Goal: Information Seeking & Learning: Learn about a topic

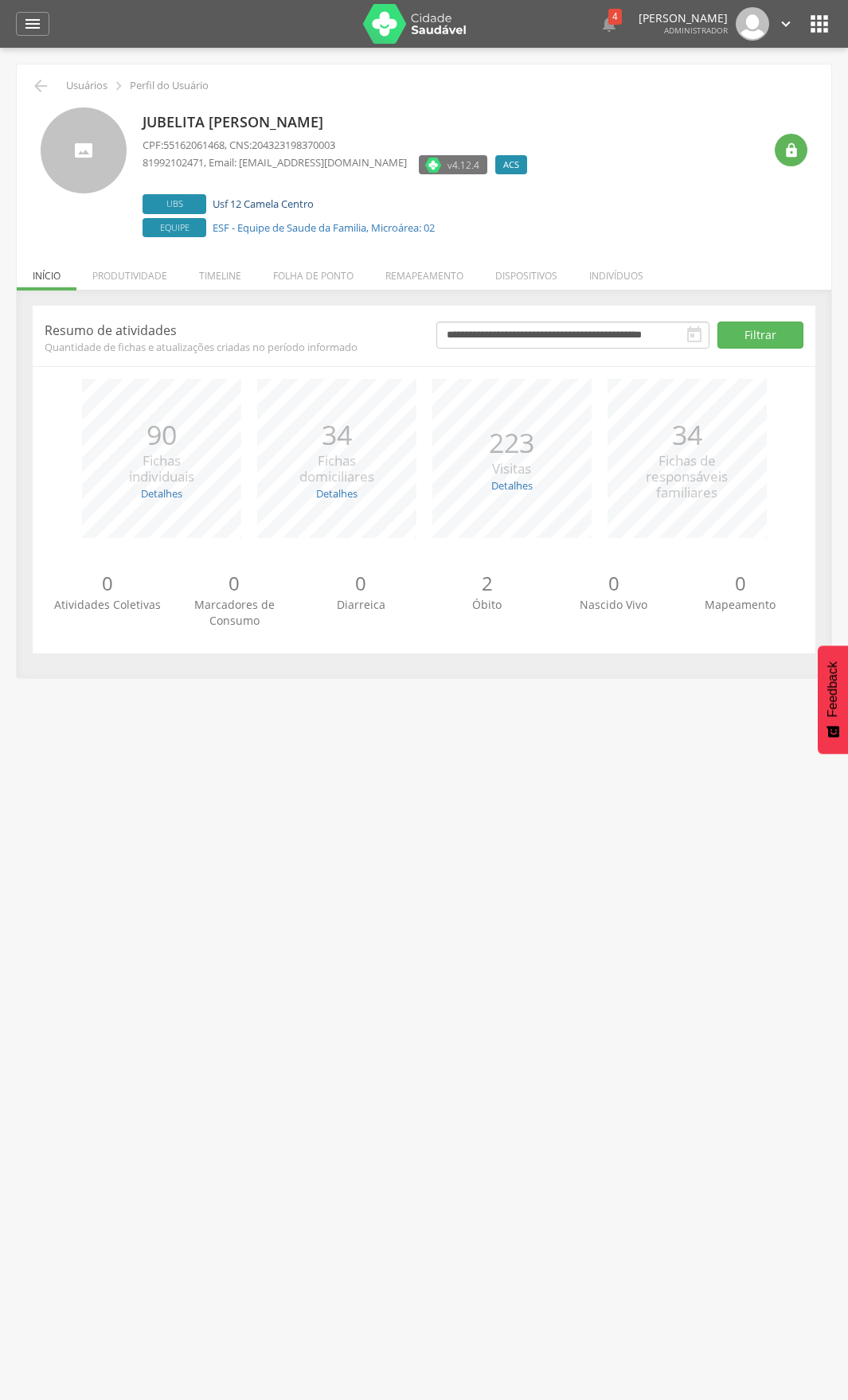
click at [259, 199] on link "Usf 12 Camela Centro" at bounding box center [263, 203] width 101 height 15
type input "**********"
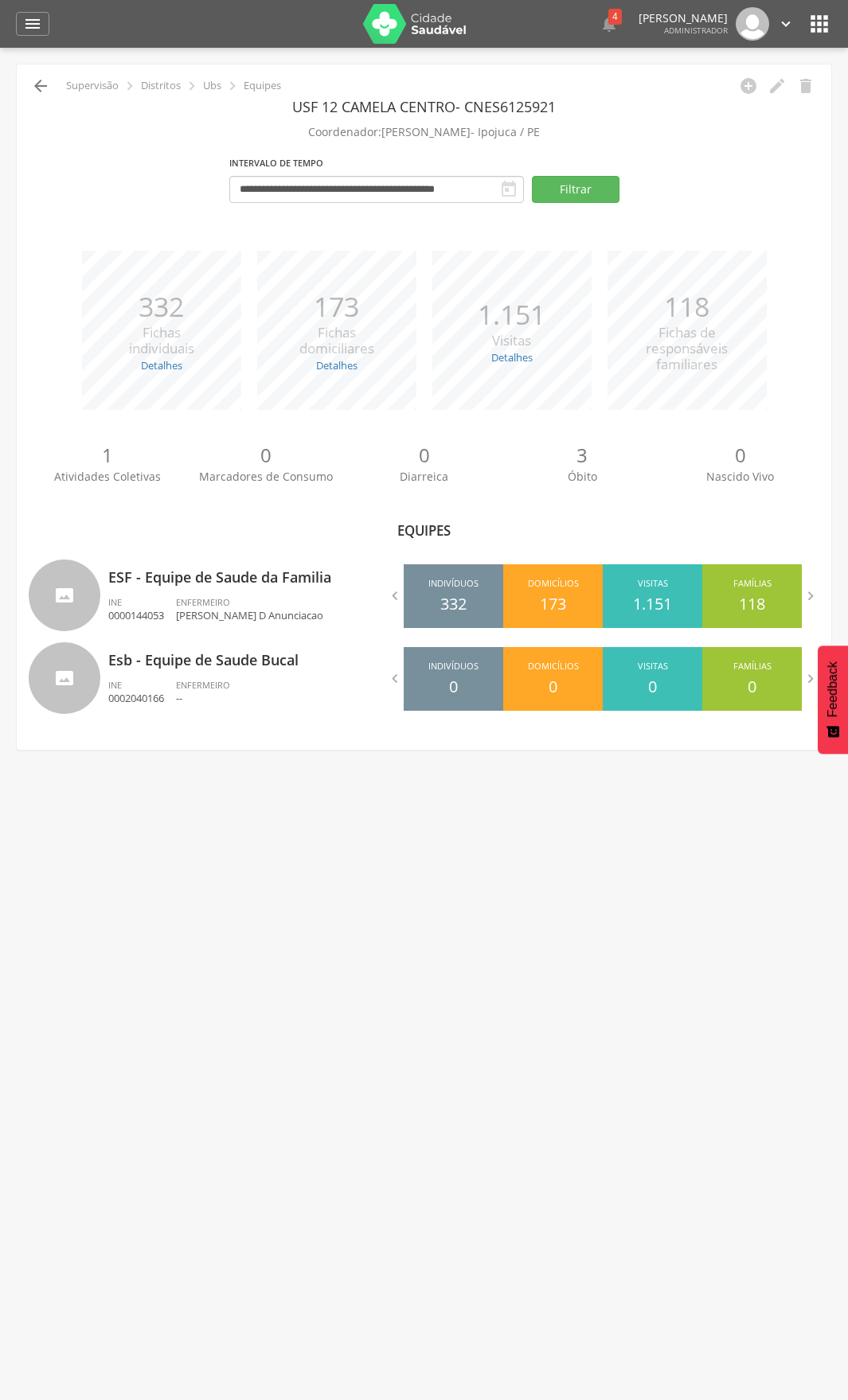
click at [37, 87] on icon "" at bounding box center [40, 85] width 19 height 19
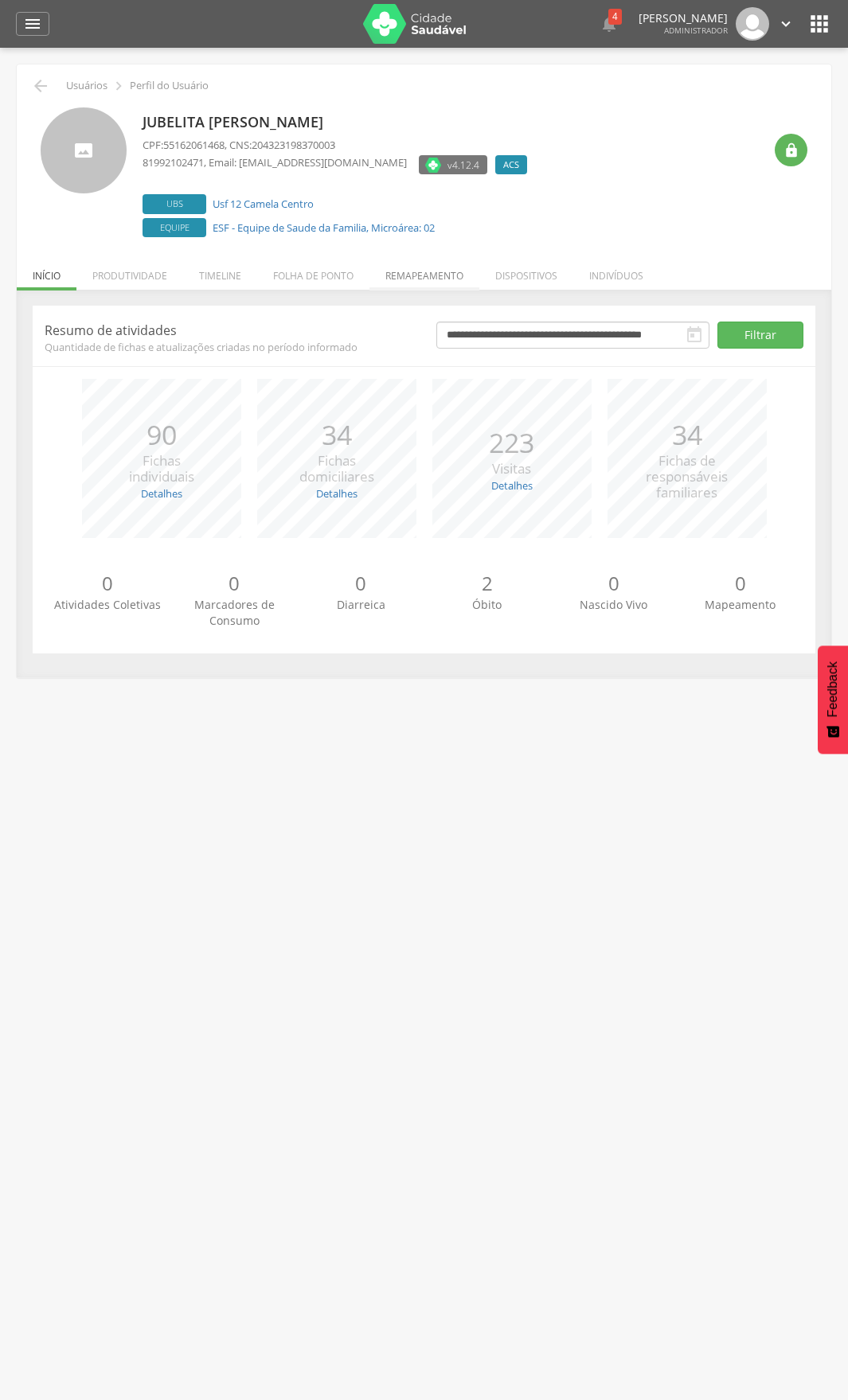
click at [457, 285] on li "Remapeamento" at bounding box center [424, 272] width 110 height 37
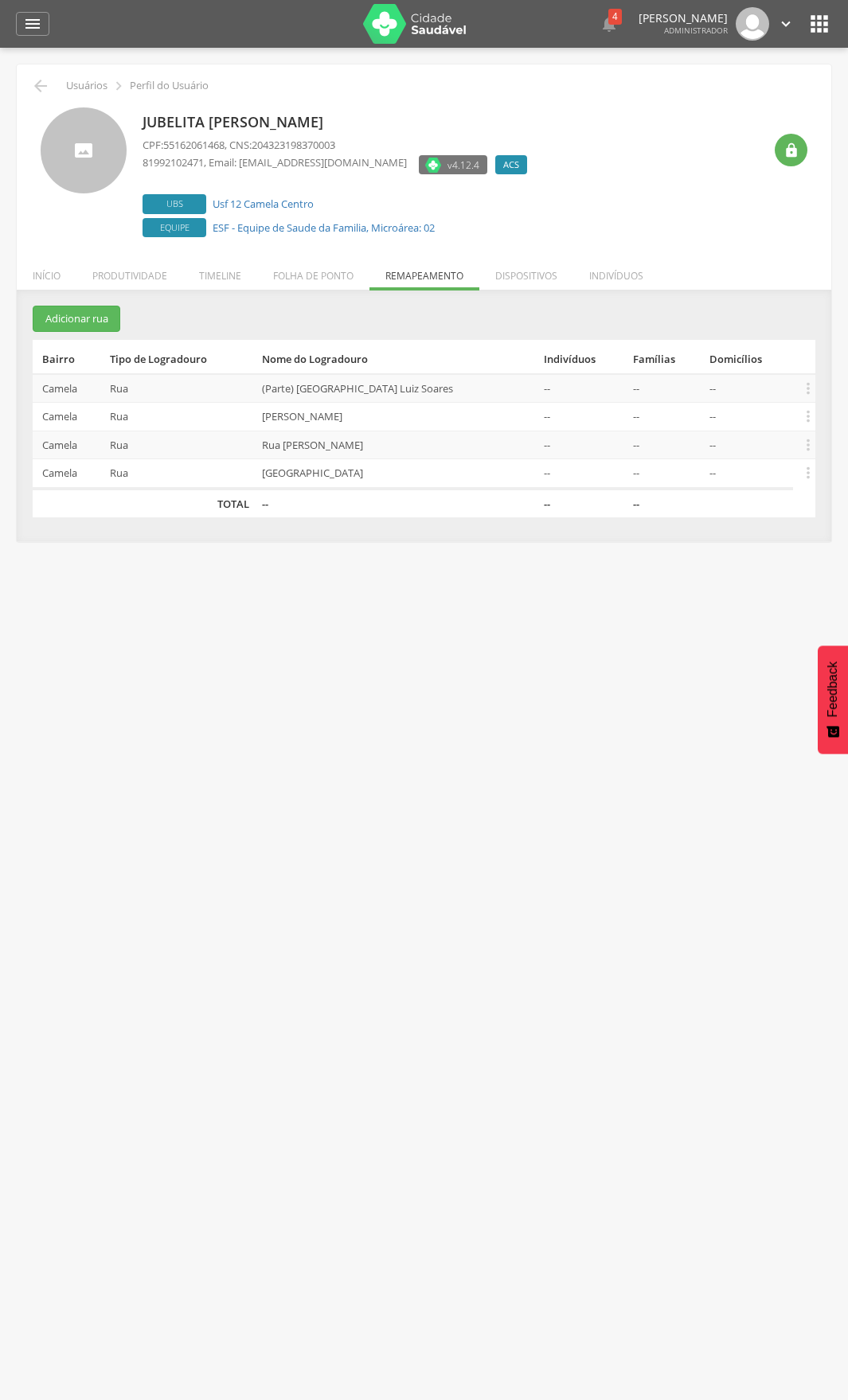
click at [369, 388] on td "(Parte) Rua Olímpio Luiz Soares" at bounding box center [396, 388] width 282 height 28
click at [814, 387] on icon "" at bounding box center [808, 389] width 18 height 18
click at [757, 288] on link "Editar" at bounding box center [753, 285] width 126 height 20
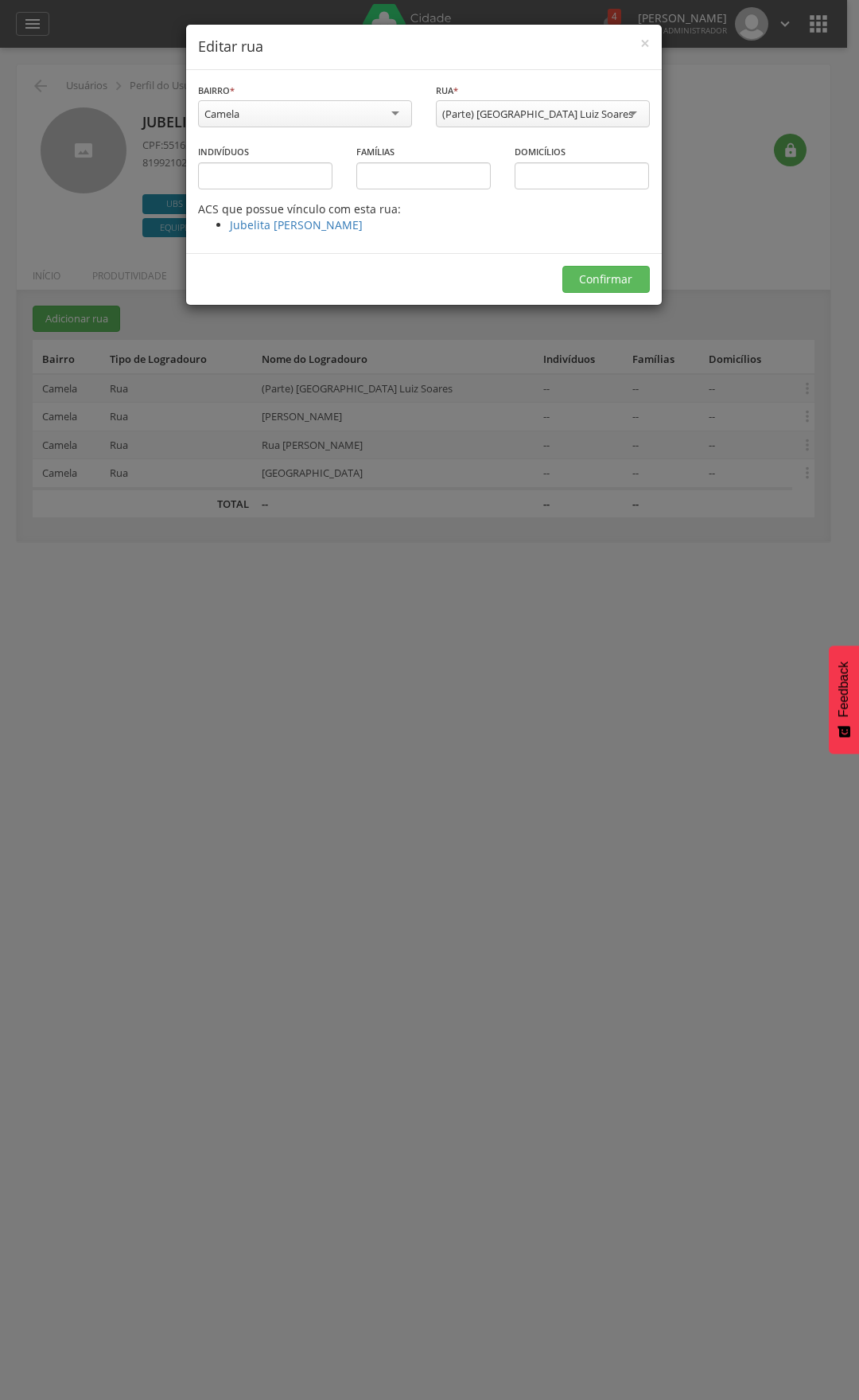
click at [650, 50] on div "× Editar rua" at bounding box center [424, 47] width 476 height 45
click at [642, 44] on span "×" at bounding box center [645, 42] width 10 height 23
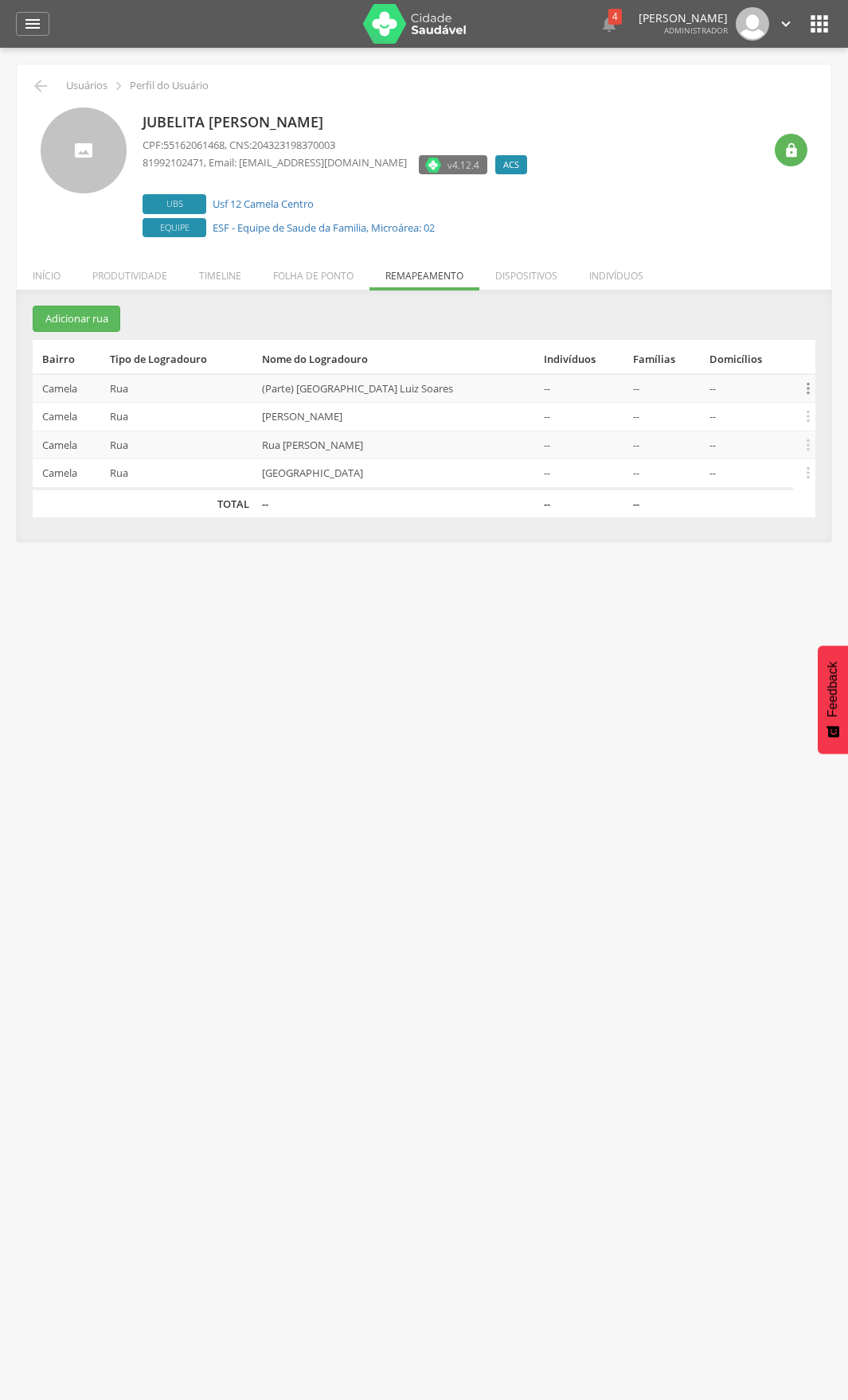
click at [801, 389] on icon "" at bounding box center [808, 389] width 18 height 18
click at [635, 274] on li "Indivíduos" at bounding box center [616, 272] width 86 height 37
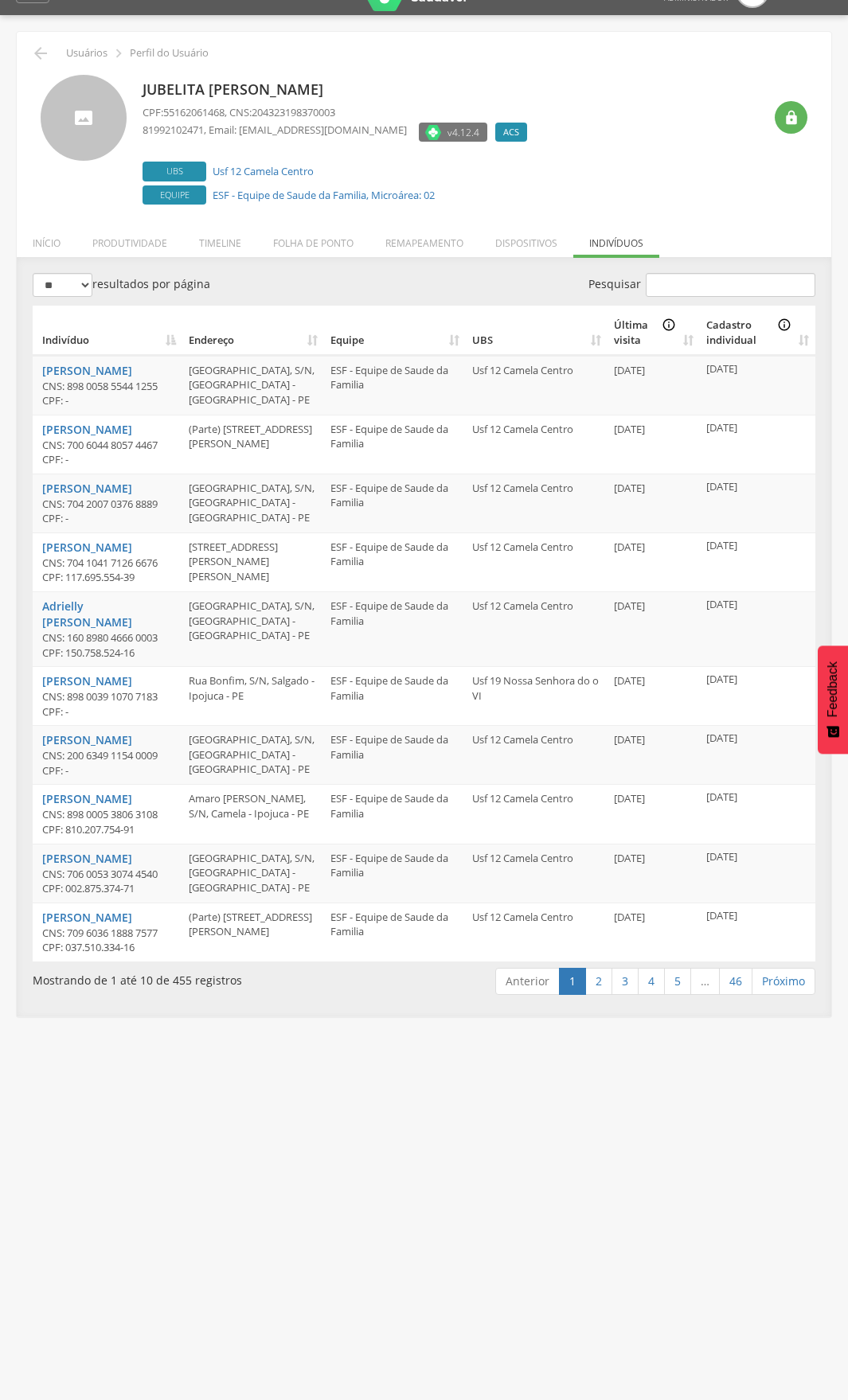
scroll to position [48, 0]
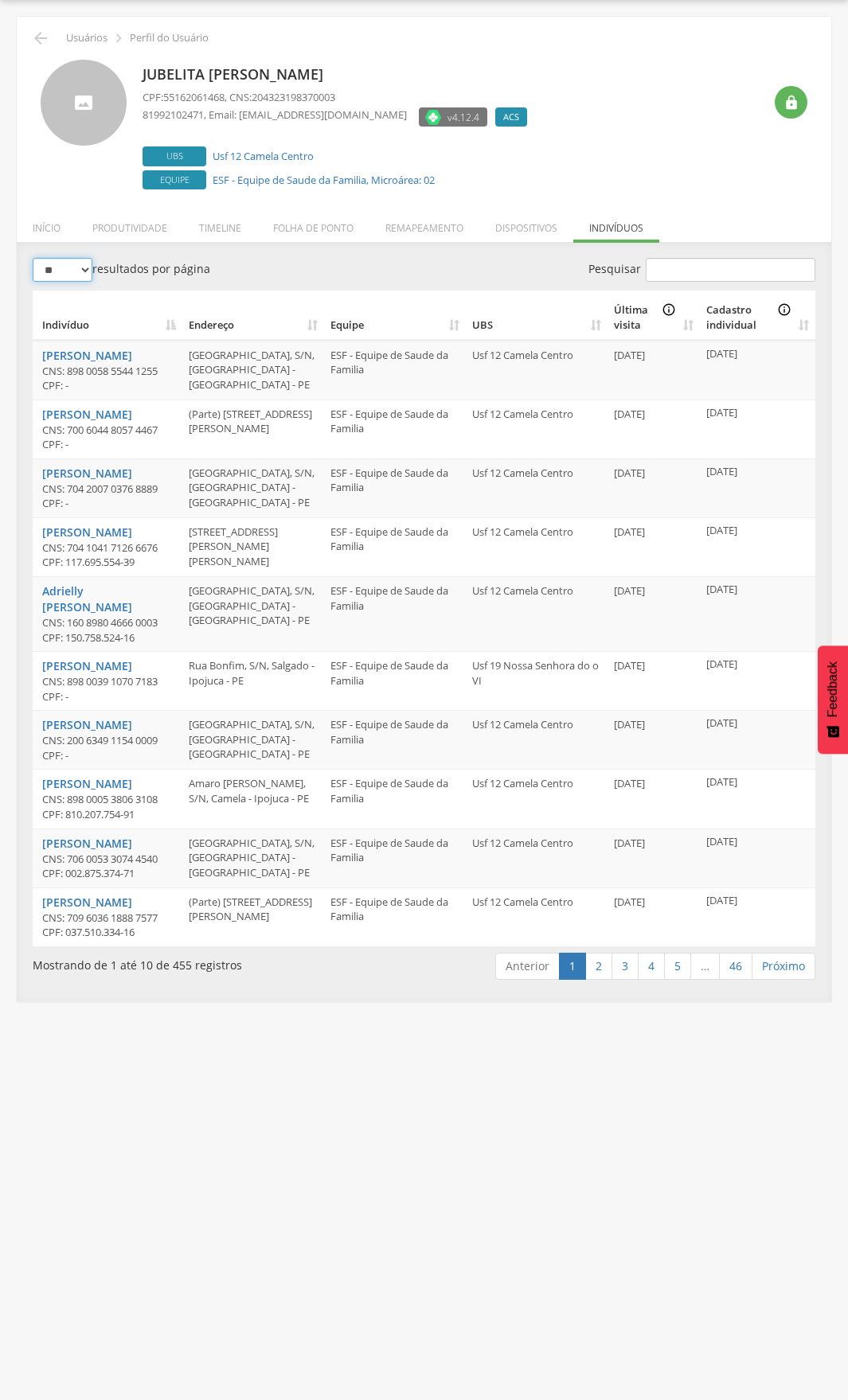
click at [80, 268] on select "** ** ** ***" at bounding box center [62, 270] width 60 height 24
select select "***"
click at [32, 258] on select "** ** ** ***" at bounding box center [62, 270] width 60 height 24
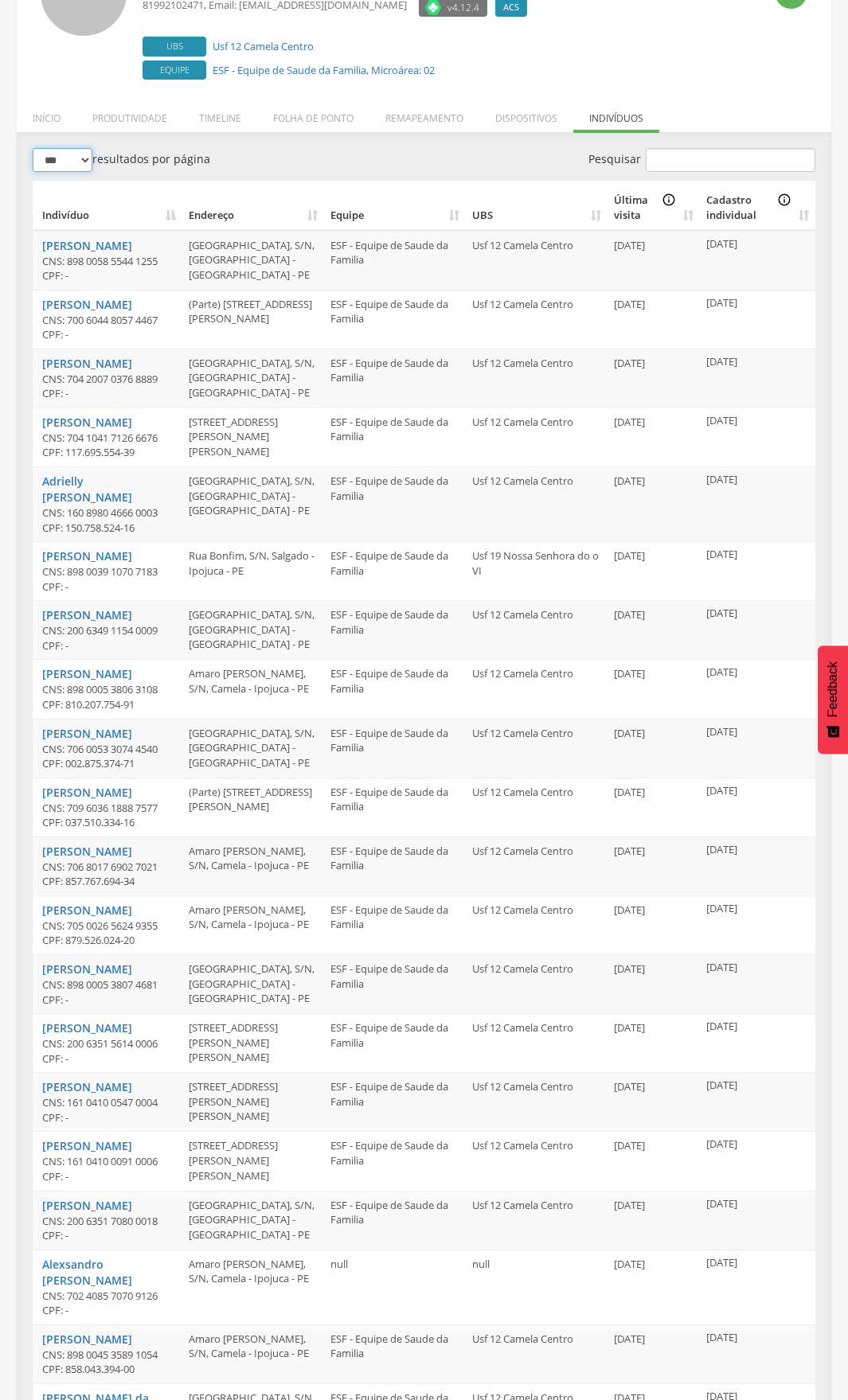
scroll to position [0, 0]
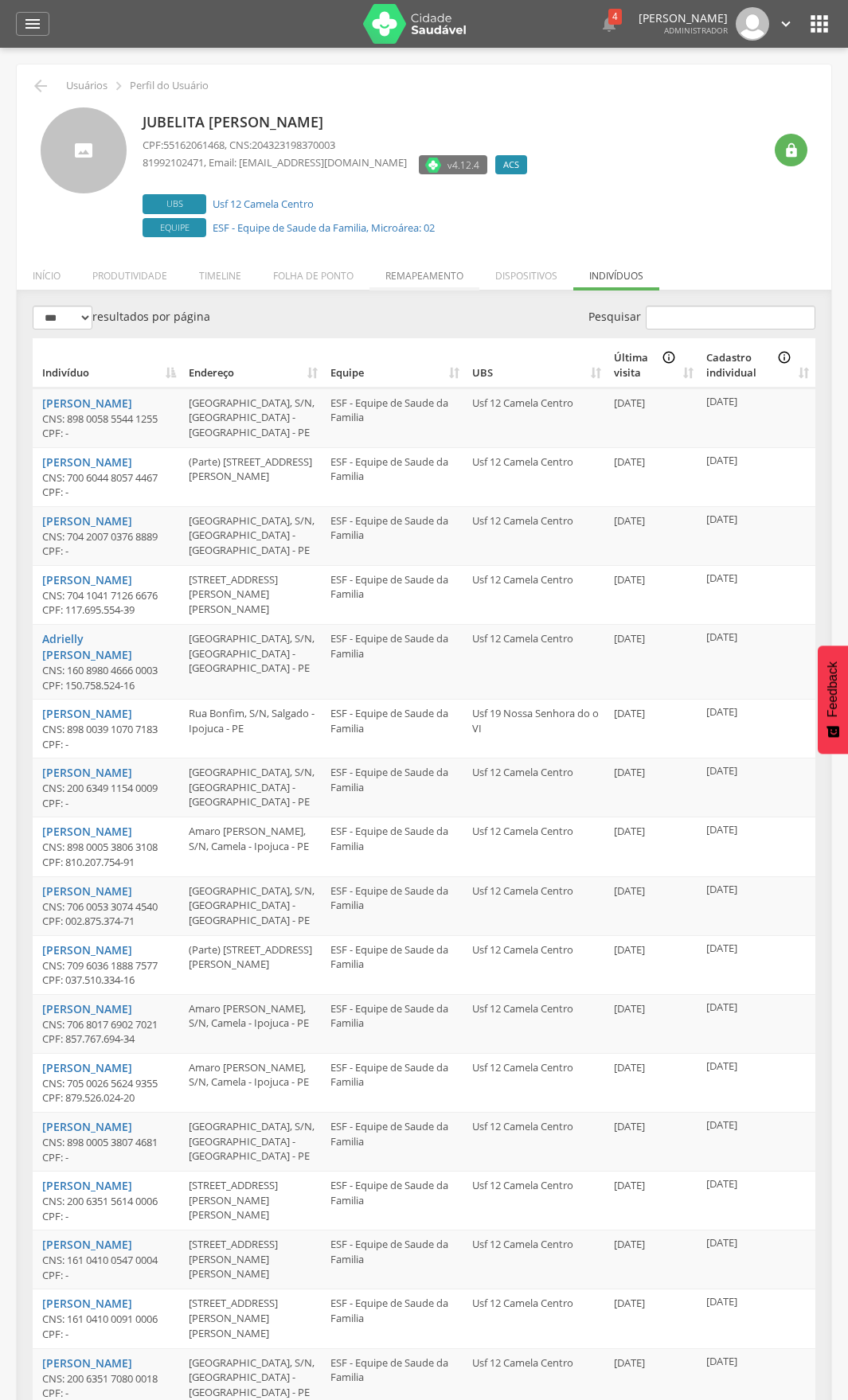
click at [443, 276] on li "Remapeamento" at bounding box center [424, 272] width 110 height 37
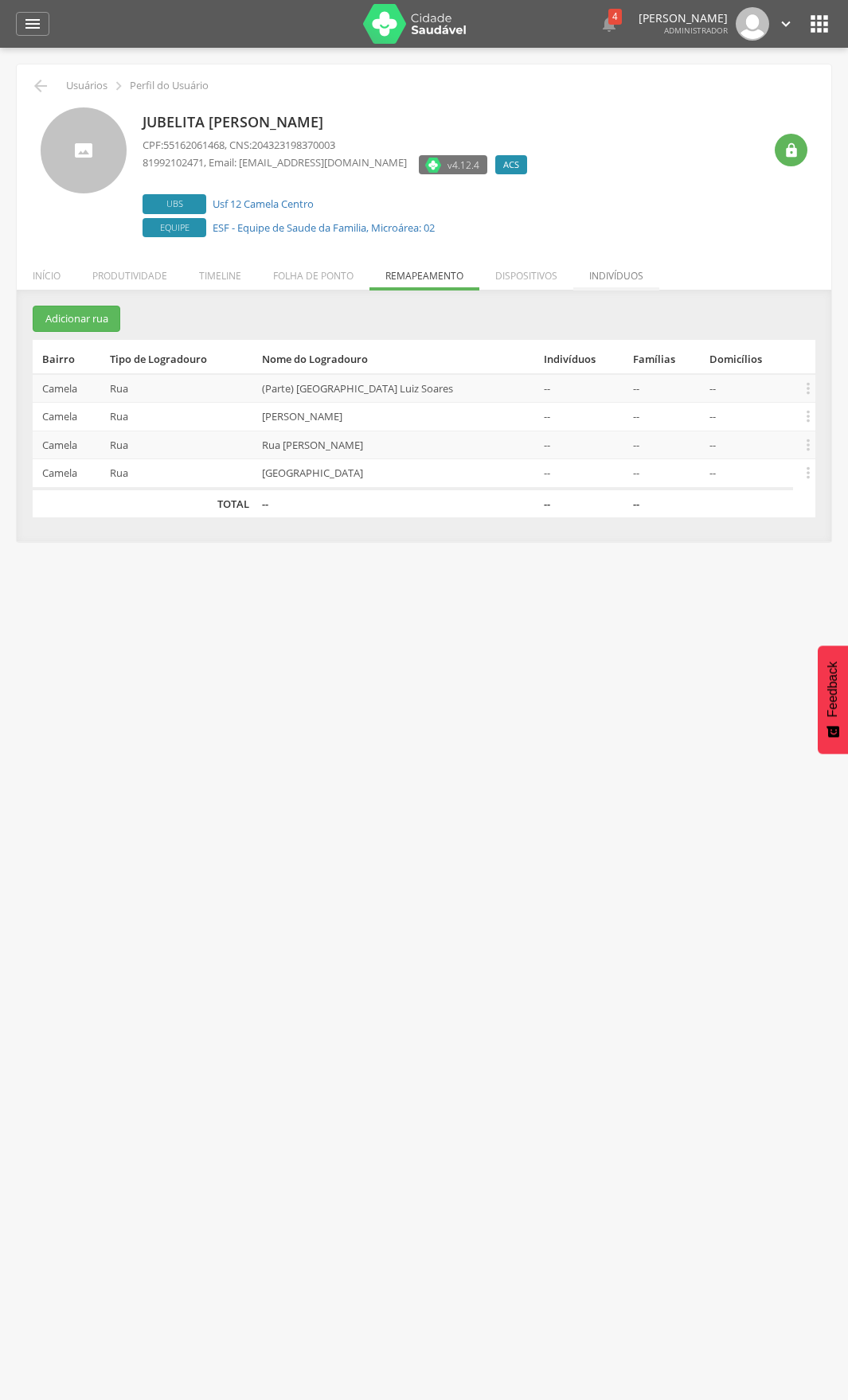
click at [619, 272] on li "Indivíduos" at bounding box center [616, 272] width 86 height 37
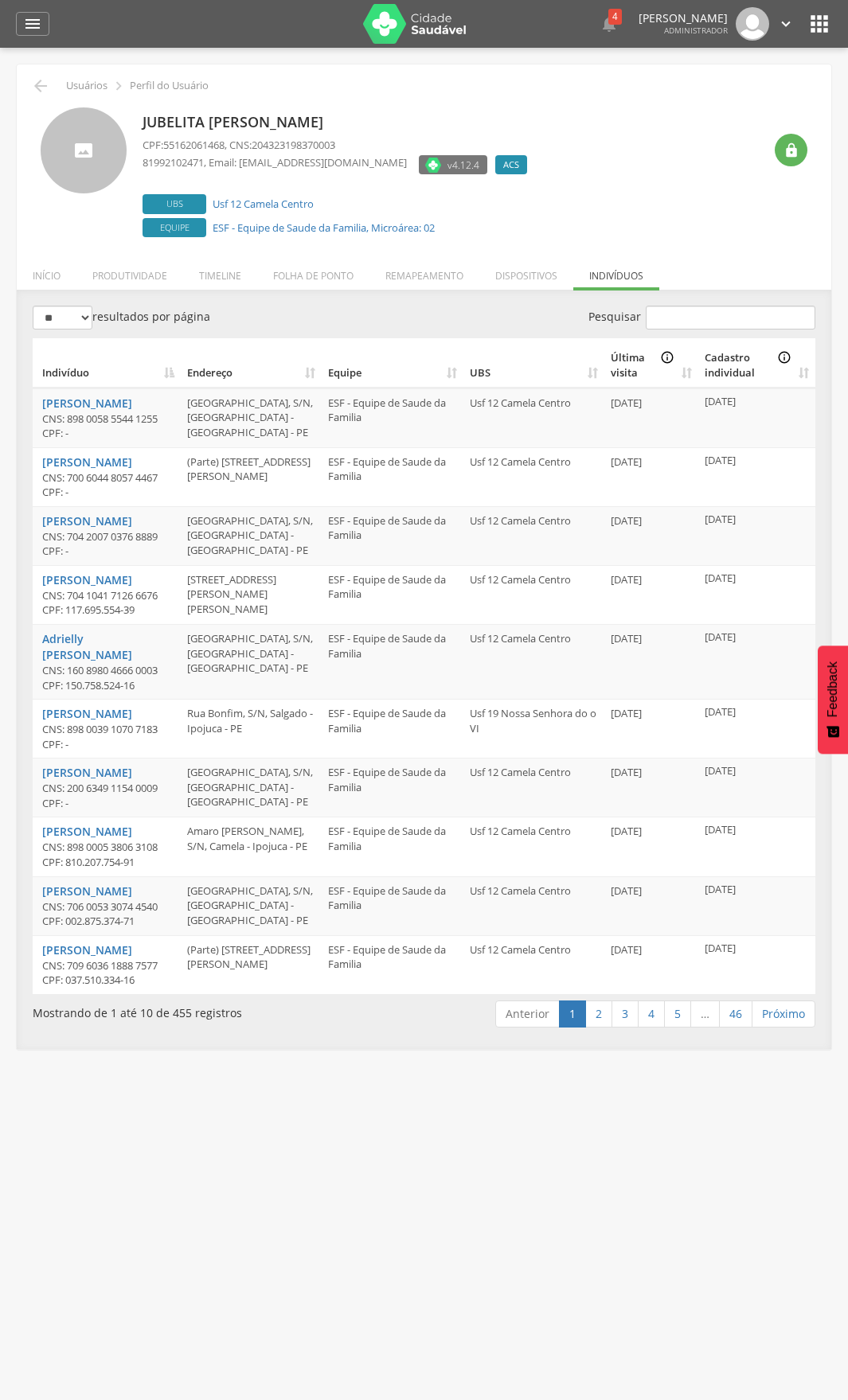
click at [307, 372] on th "Endereço" at bounding box center [251, 363] width 141 height 49
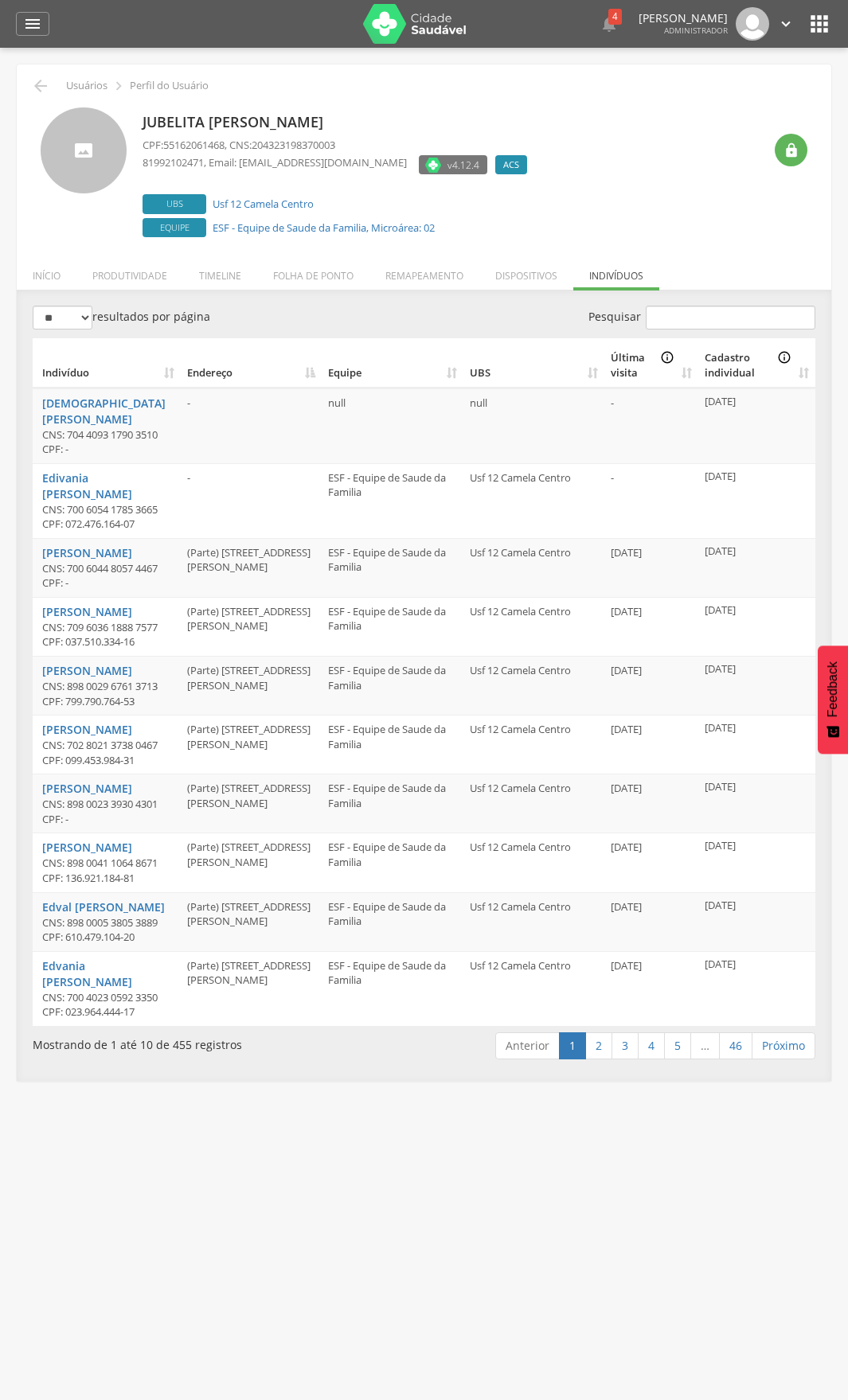
click at [307, 372] on th "Endereço" at bounding box center [251, 363] width 141 height 49
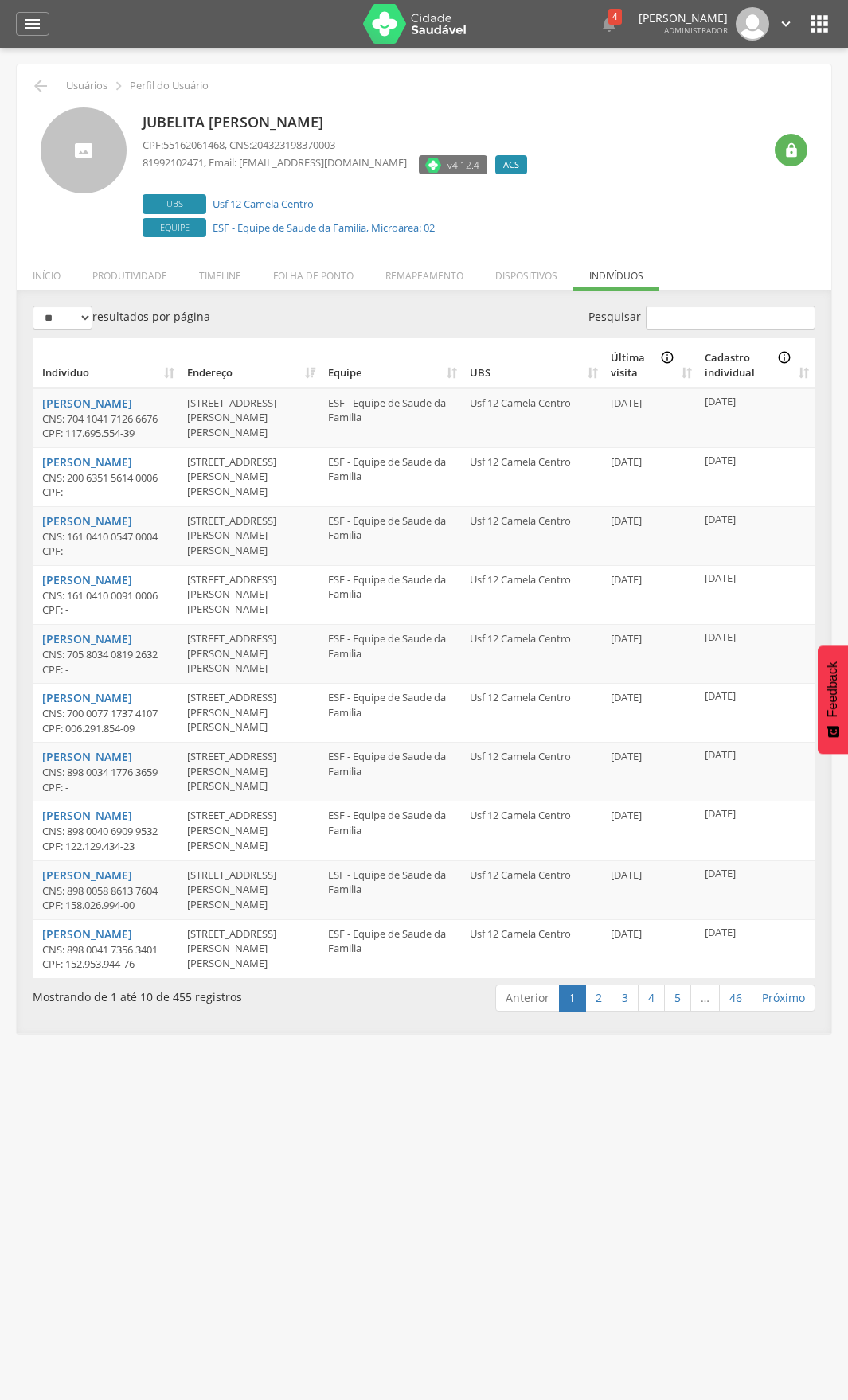
click at [198, 368] on th "Endereço" at bounding box center [251, 363] width 141 height 49
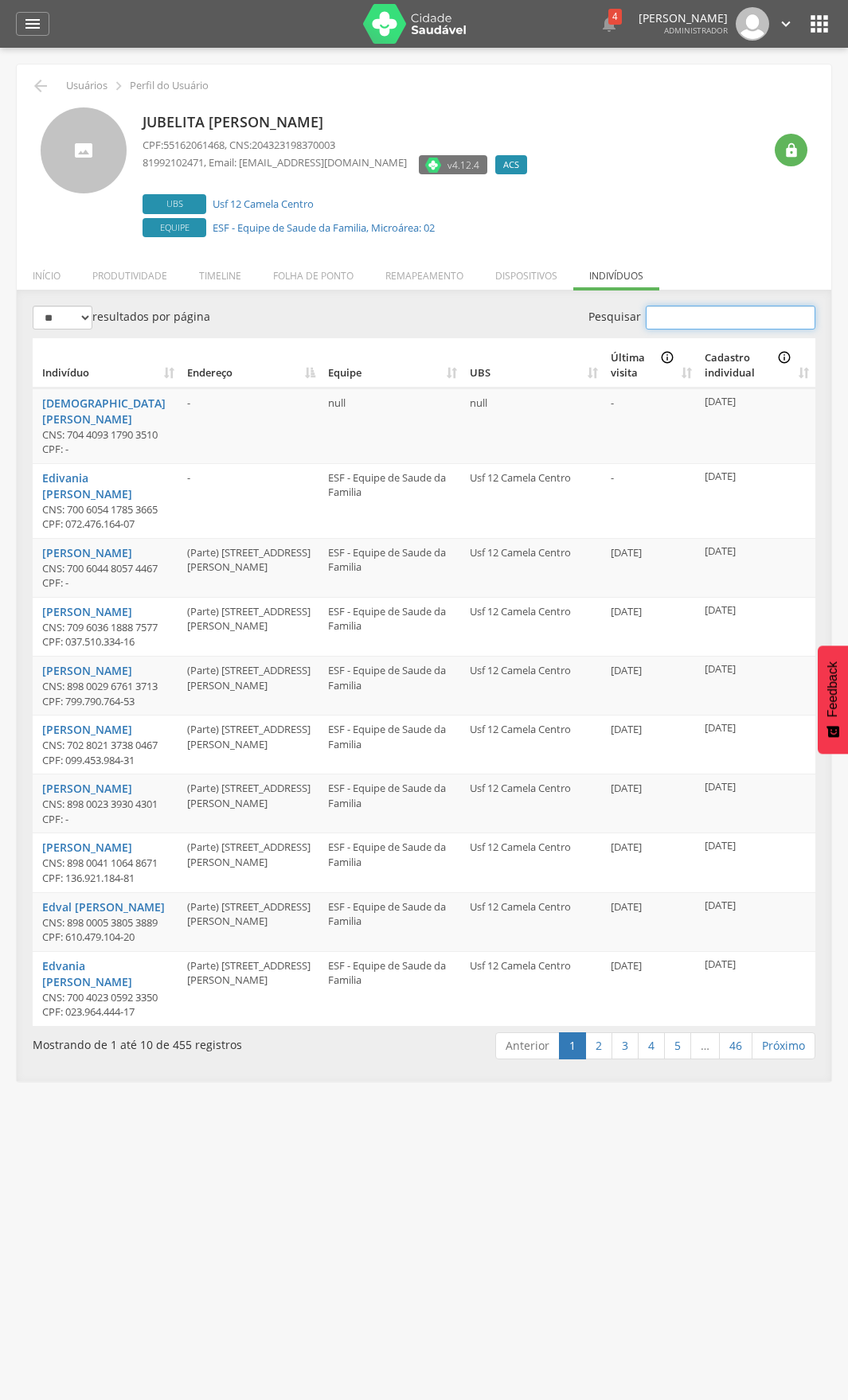
click at [711, 328] on input "Pesquisar" at bounding box center [730, 317] width 170 height 24
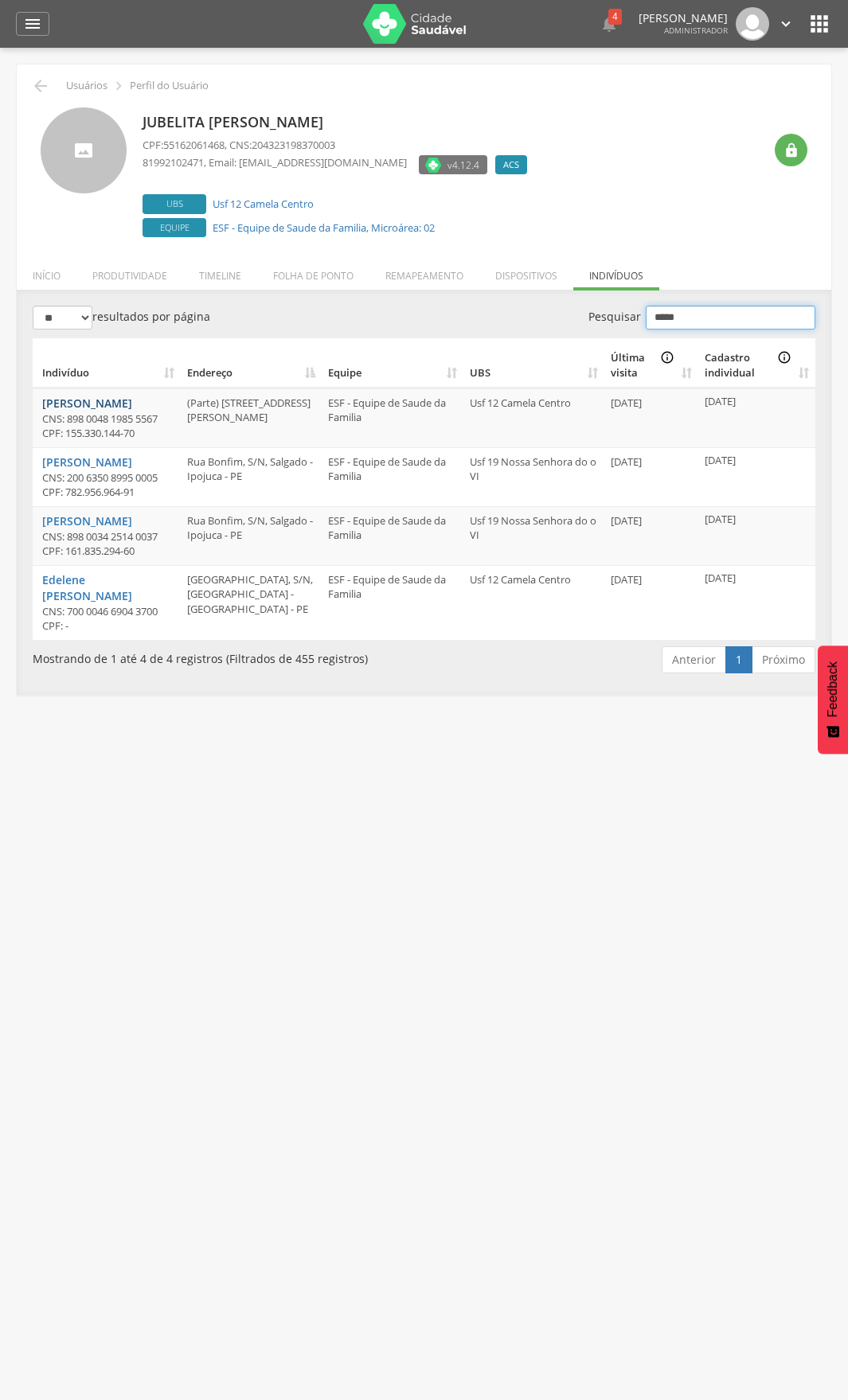
type input "*****"
click at [61, 411] on link "Lara Vitoria Penha Silva Braga" at bounding box center [87, 402] width 90 height 15
click at [83, 411] on div "Lara Vitoria Penha Silva Braga" at bounding box center [108, 403] width 132 height 16
click at [83, 404] on link "Lara Vitoria Penha Silva Braga" at bounding box center [87, 402] width 90 height 15
click at [84, 470] on link "Edvaldo Mendes de Braga" at bounding box center [87, 461] width 90 height 15
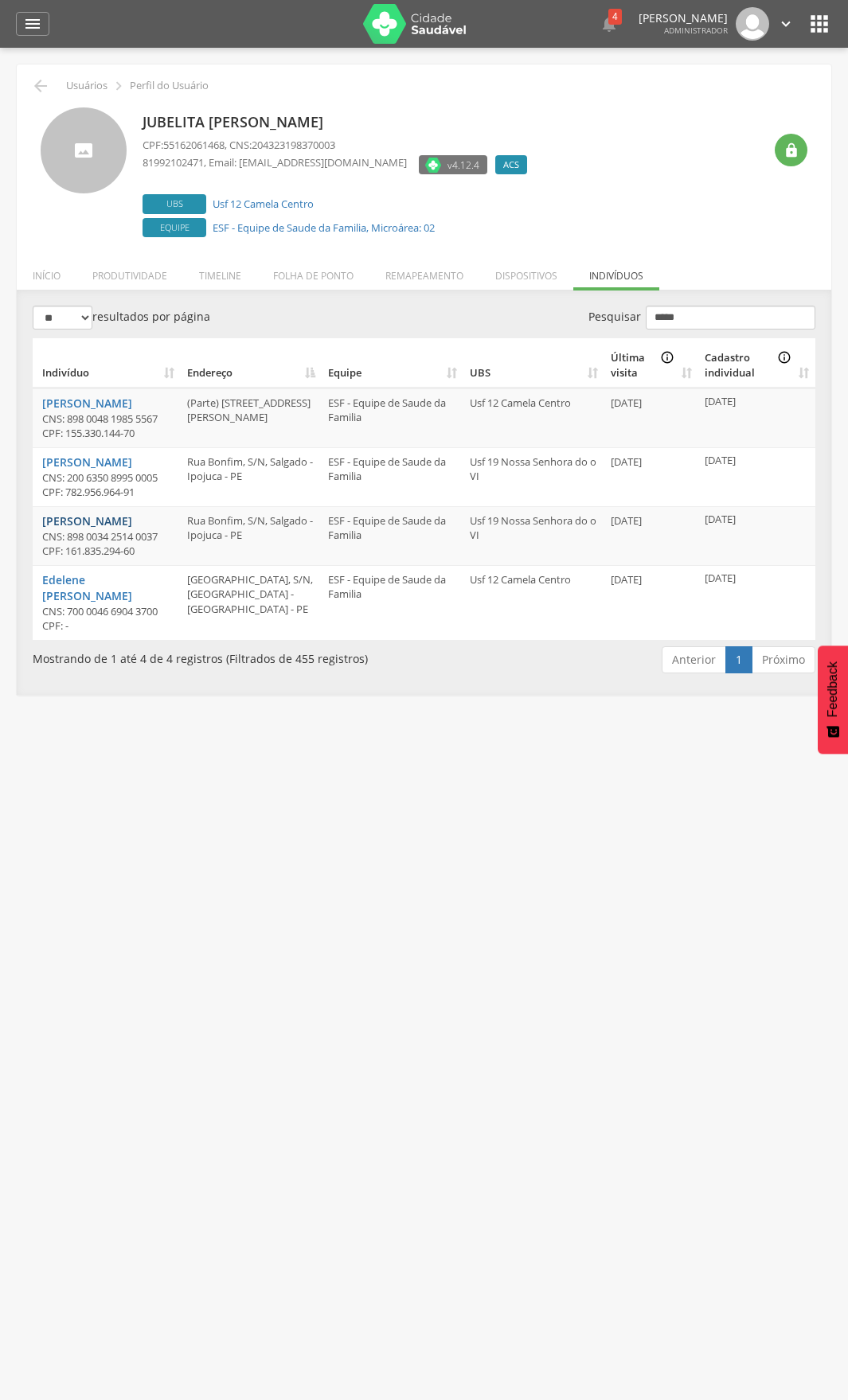
click at [87, 529] on link "Joao Mateus de Oliveira Braga" at bounding box center [87, 520] width 90 height 15
click at [86, 603] on link "Edelene Maria Santos Braga Cunha" at bounding box center [87, 588] width 90 height 31
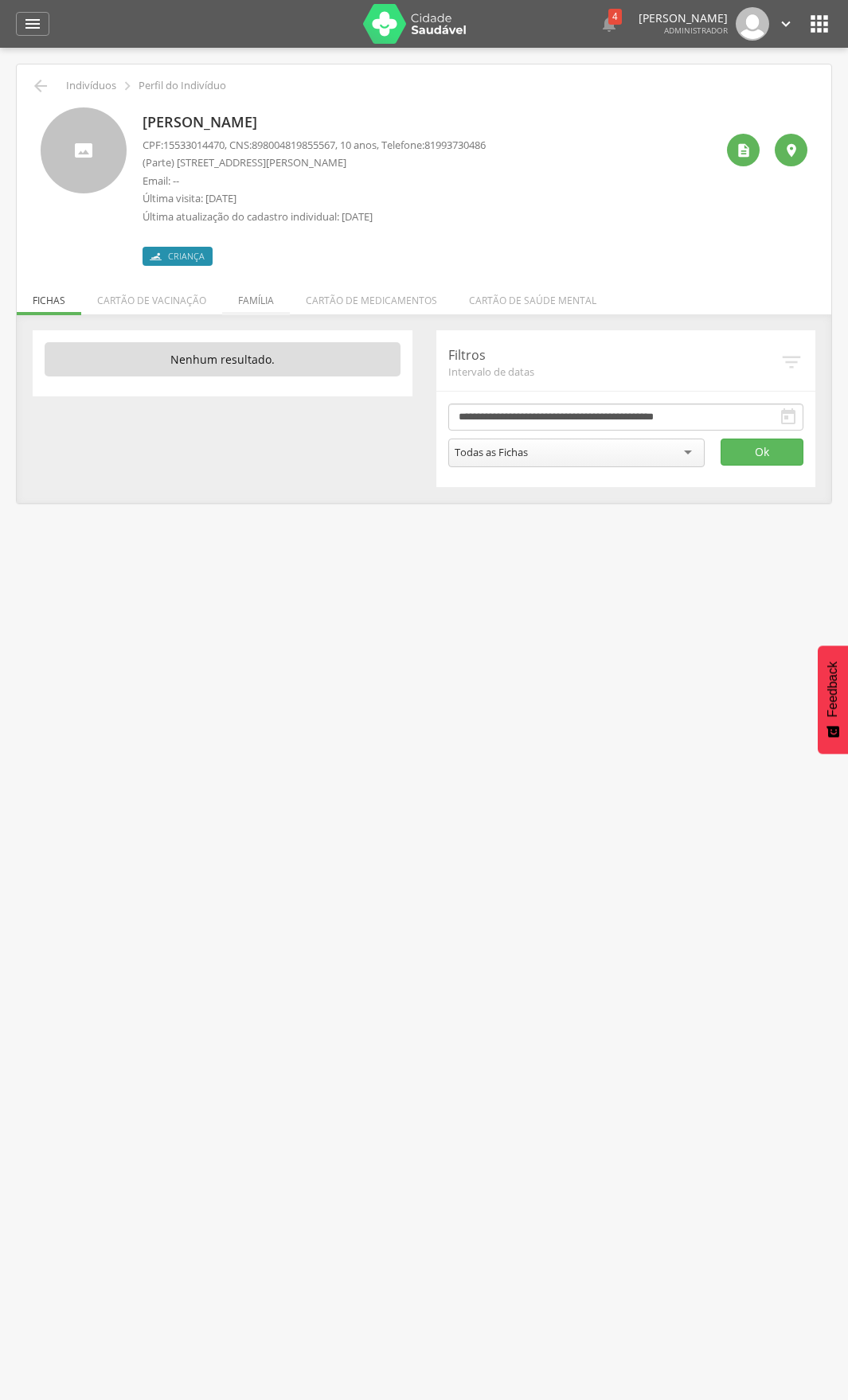
click at [252, 306] on li "Família" at bounding box center [255, 296] width 68 height 37
click at [268, 290] on li "Família" at bounding box center [255, 296] width 68 height 37
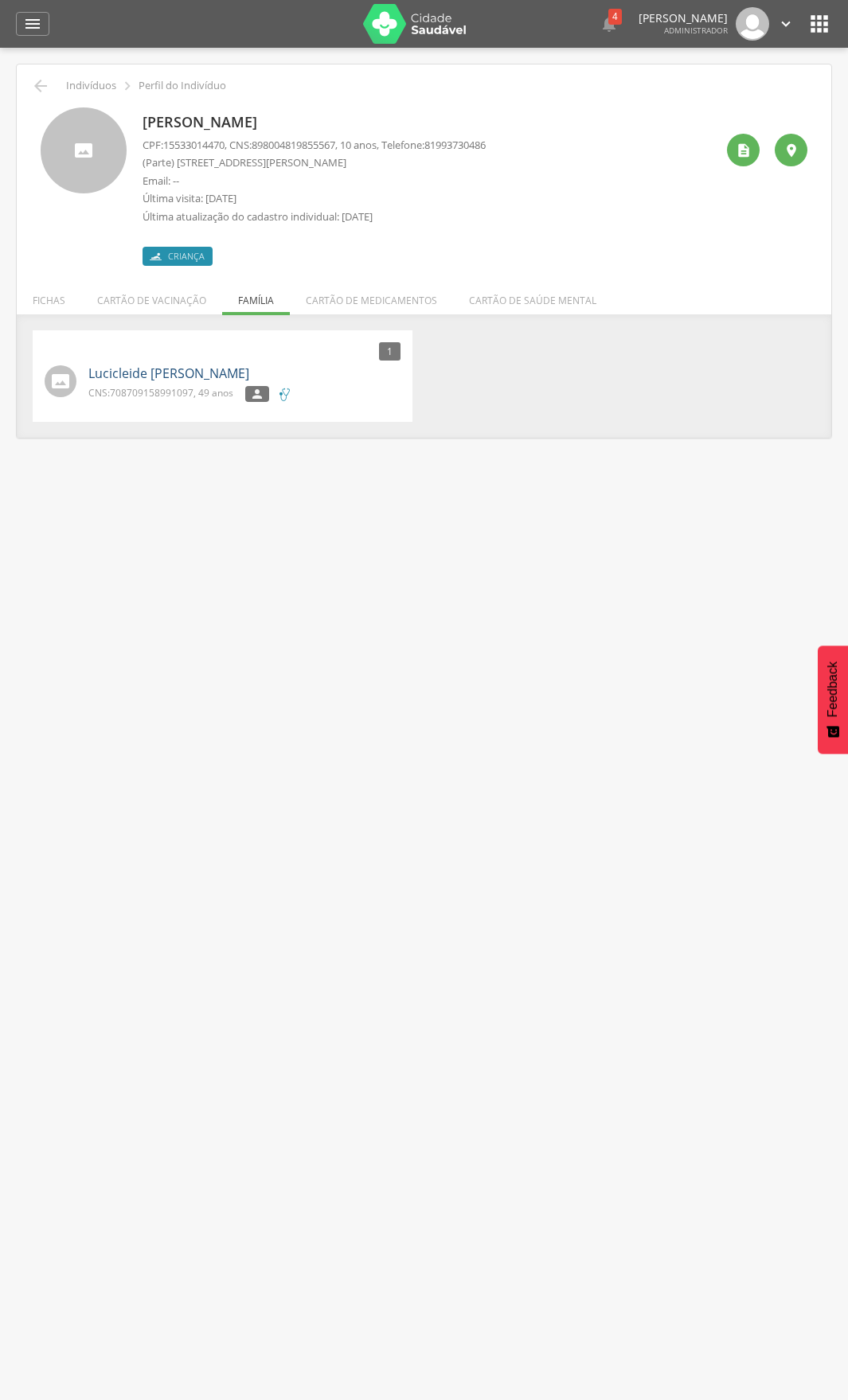
click at [124, 371] on link "Lucicleide Maria da Penha" at bounding box center [169, 374] width 161 height 19
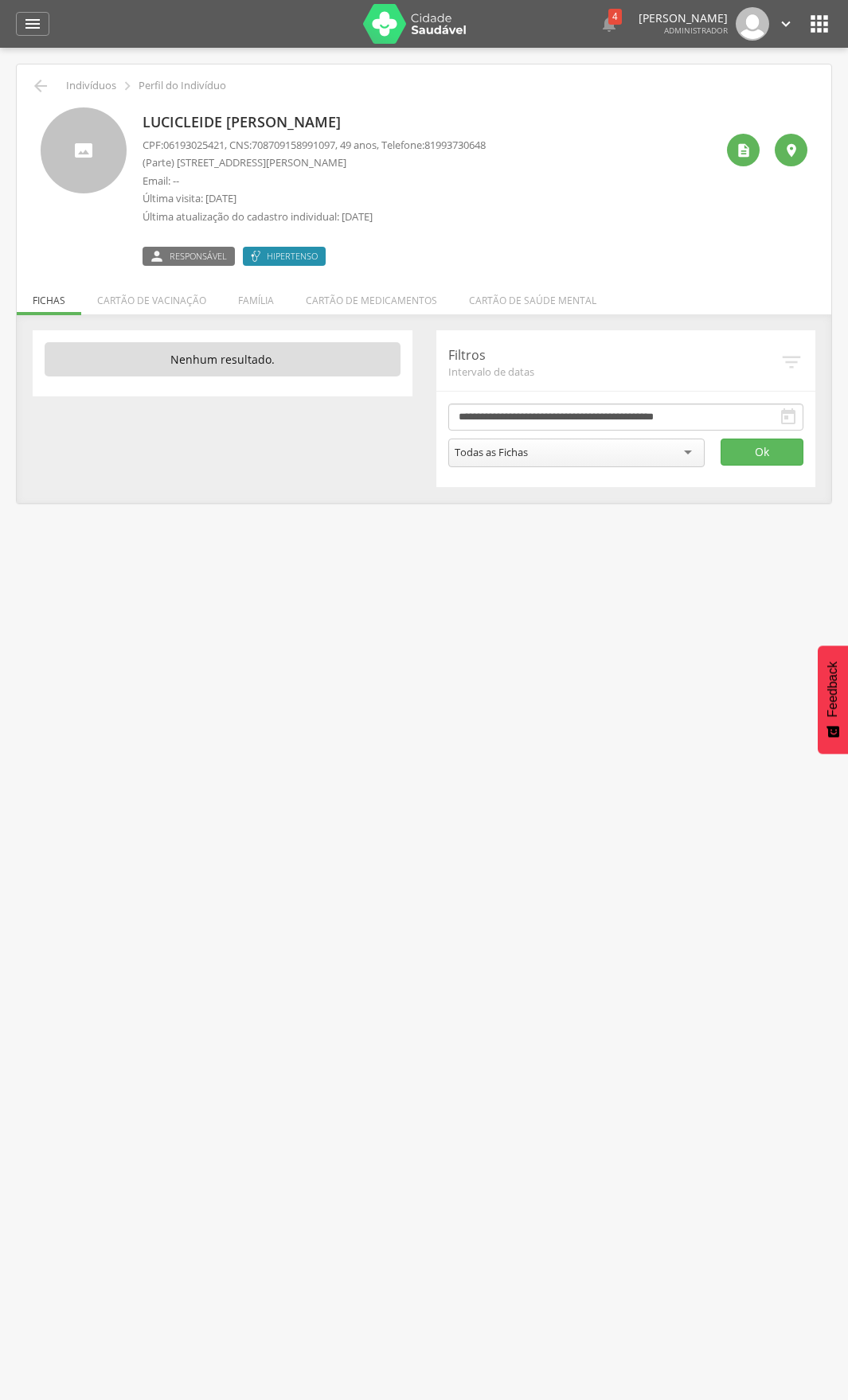
click at [268, 313] on li "Família" at bounding box center [255, 296] width 68 height 37
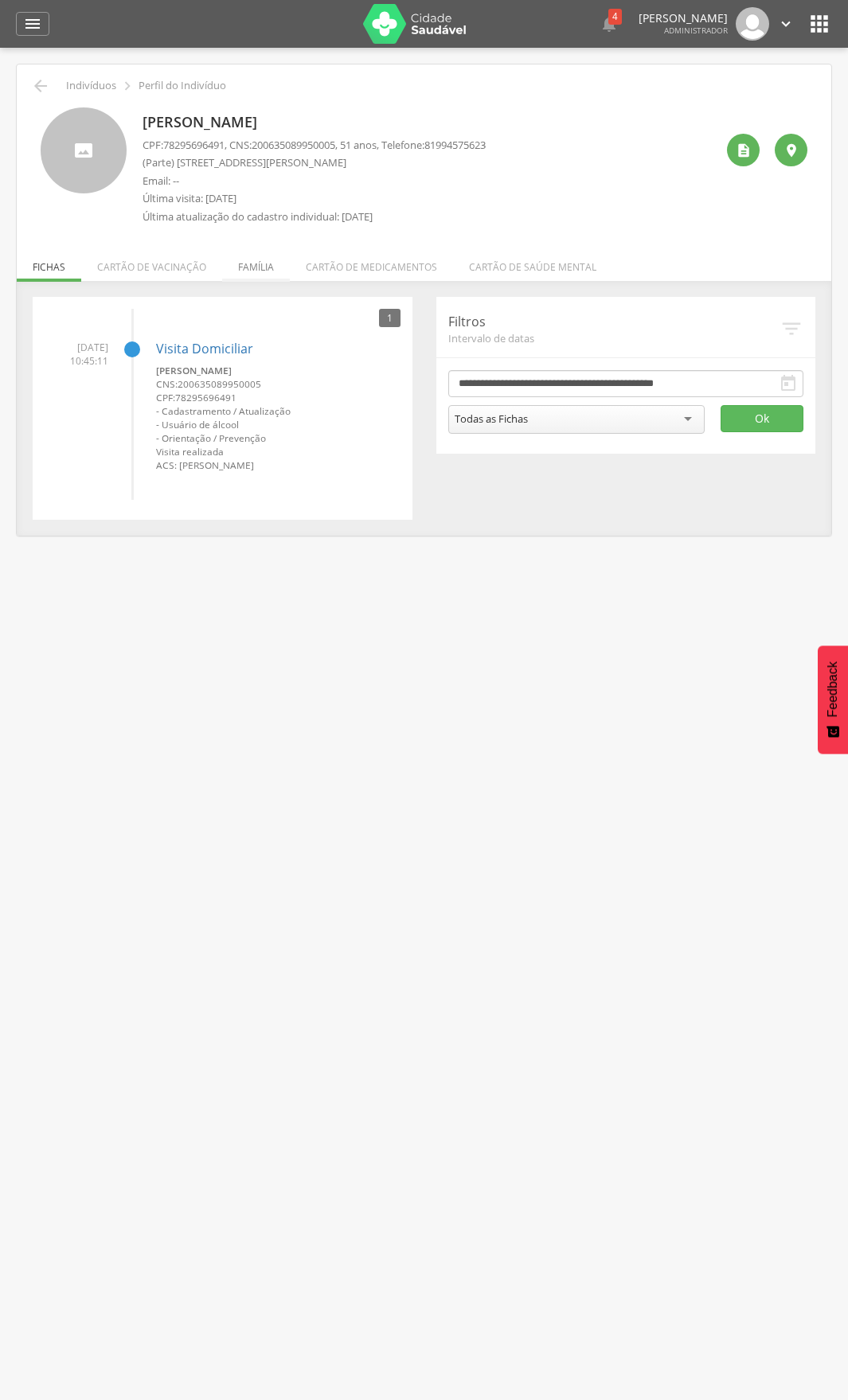
click at [243, 272] on li "Família" at bounding box center [255, 263] width 68 height 37
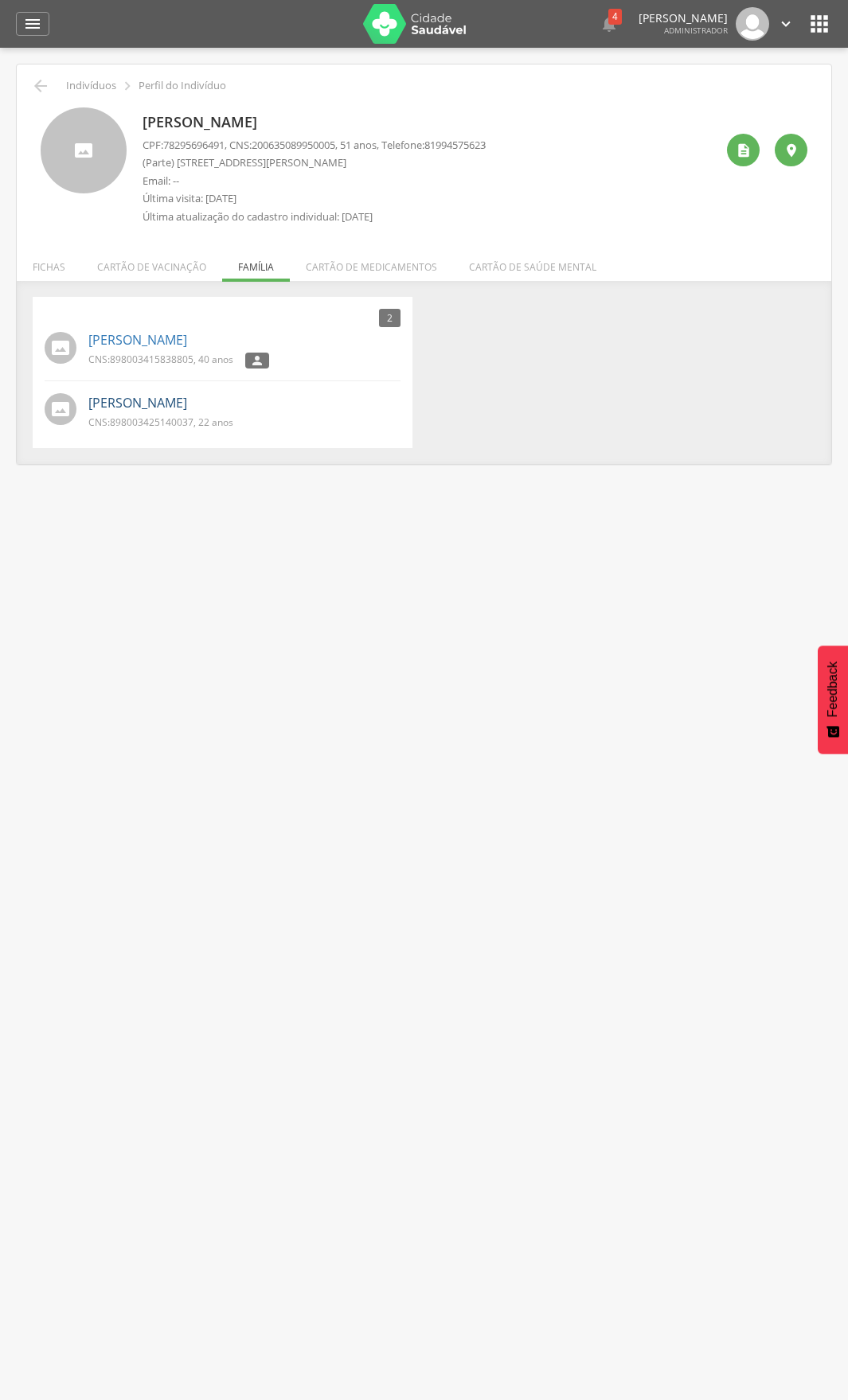
click at [154, 400] on link "[PERSON_NAME]" at bounding box center [137, 403] width 99 height 19
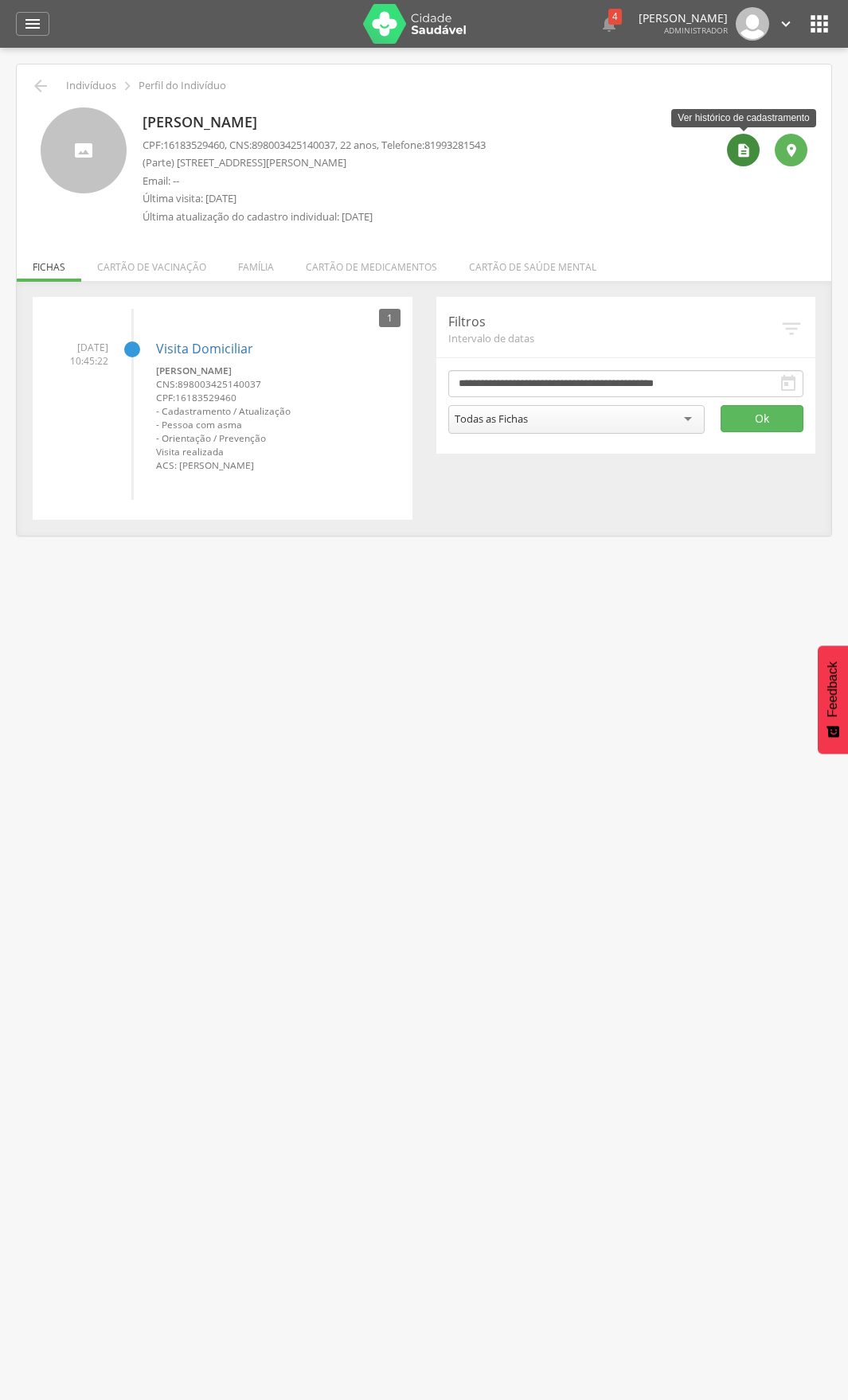
click at [745, 148] on icon "" at bounding box center [744, 150] width 16 height 16
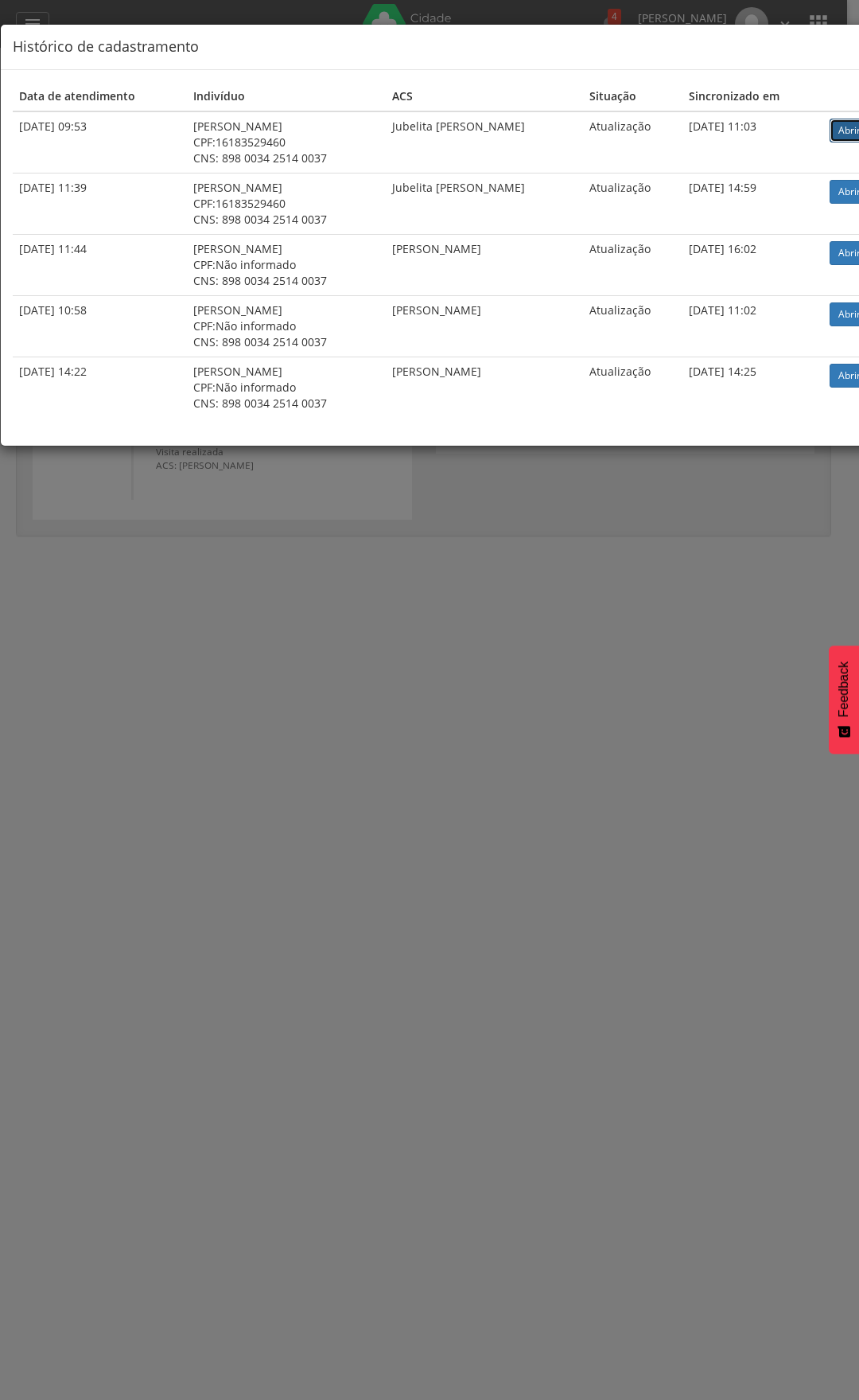
click at [846, 126] on link "Abrir" at bounding box center [849, 130] width 40 height 24
click at [135, 723] on div "× Histórico de cadastramento Data de atendimento Indivíduo ACS Situação Sincron…" at bounding box center [430, 700] width 859 height 1400
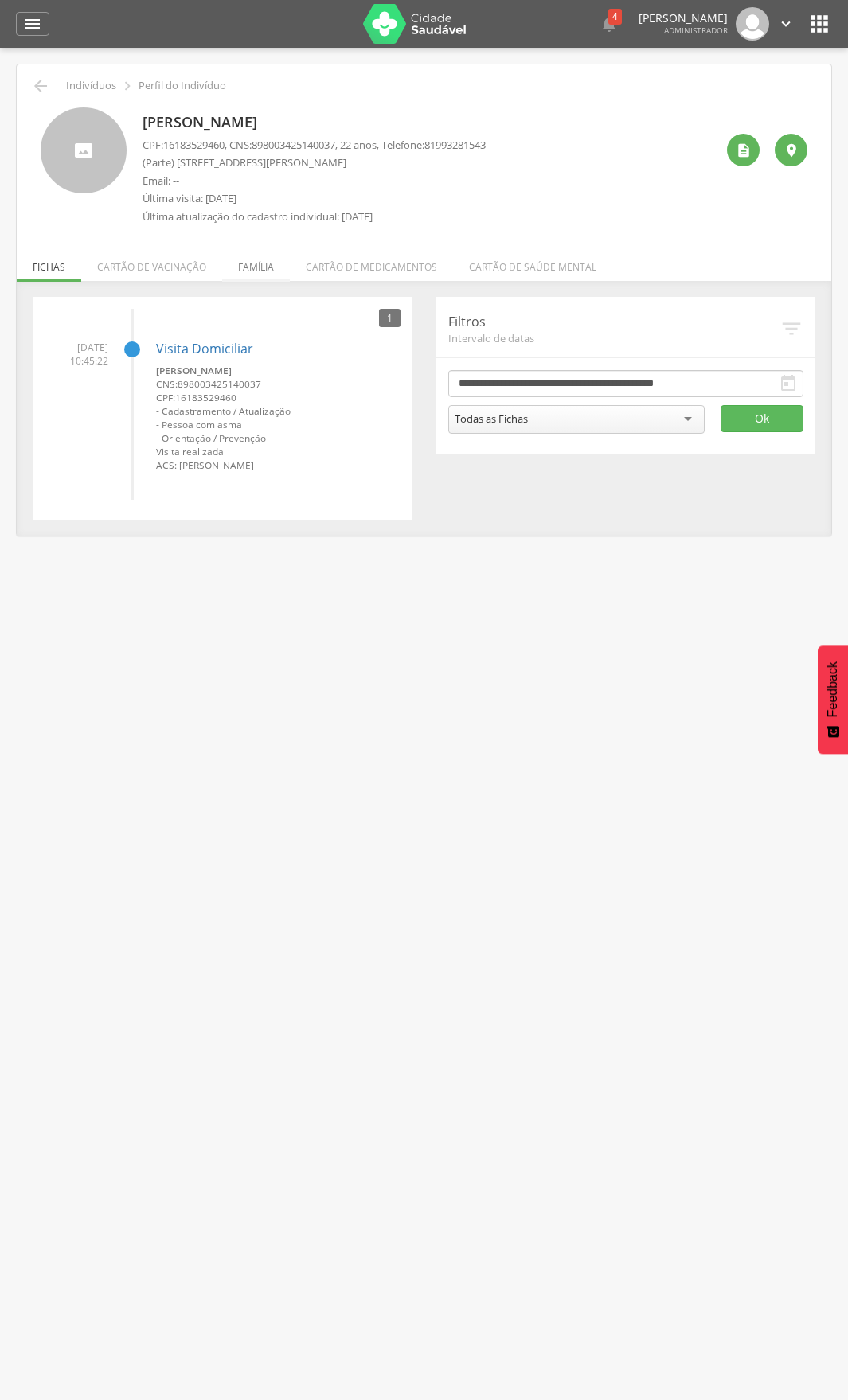
click at [251, 263] on li "Família" at bounding box center [255, 263] width 68 height 37
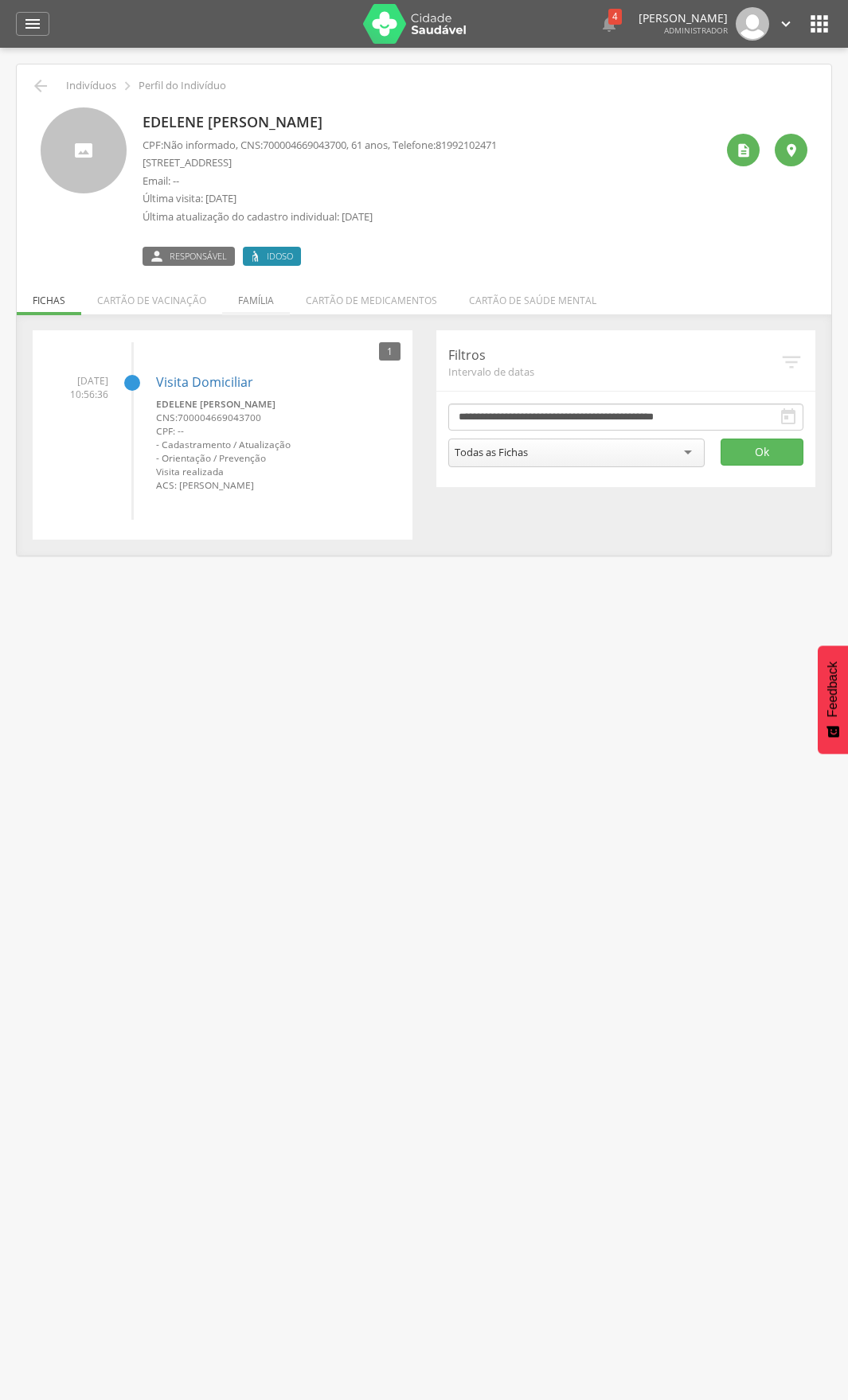
click at [249, 304] on li "Família" at bounding box center [255, 296] width 68 height 37
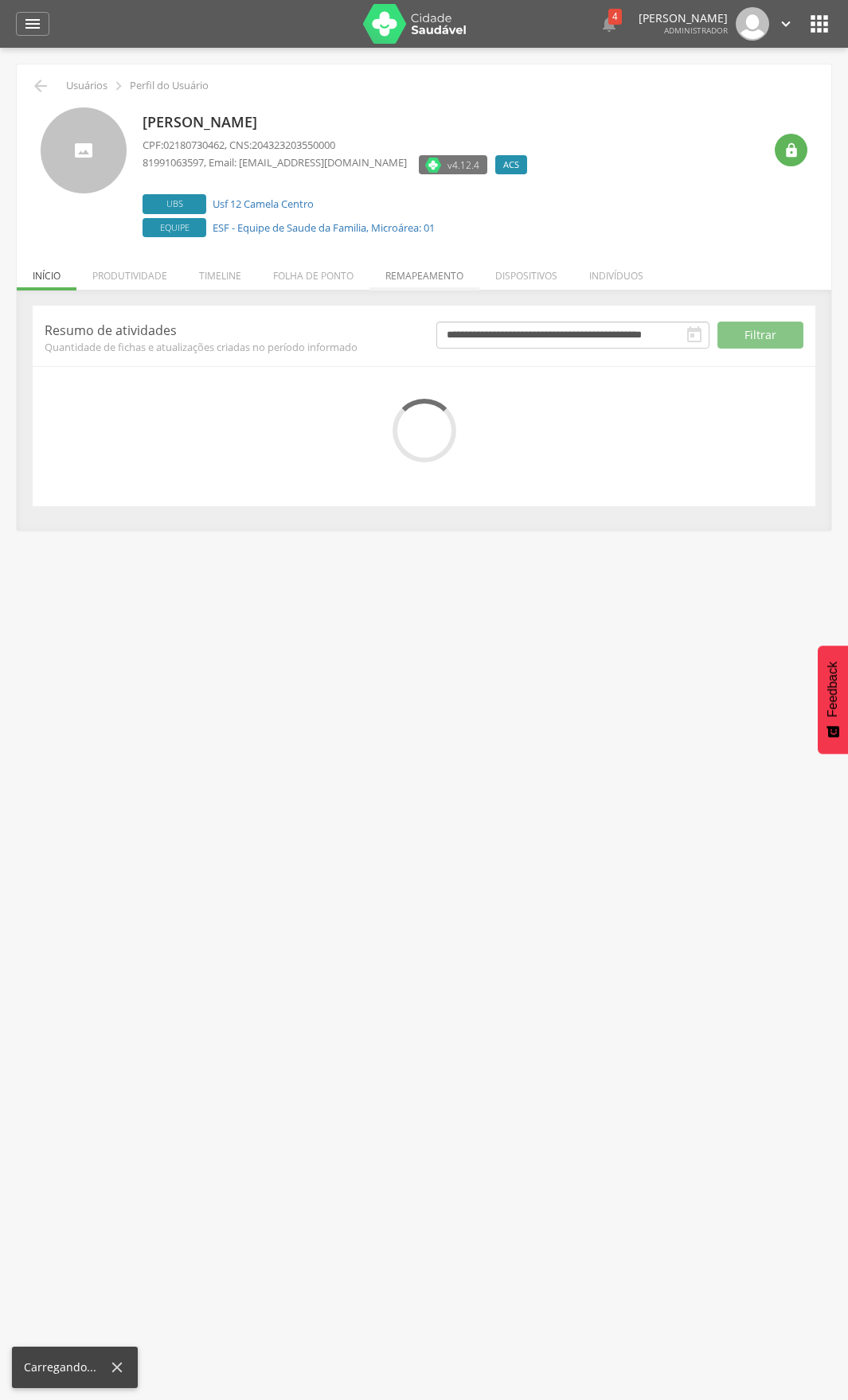
click at [412, 279] on li "Remapeamento" at bounding box center [424, 272] width 110 height 37
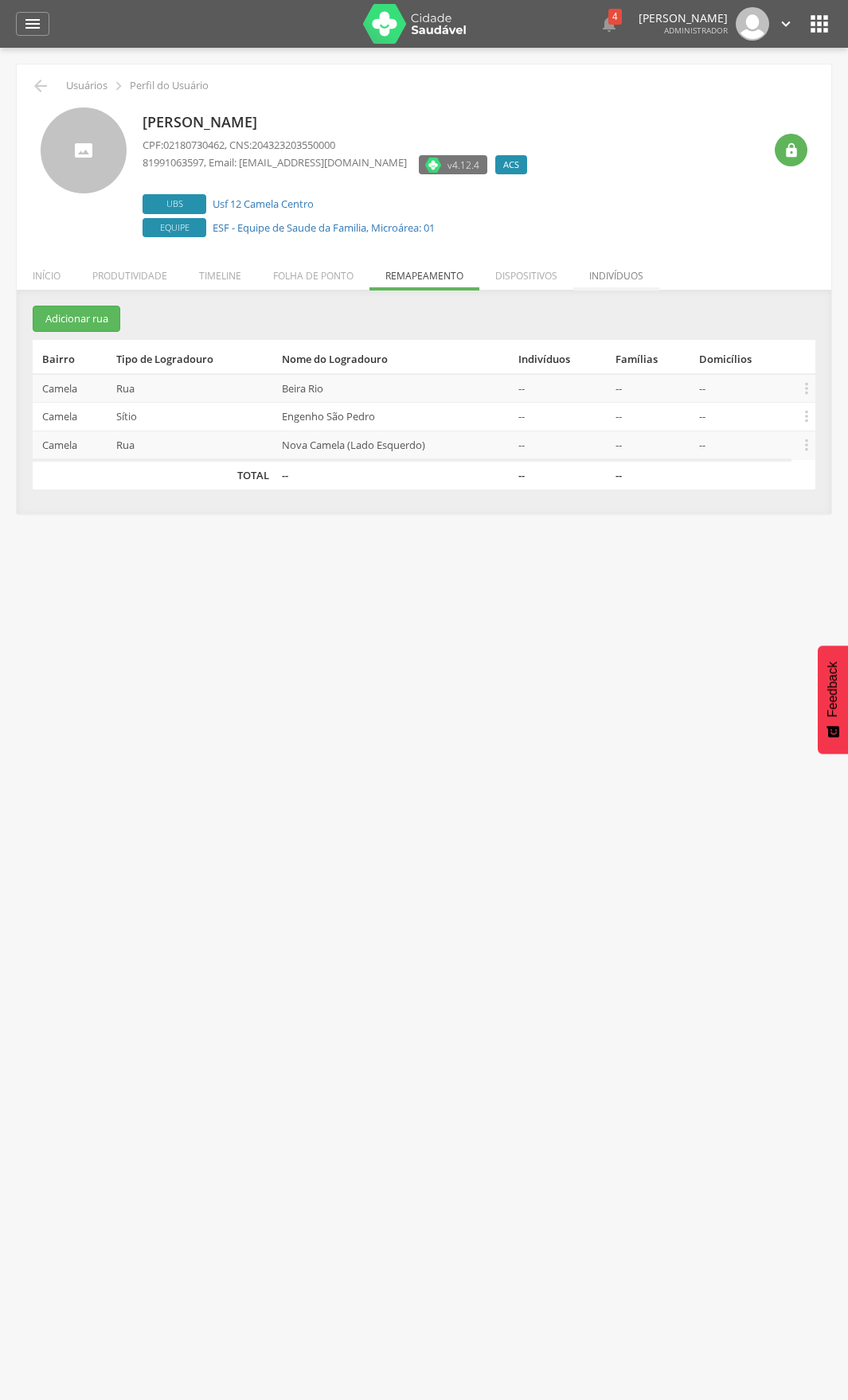
click at [609, 276] on li "Indivíduos" at bounding box center [616, 272] width 86 height 37
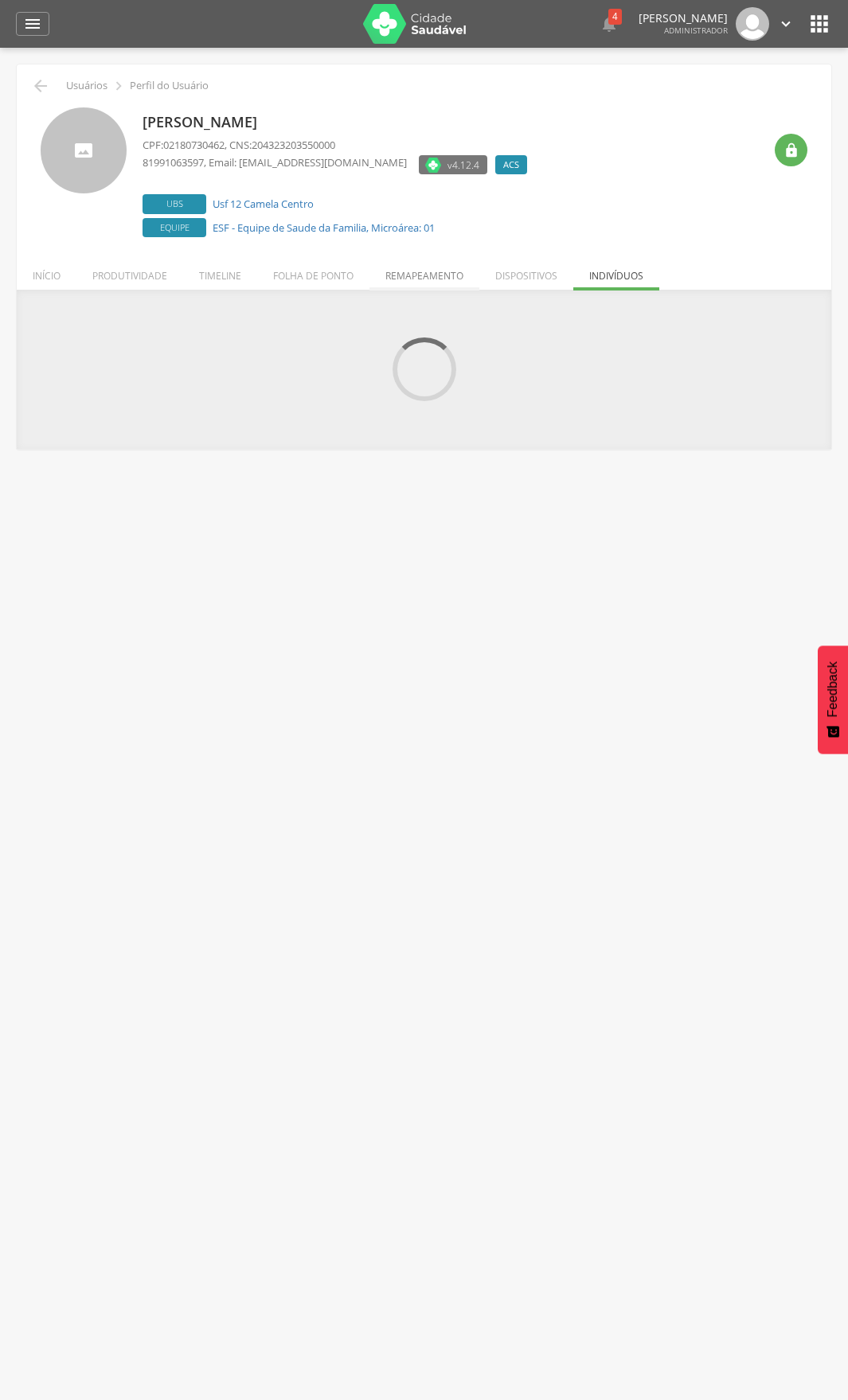
click at [426, 256] on li "Remapeamento" at bounding box center [424, 272] width 110 height 37
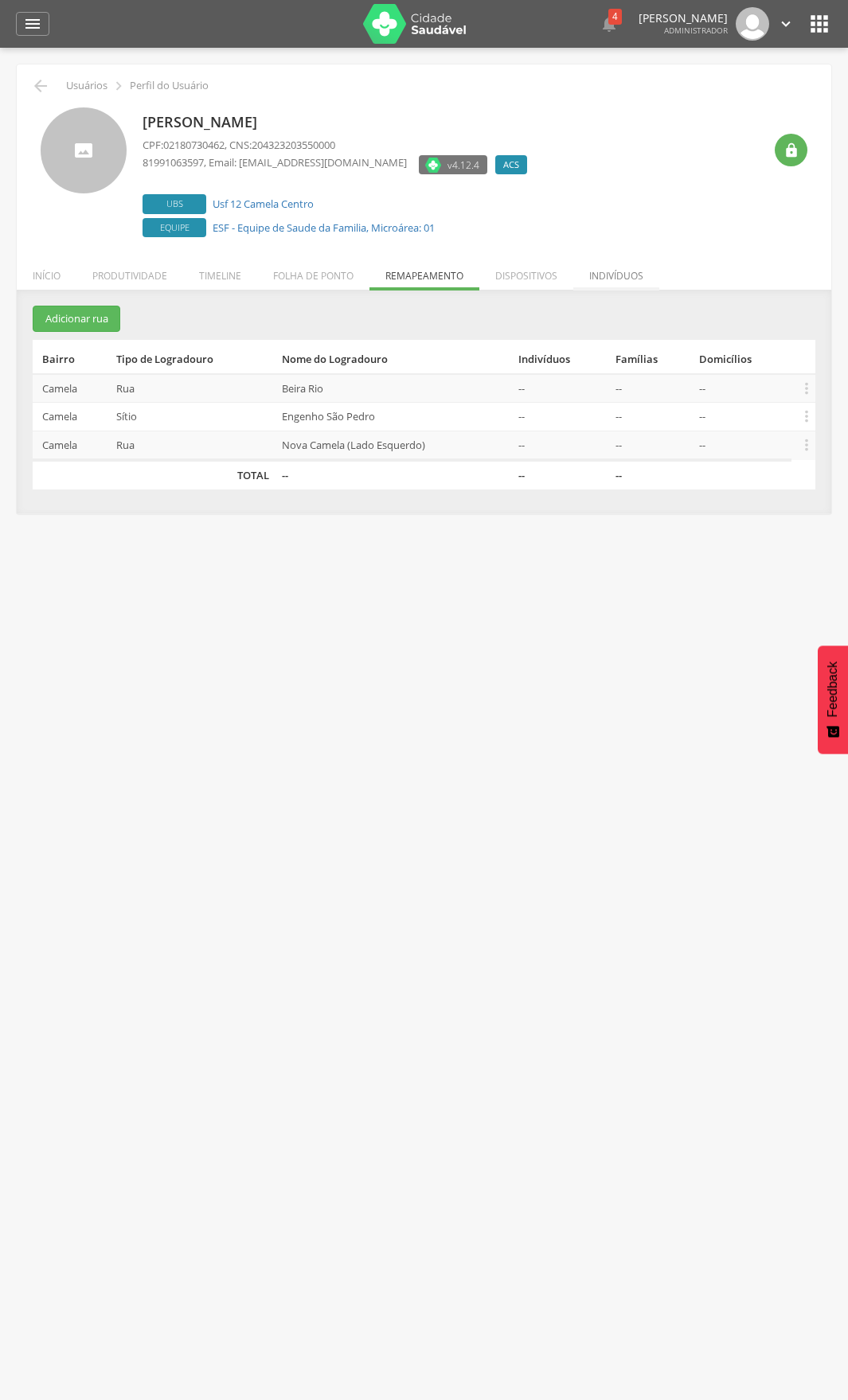
click at [613, 268] on li "Indivíduos" at bounding box center [616, 272] width 86 height 37
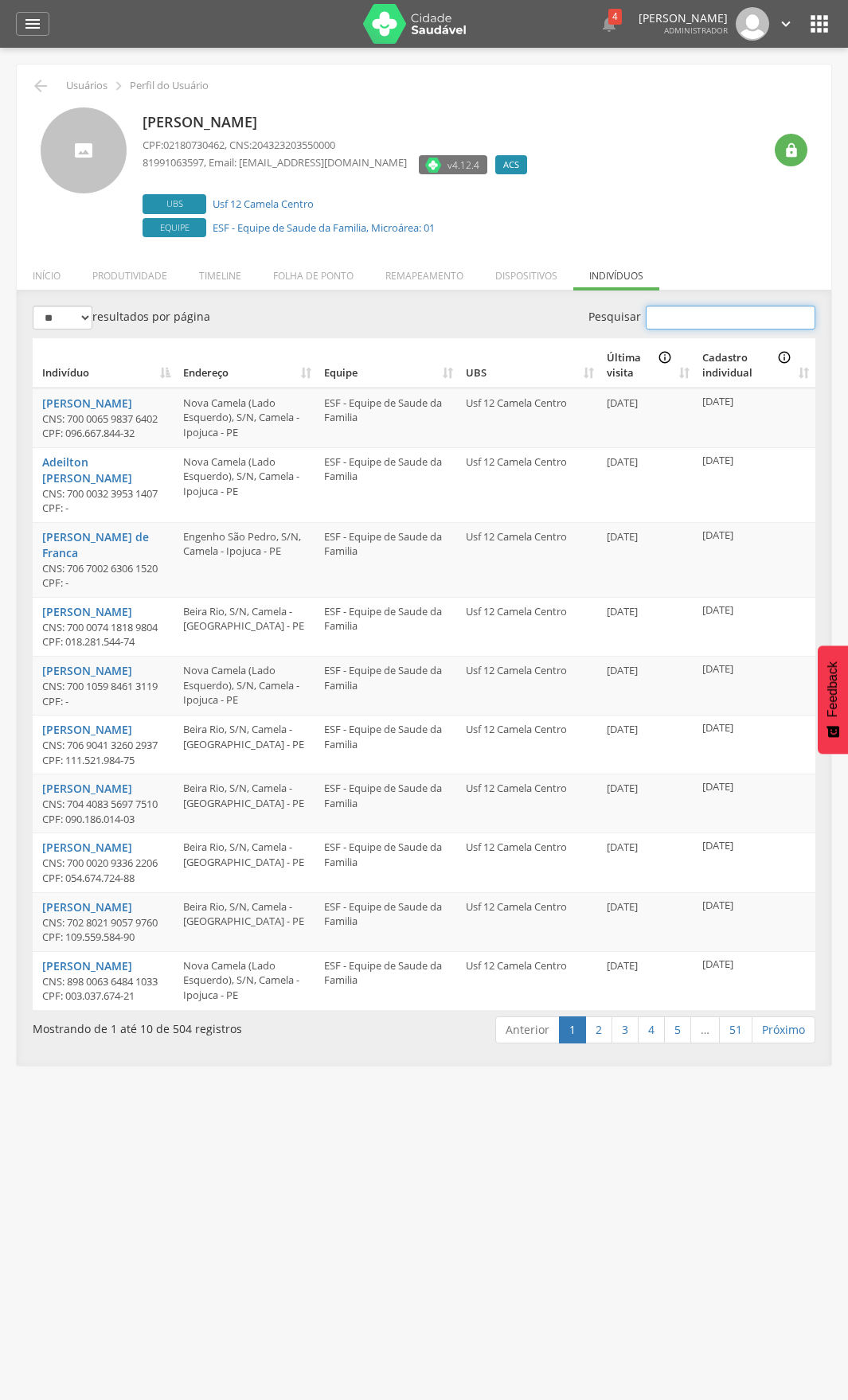
click at [741, 316] on input "Pesquisar" at bounding box center [730, 317] width 170 height 24
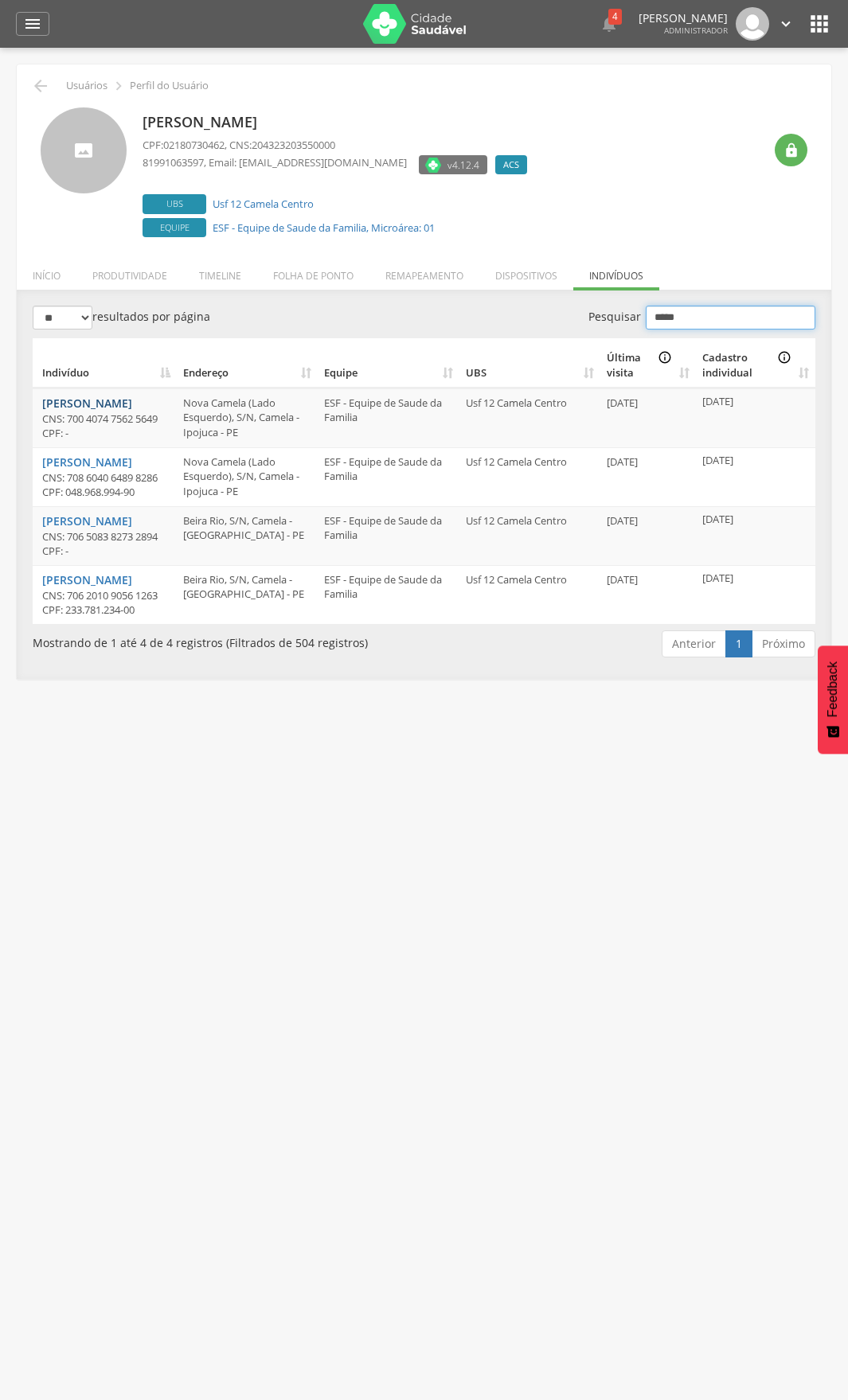
type input "*****"
click at [111, 398] on link "Lindalva Braga da Silva" at bounding box center [87, 402] width 90 height 15
click at [121, 463] on link "Lindinalva Maria Braga" at bounding box center [87, 461] width 90 height 15
click at [95, 524] on link "[PERSON_NAME]" at bounding box center [87, 520] width 90 height 15
click at [127, 578] on link "Vicente Mendes Braga" at bounding box center [87, 579] width 90 height 15
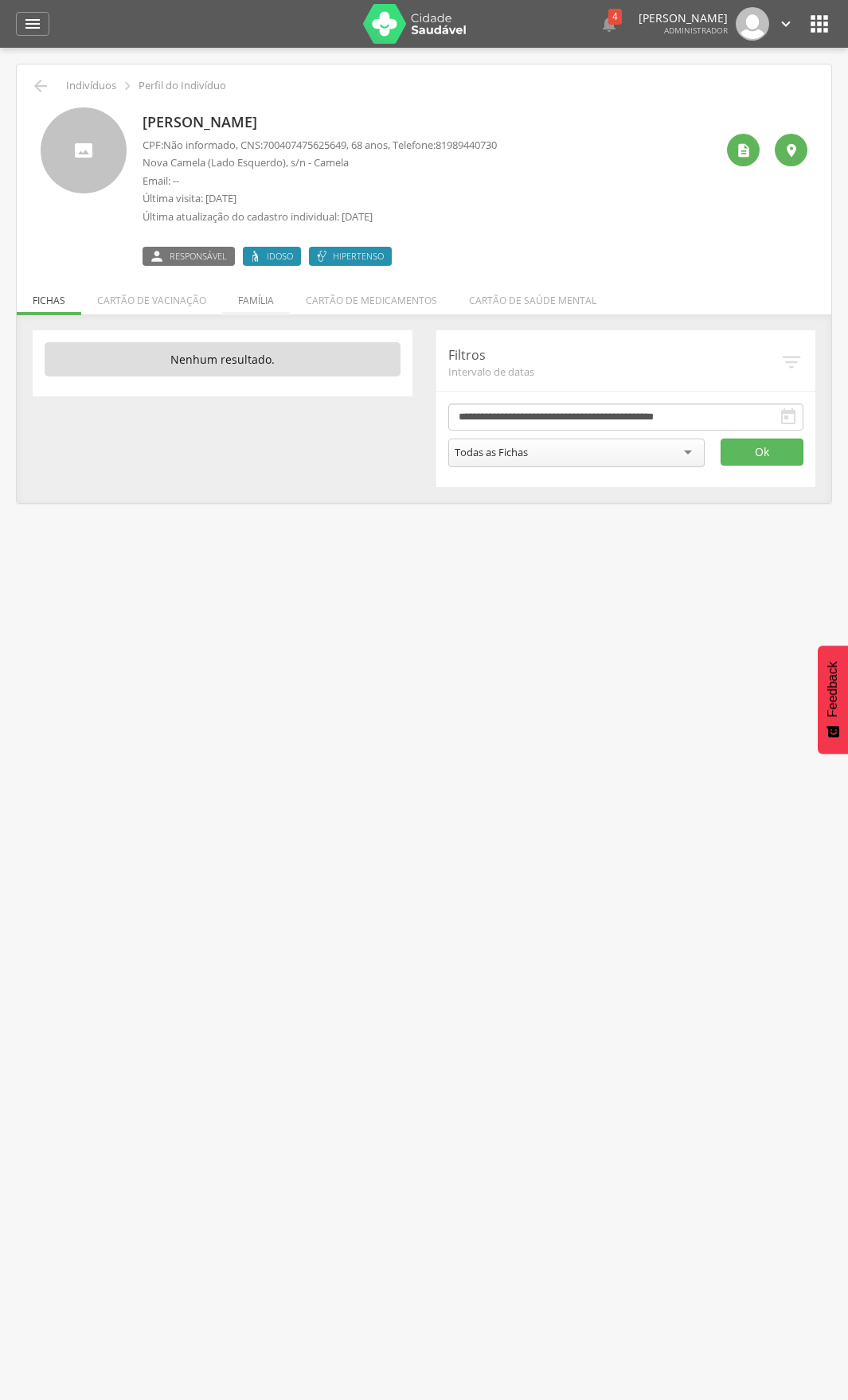
click at [267, 299] on li "Família" at bounding box center [255, 296] width 68 height 37
click at [270, 293] on li "Família" at bounding box center [255, 296] width 68 height 37
click at [253, 290] on li "Família" at bounding box center [255, 296] width 68 height 37
click at [247, 313] on li "Família" at bounding box center [255, 296] width 68 height 37
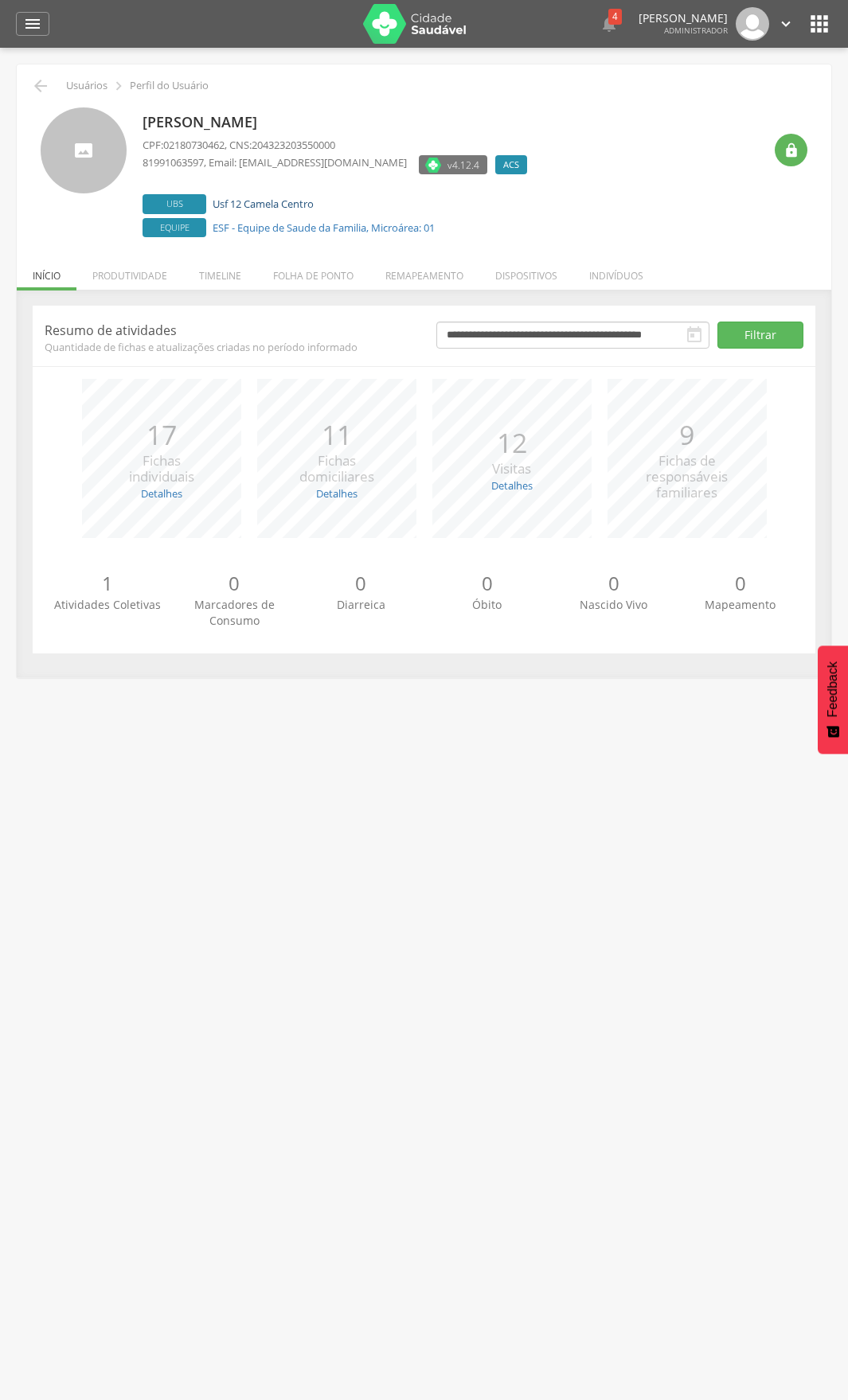
click at [266, 208] on link "Usf 12 Camela Centro" at bounding box center [263, 203] width 101 height 15
type input "**********"
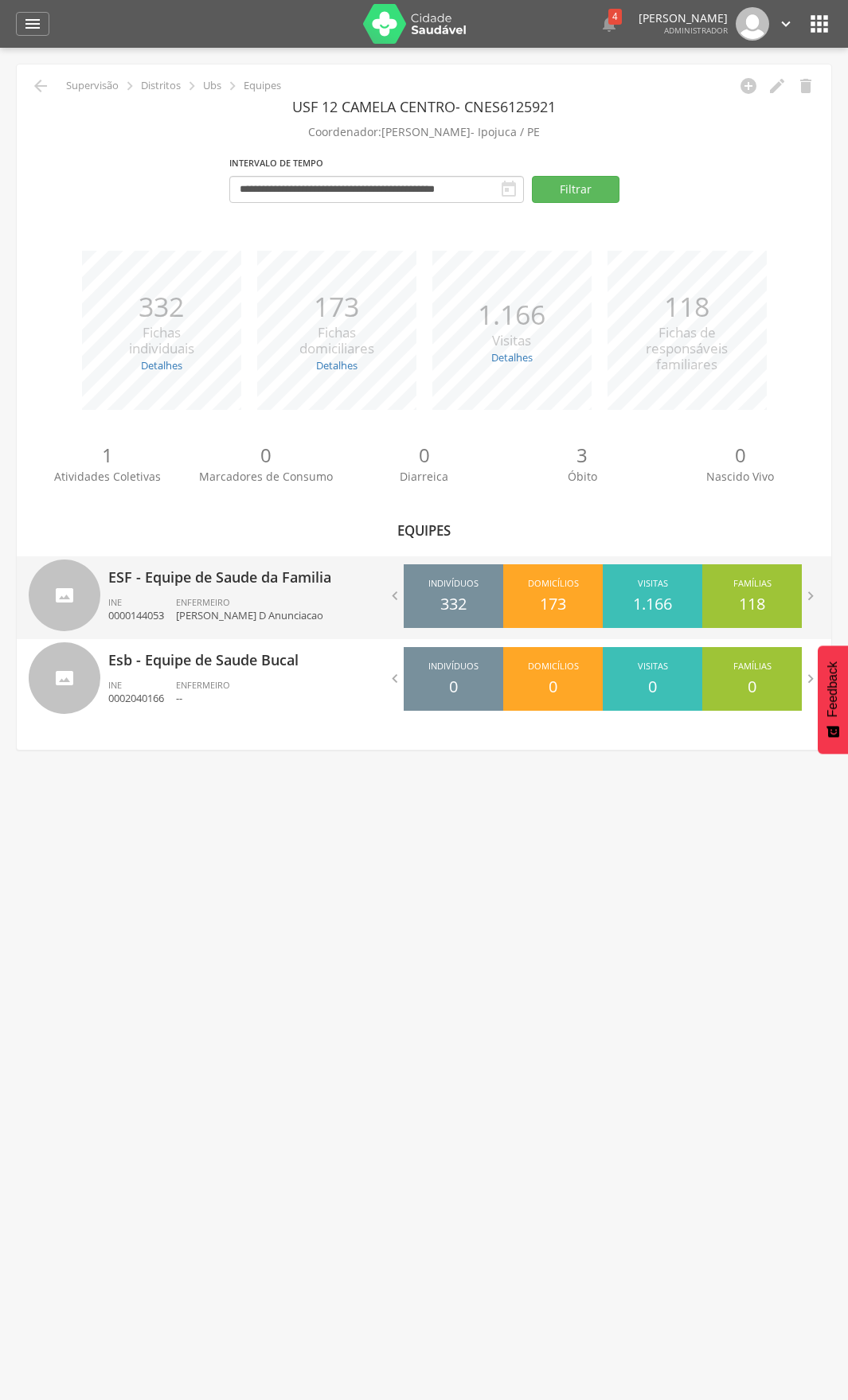
click at [345, 604] on ul "INE 0000144053 ENFERMEIRO [PERSON_NAME] D Anunciacao" at bounding box center [260, 614] width 304 height 35
type input "**********"
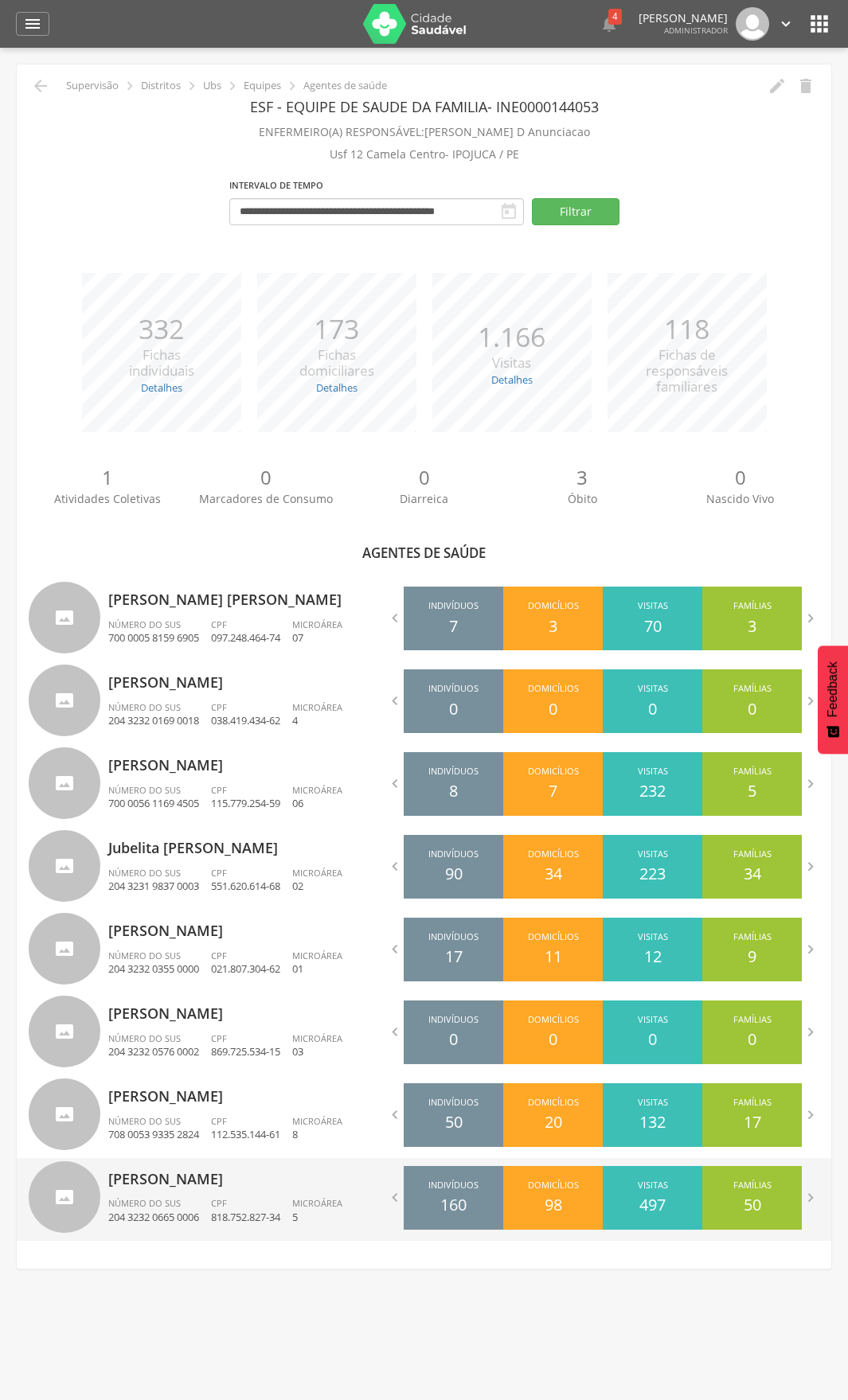
click at [242, 1184] on p "[PERSON_NAME]" at bounding box center [260, 1173] width 304 height 31
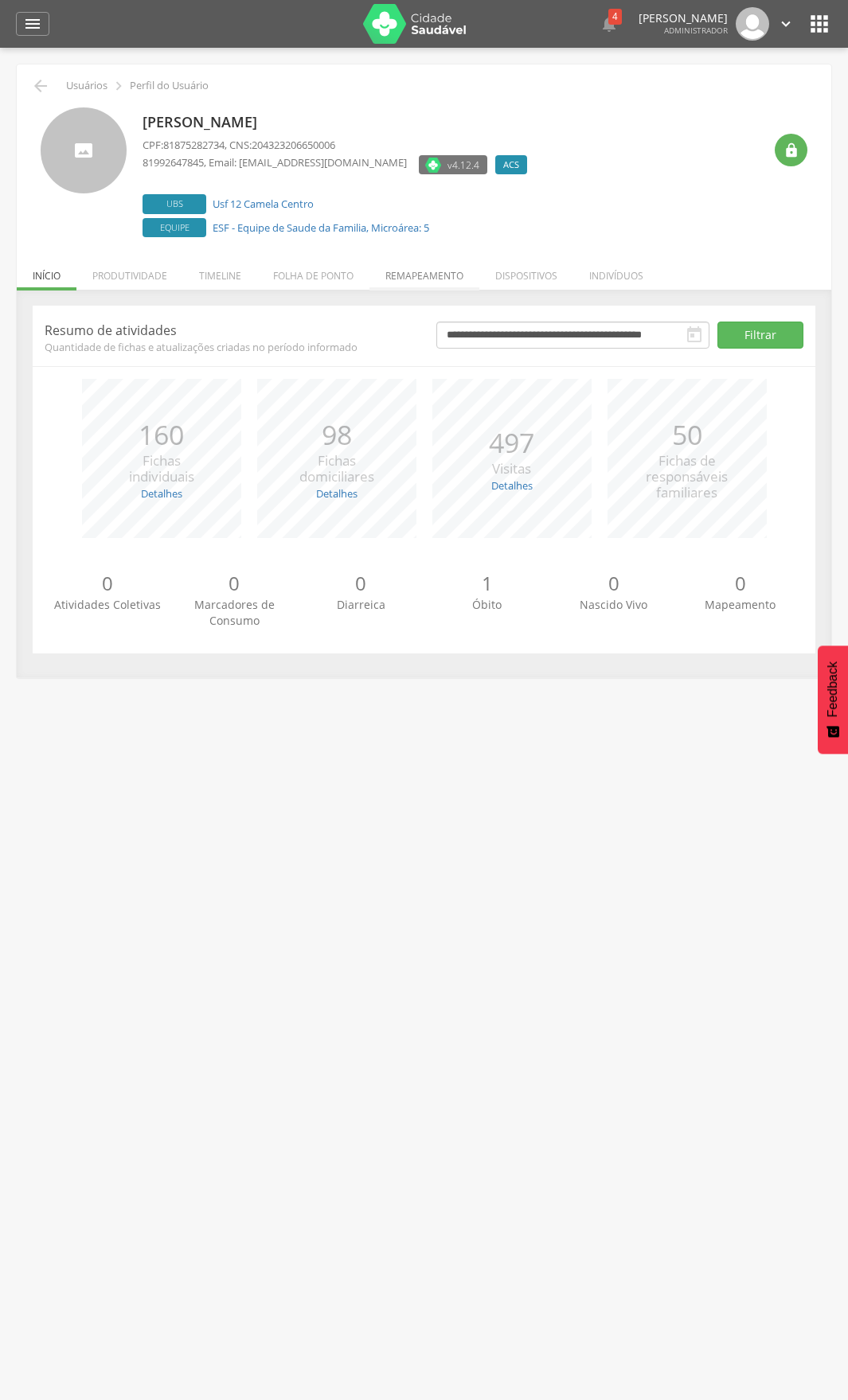
click at [416, 276] on li "Remapeamento" at bounding box center [424, 272] width 110 height 37
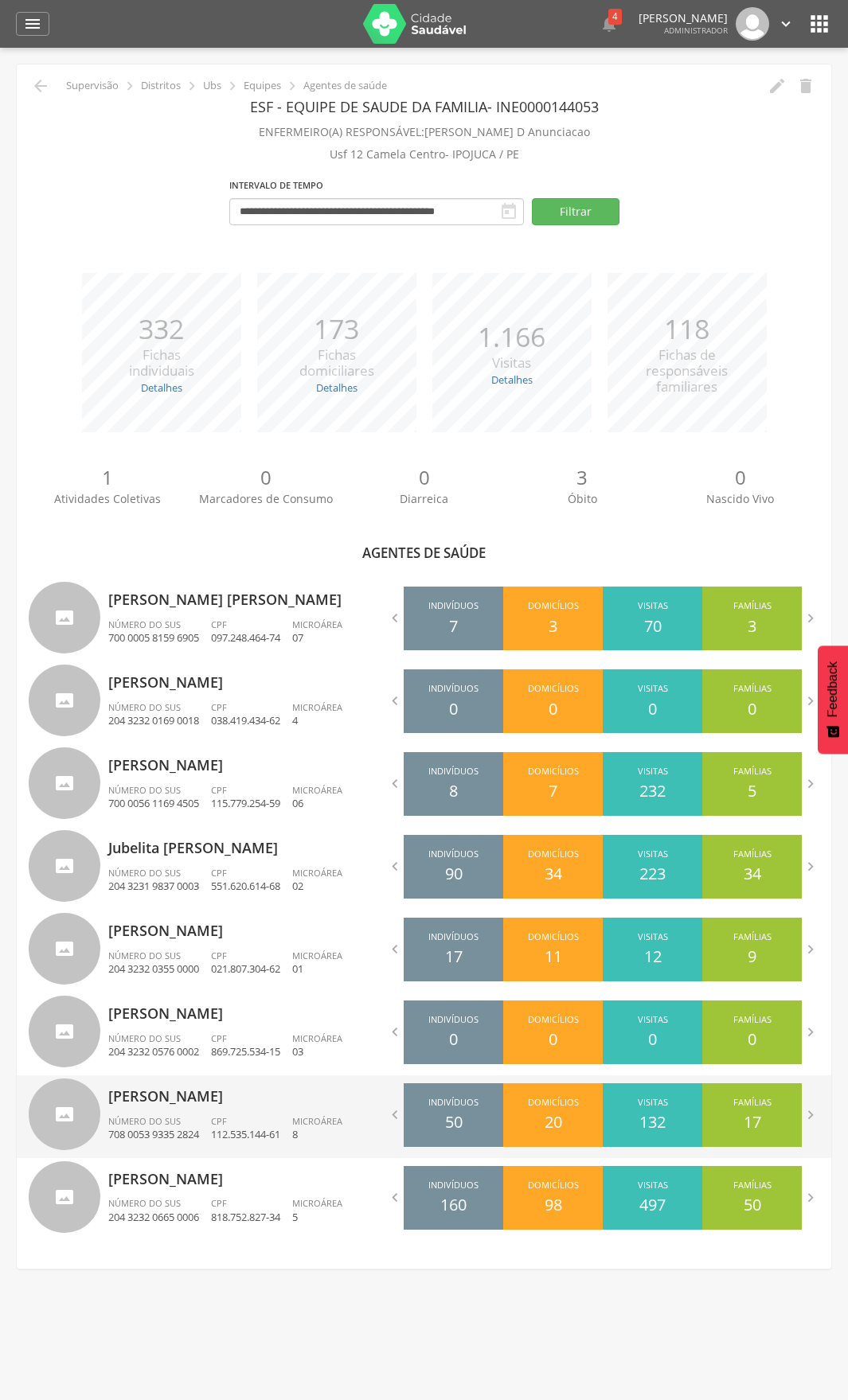
click at [218, 1111] on div "[PERSON_NAME] Número do SUS 708 0053 9335 2824 CPF 112.535.144-61 Microárea 8" at bounding box center [260, 1116] width 304 height 82
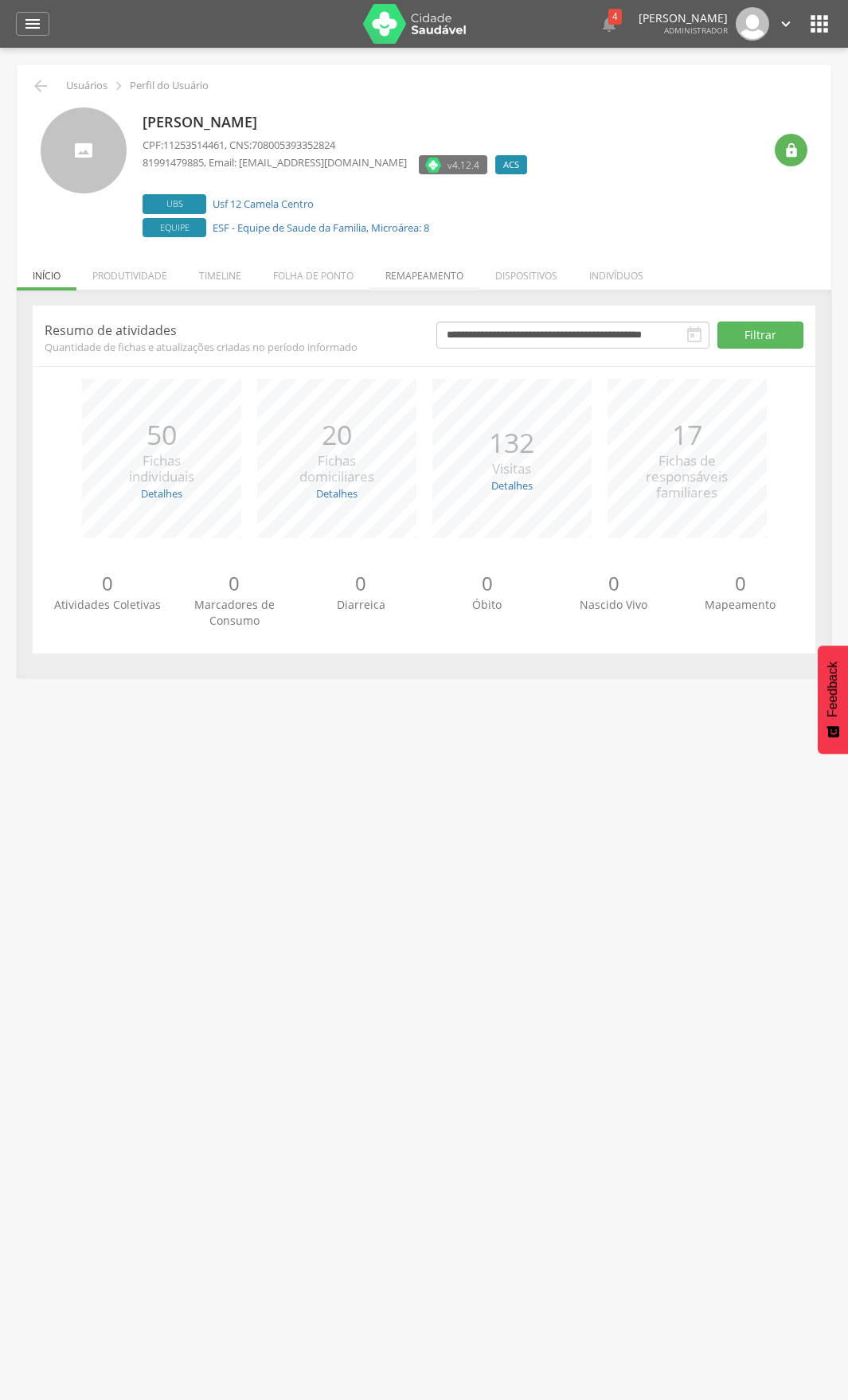
click at [433, 279] on li "Remapeamento" at bounding box center [424, 272] width 110 height 37
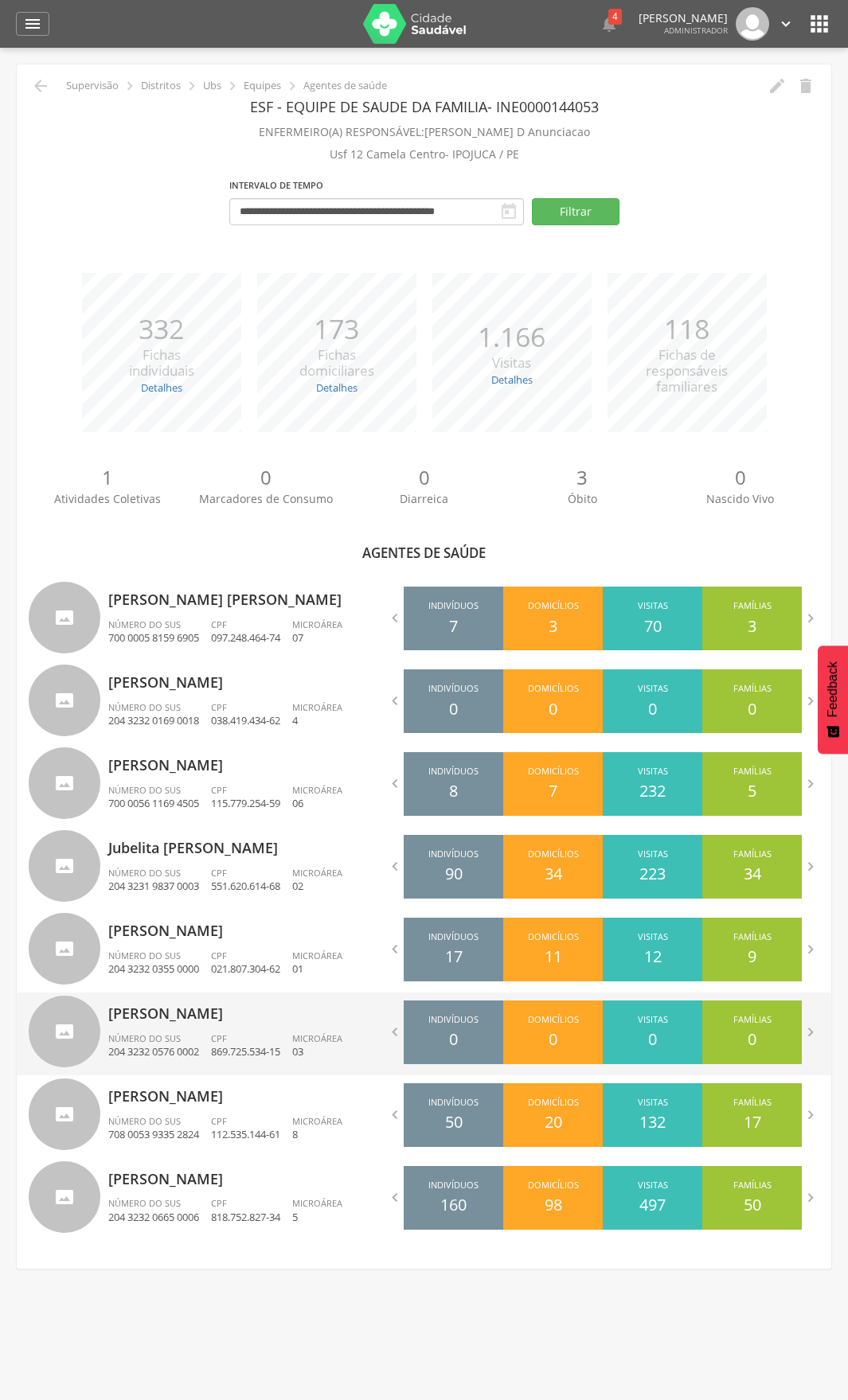
click at [223, 1053] on p "869.725.534-15" at bounding box center [245, 1051] width 70 height 15
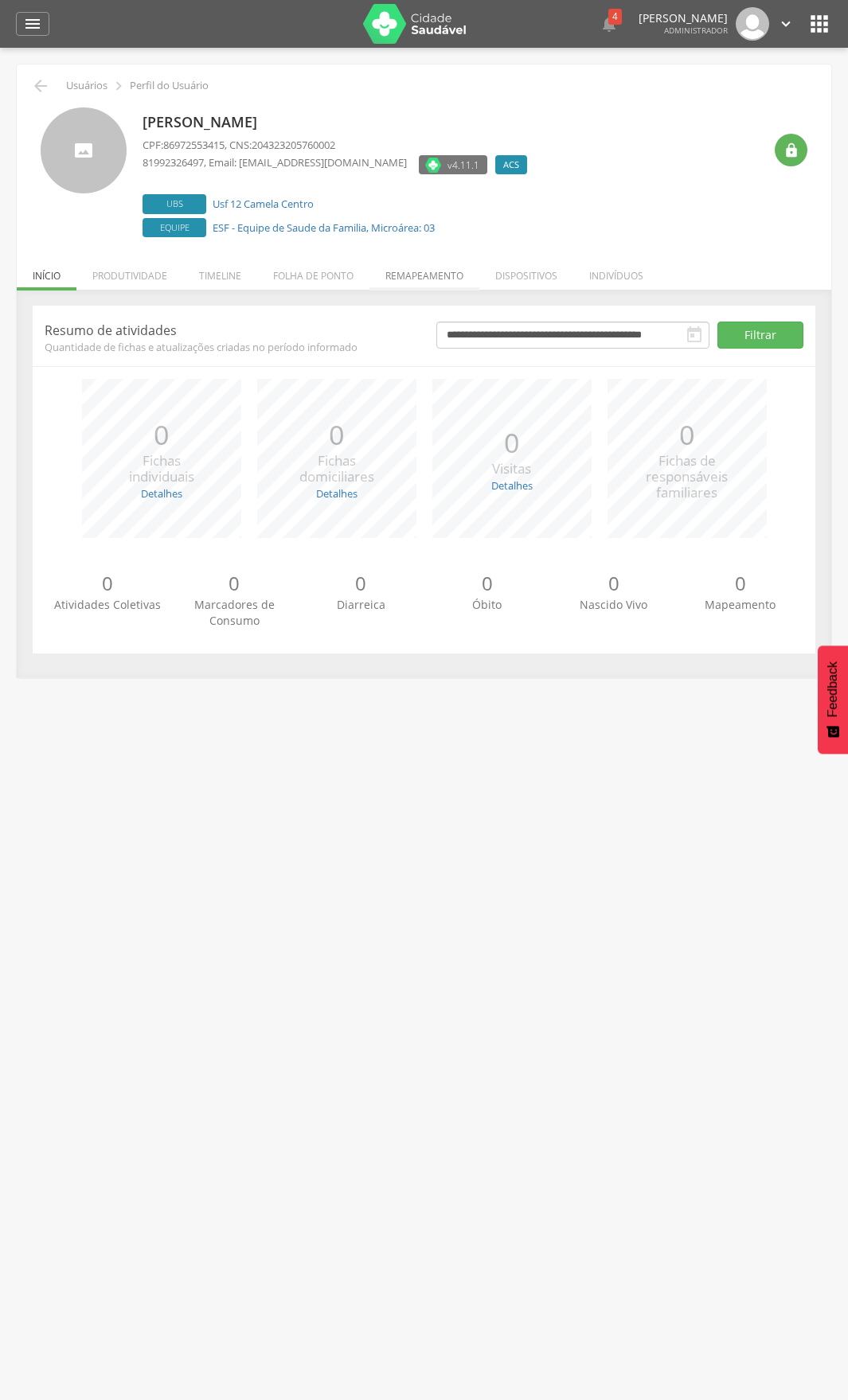
click at [444, 280] on li "Remapeamento" at bounding box center [424, 272] width 110 height 37
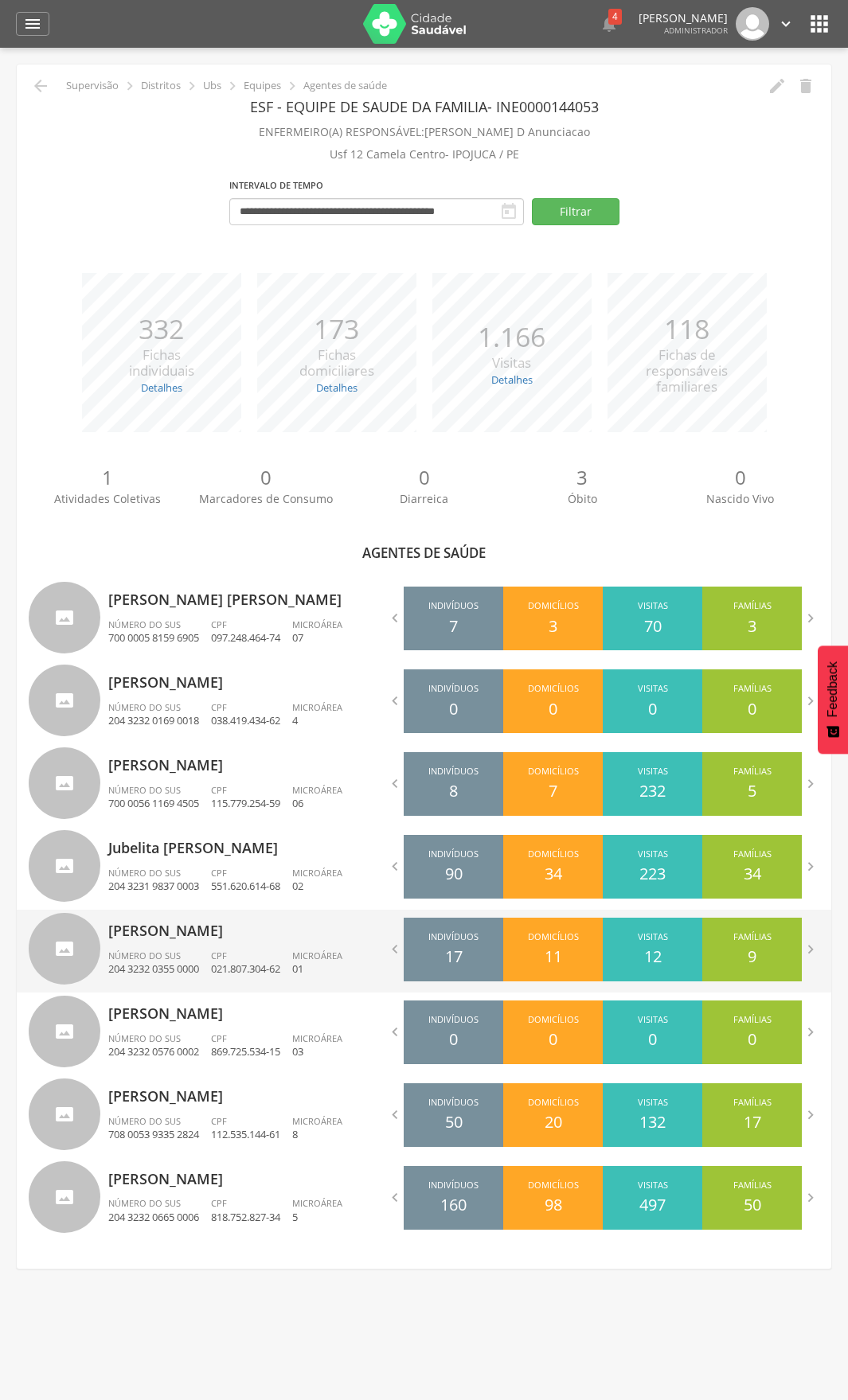
click at [158, 932] on p "Laurinete Cavalcante Pereira" at bounding box center [260, 925] width 304 height 31
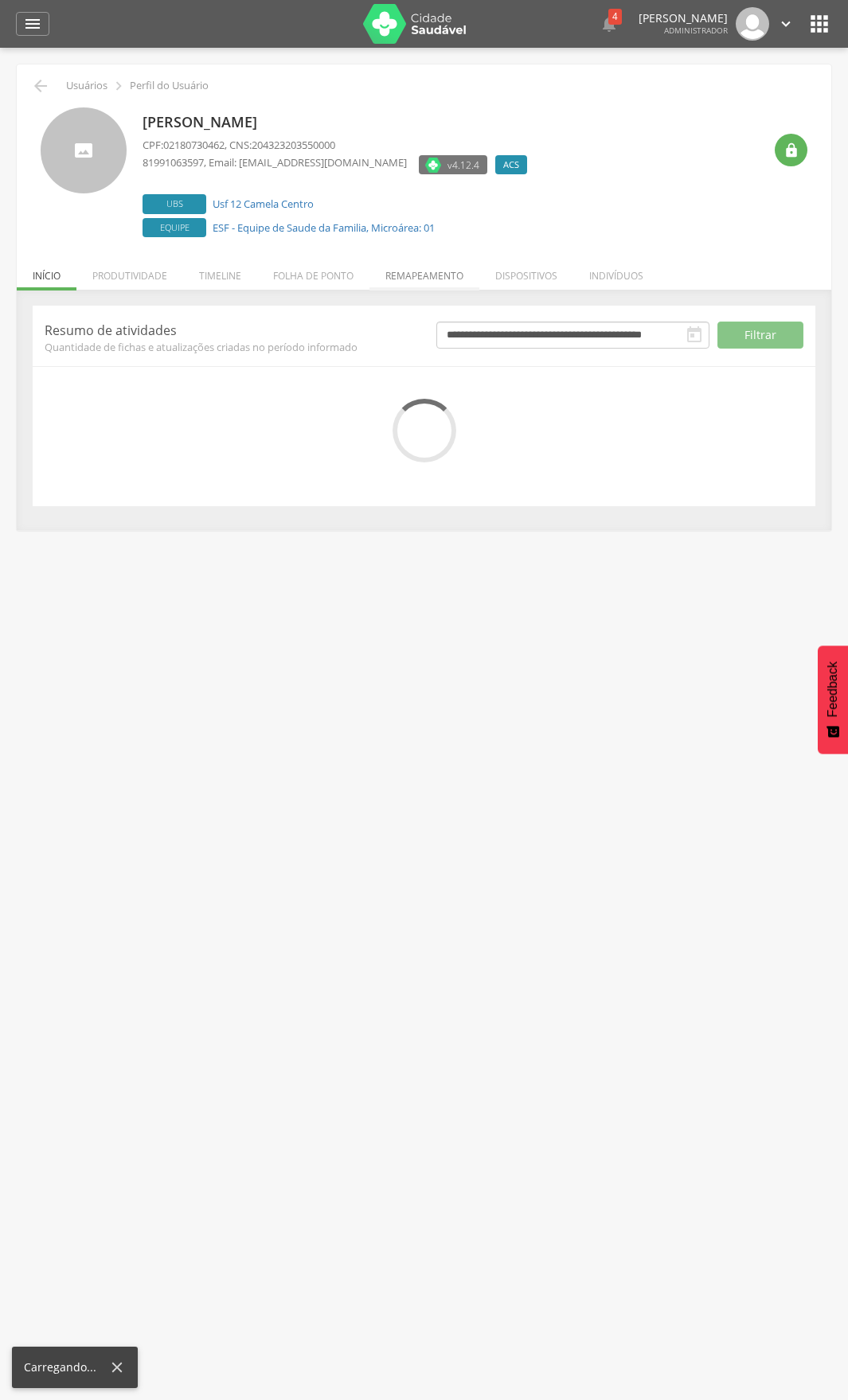
click at [428, 276] on li "Remapeamento" at bounding box center [424, 272] width 110 height 37
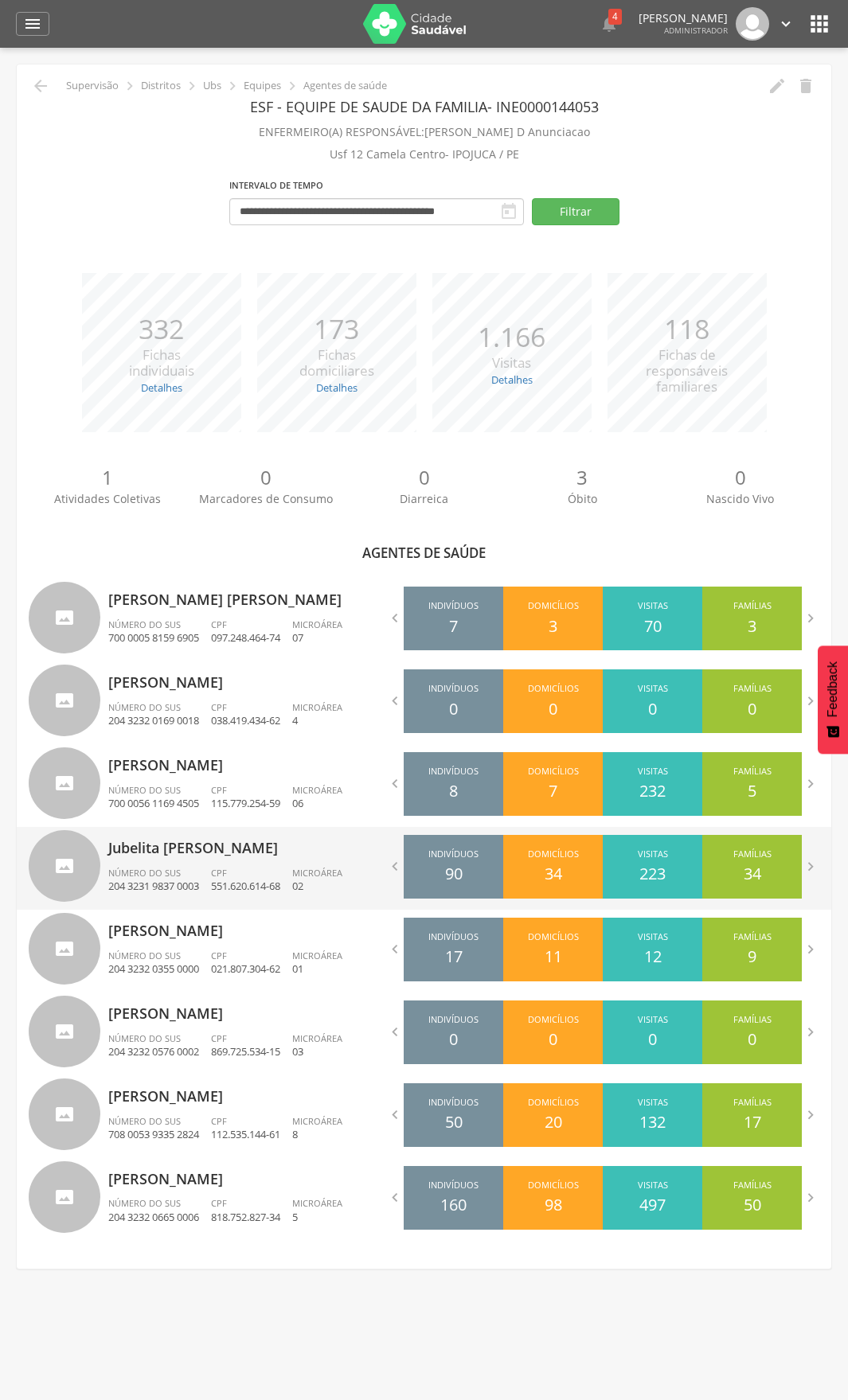
click at [205, 844] on p "Jubelita Maria da Silva" at bounding box center [260, 843] width 304 height 31
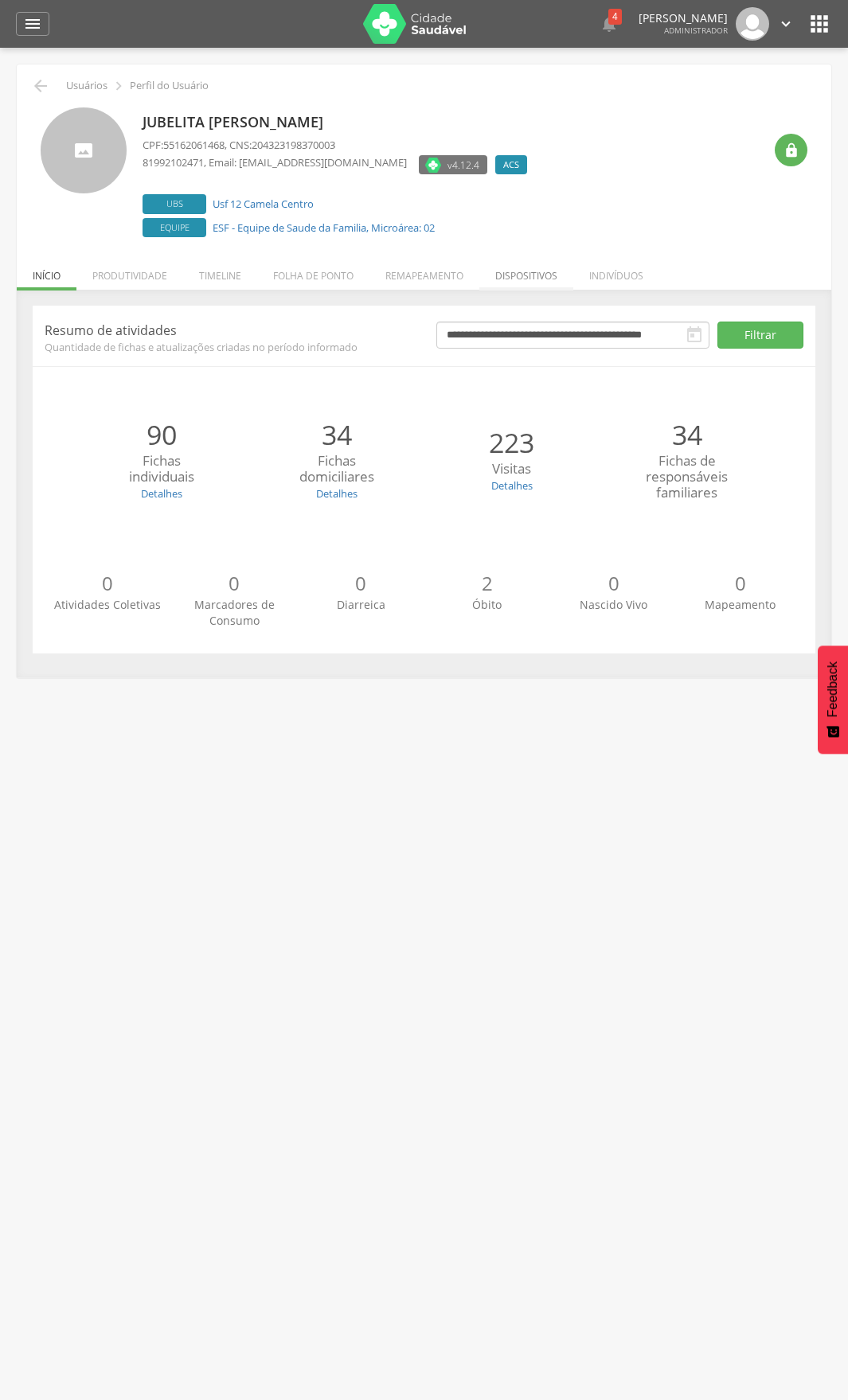
click at [500, 283] on li "Dispositivos" at bounding box center [526, 272] width 94 height 37
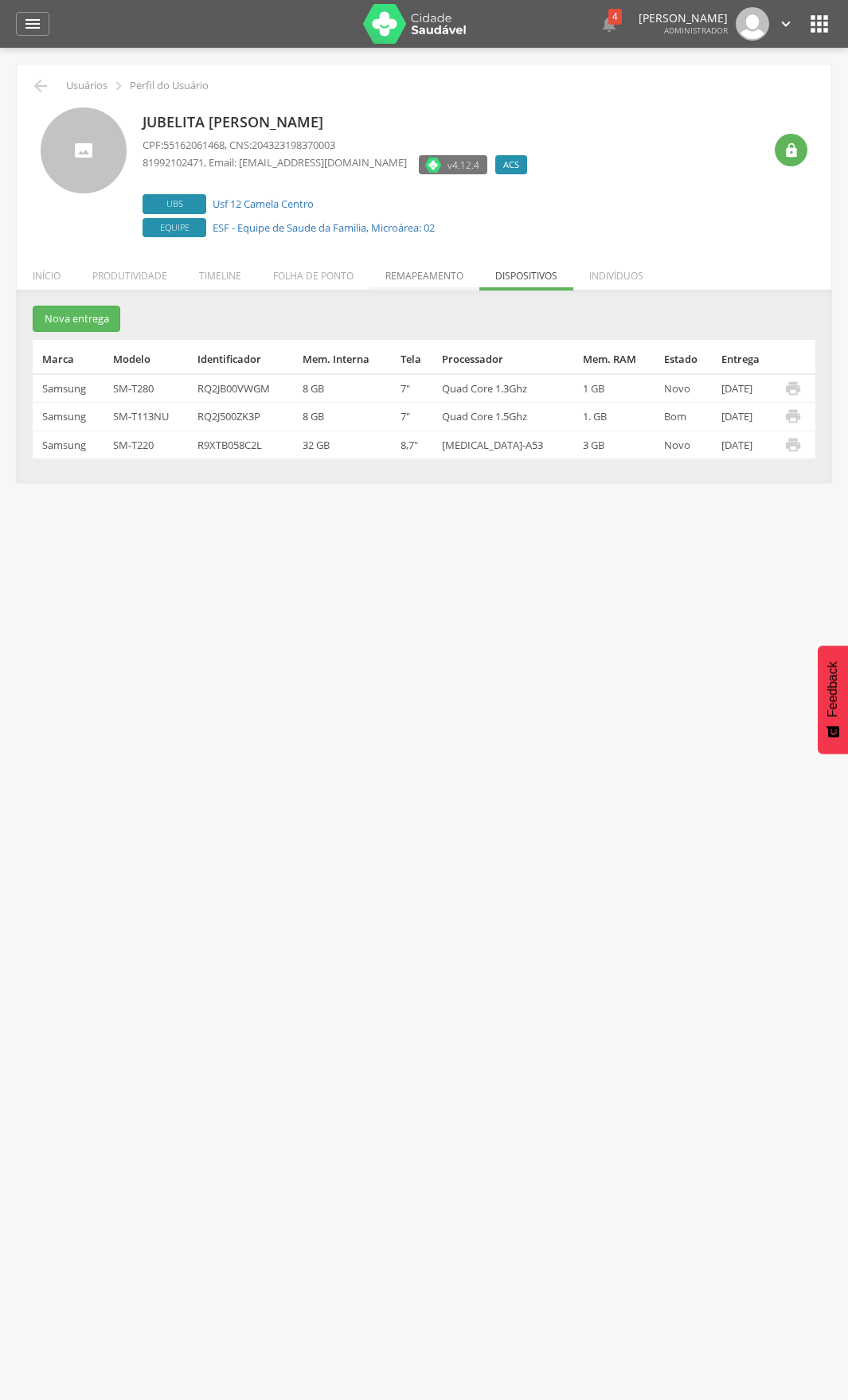
click at [430, 279] on li "Remapeamento" at bounding box center [424, 272] width 110 height 37
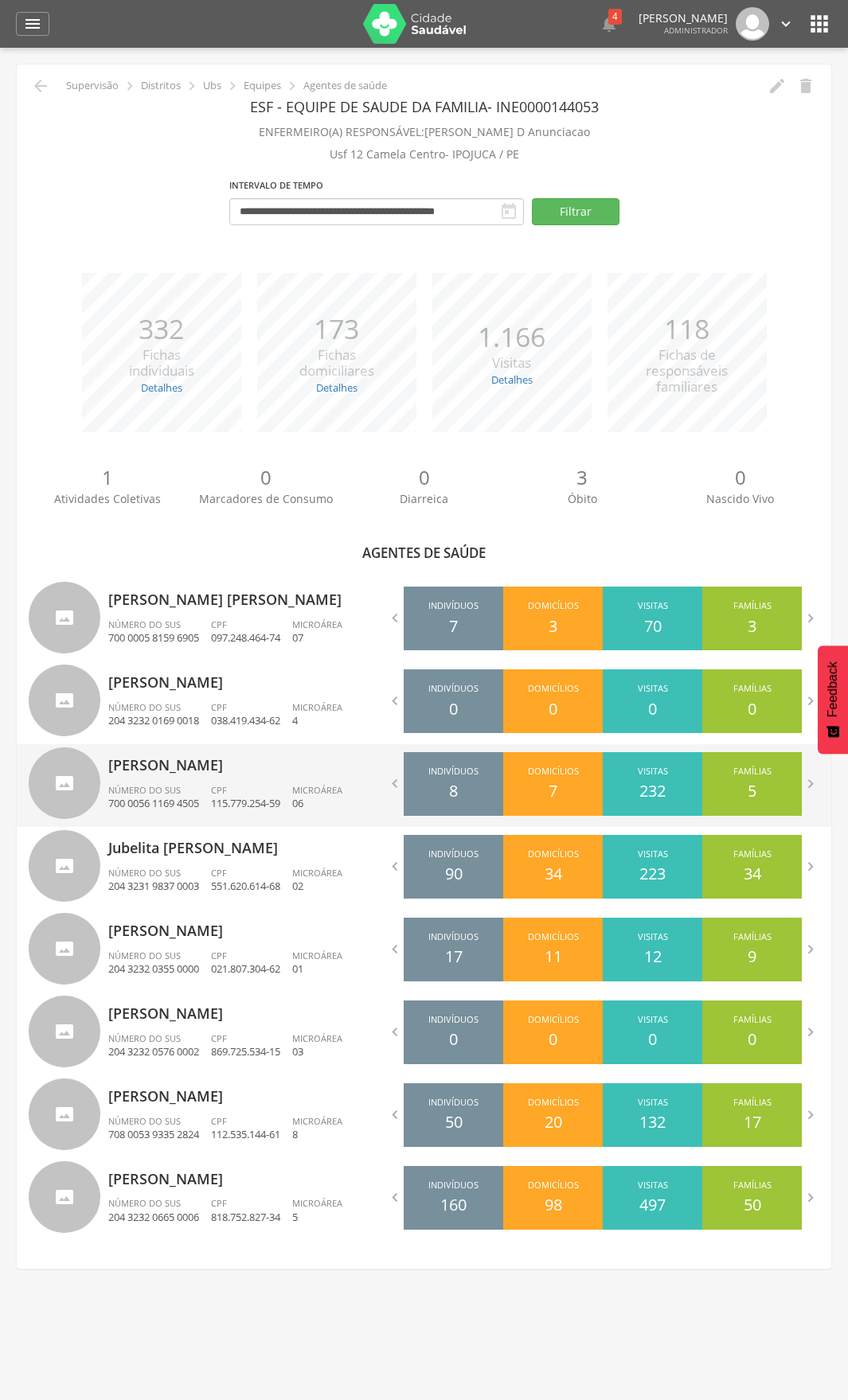
click at [163, 763] on p "[PERSON_NAME]" at bounding box center [260, 759] width 304 height 31
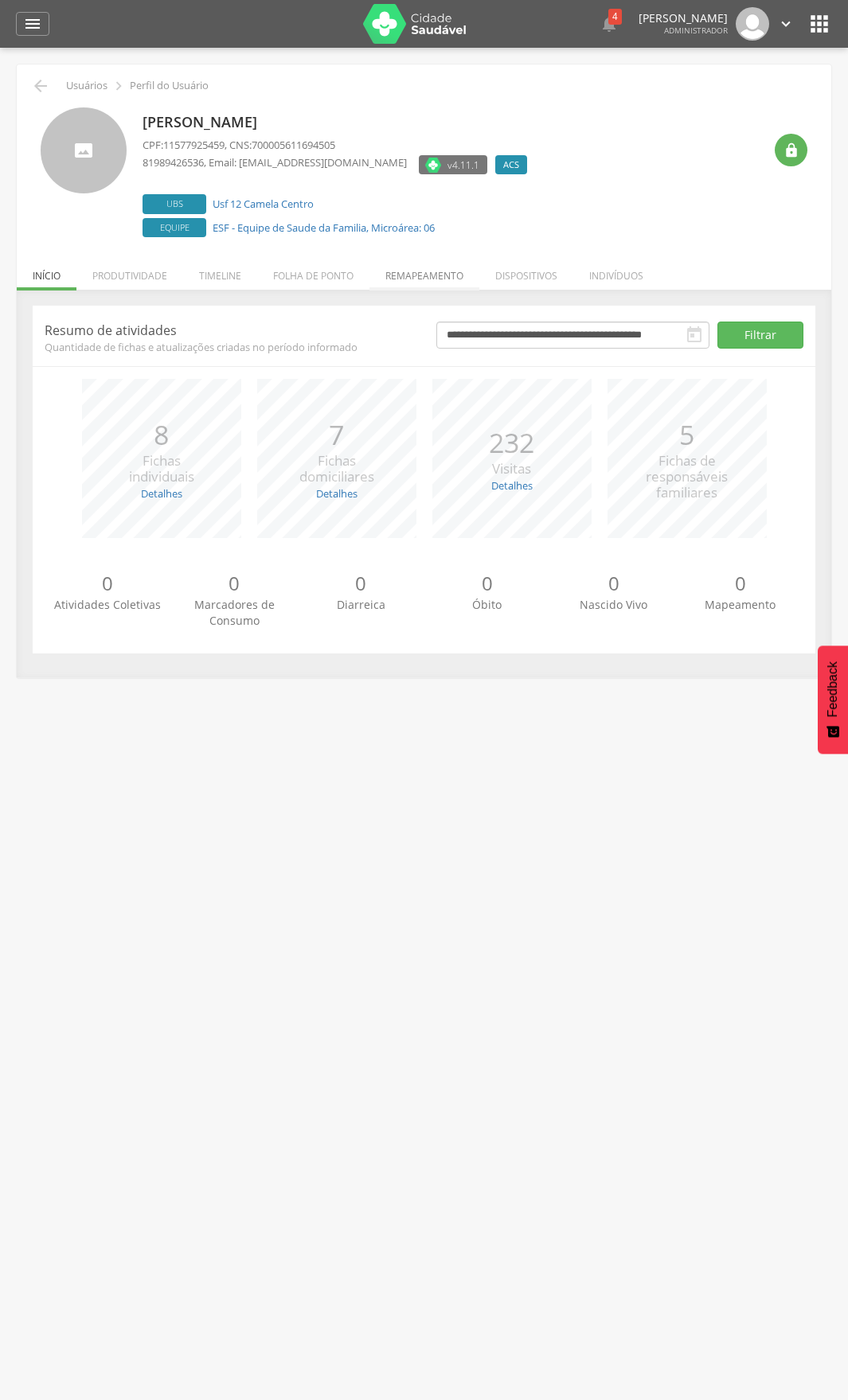
click at [422, 270] on li "Remapeamento" at bounding box center [424, 272] width 110 height 37
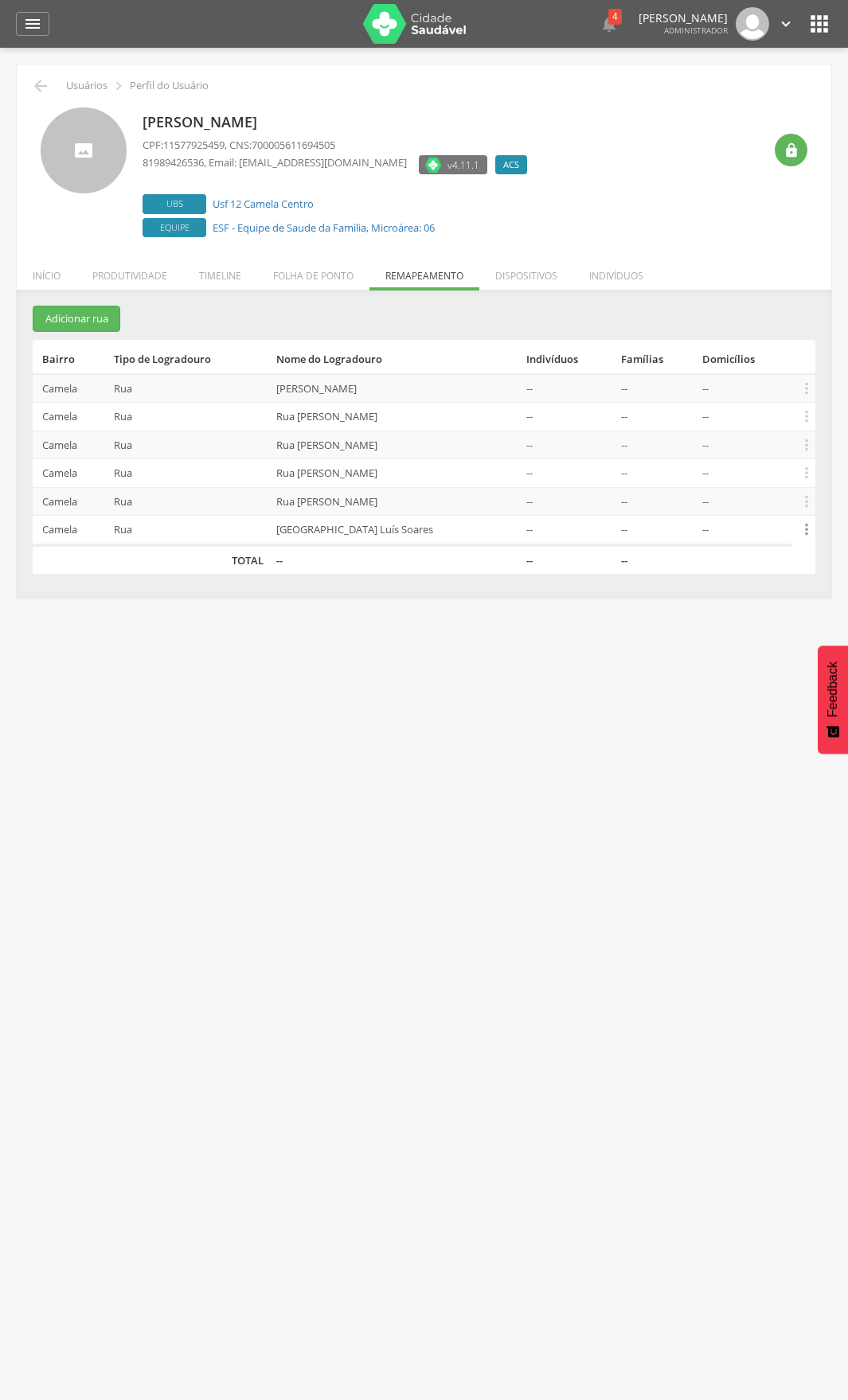
click at [803, 530] on icon "" at bounding box center [807, 530] width 18 height 18
click at [584, 272] on li "Indivíduos" at bounding box center [616, 272] width 86 height 37
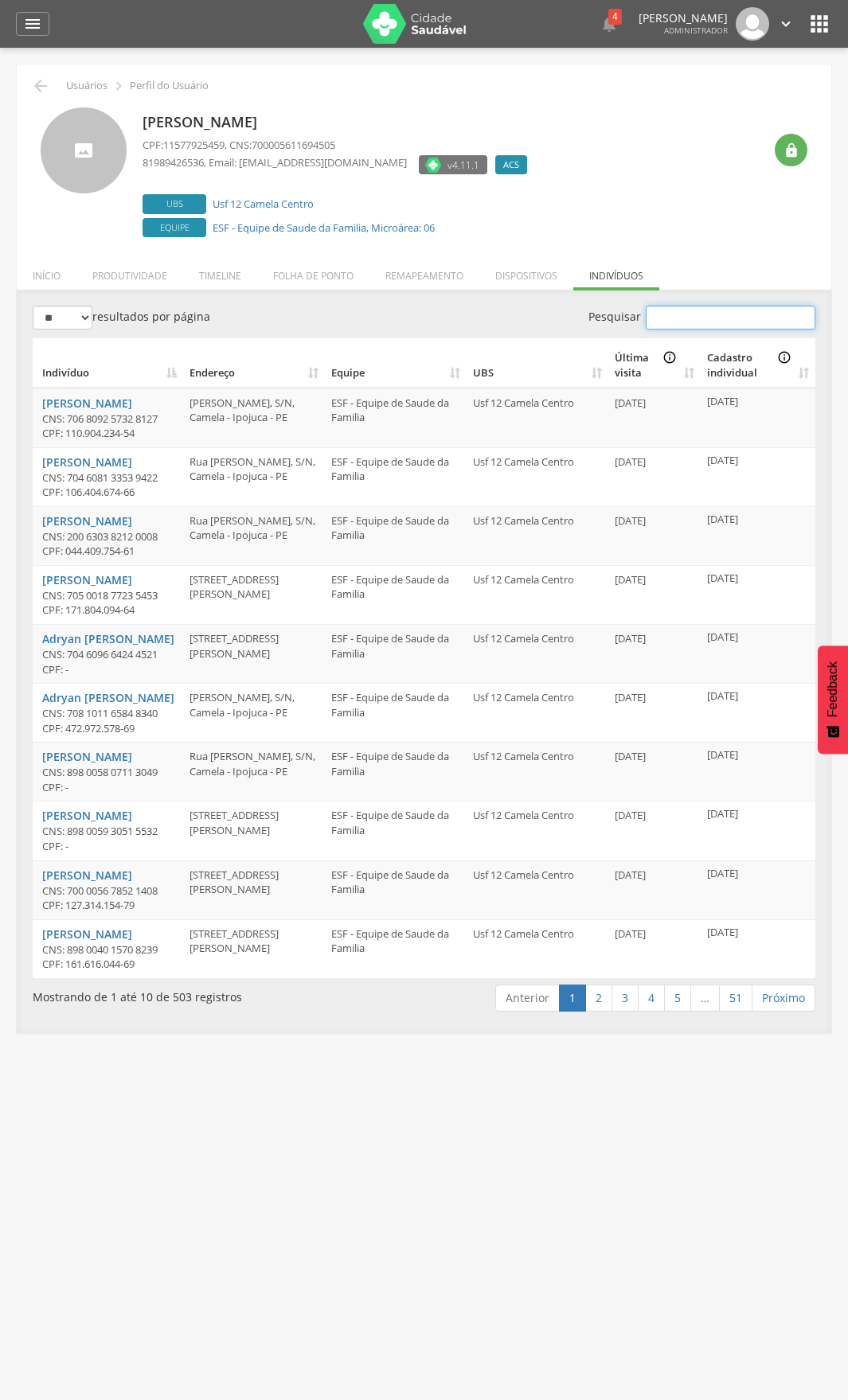
click at [663, 324] on input "Pesquisar" at bounding box center [730, 317] width 170 height 24
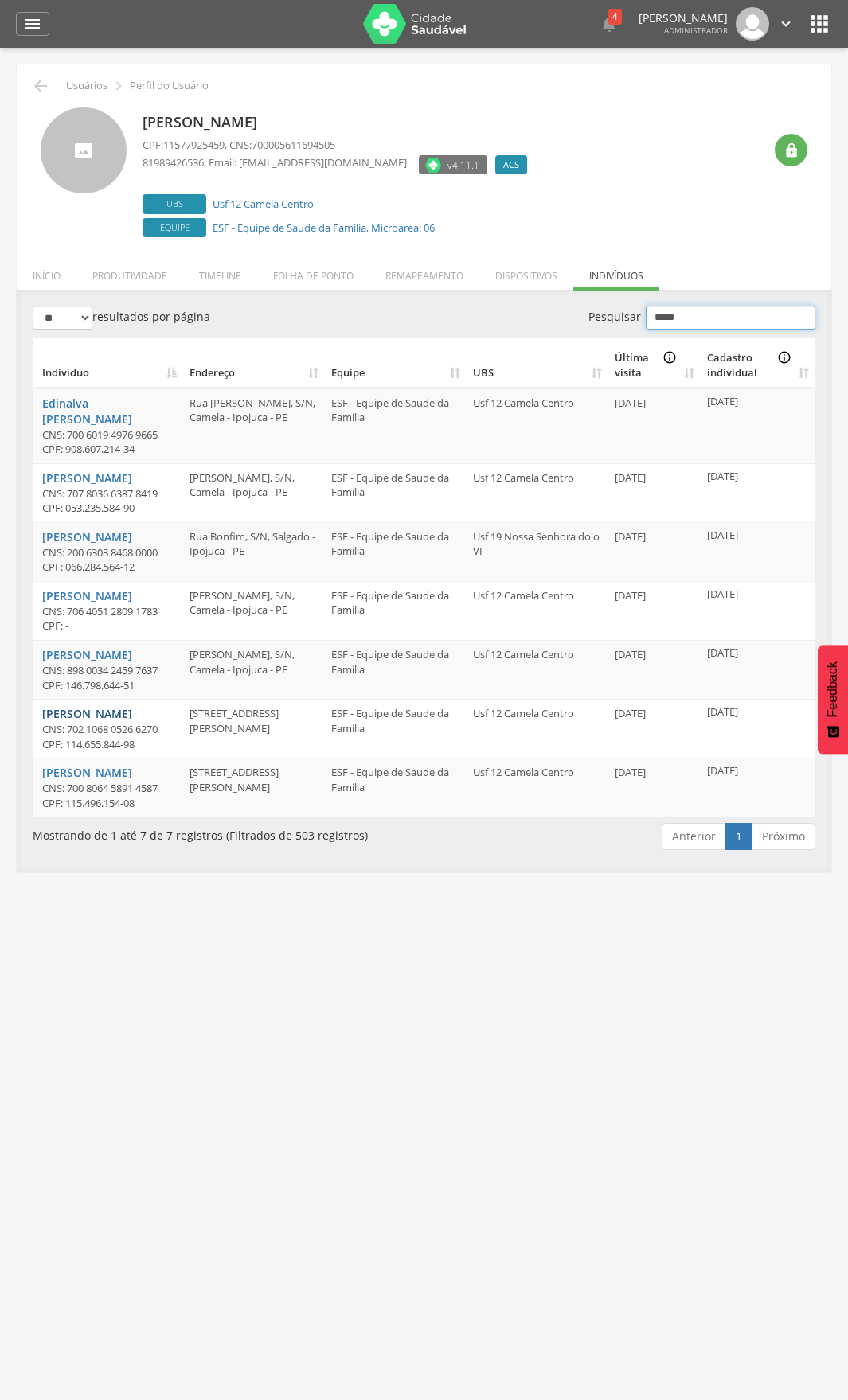
type input "*****"
click at [92, 721] on link "Yann Mitsuaki Braga de Oliveira" at bounding box center [87, 713] width 90 height 15
click at [99, 662] on link "[PERSON_NAME]" at bounding box center [87, 653] width 90 height 15
click at [81, 398] on link "Edinalva [PERSON_NAME]" at bounding box center [87, 411] width 90 height 31
click at [129, 487] on div "[PERSON_NAME]" at bounding box center [109, 478] width 134 height 16
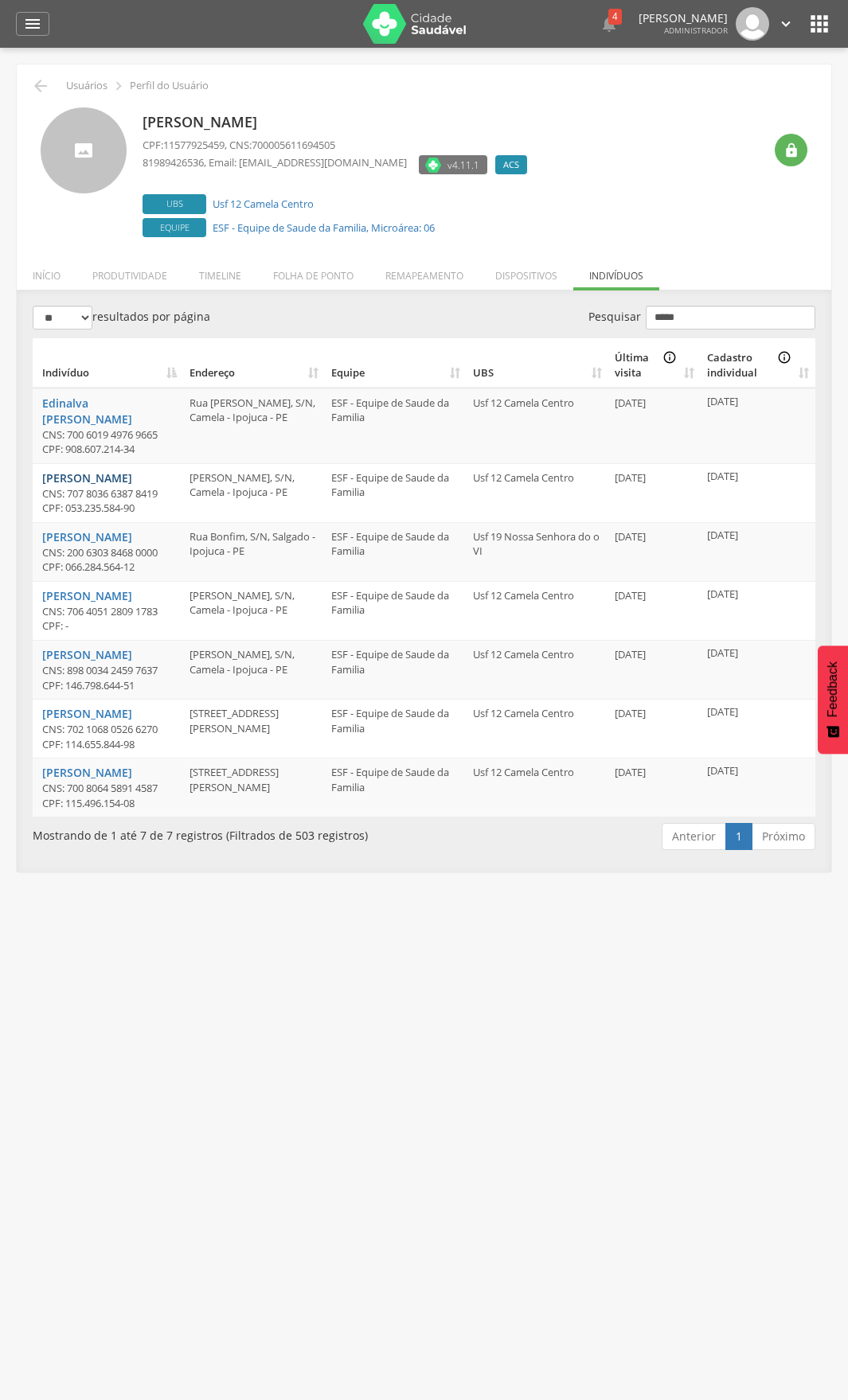
click at [129, 480] on link "[PERSON_NAME]" at bounding box center [87, 477] width 90 height 15
click at [95, 603] on link "[PERSON_NAME]" at bounding box center [87, 595] width 90 height 15
click at [806, 28] on div " 4  Lorem ipsum dolor sit amet, sed do eiusmod tempor incididunt ut labore et…" at bounding box center [449, 24] width 767 height 48
click at [816, 28] on icon "" at bounding box center [820, 24] width 26 height 26
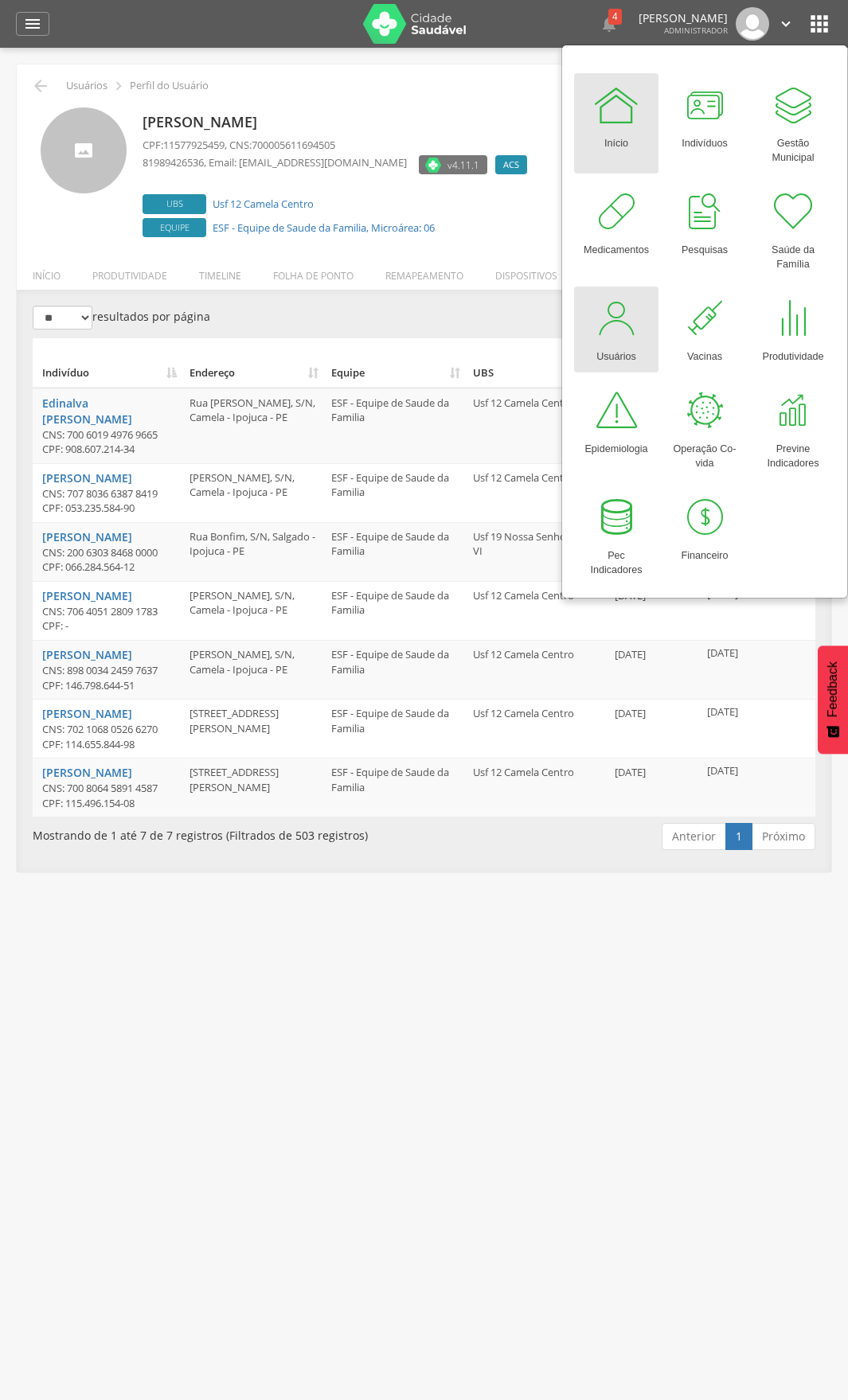
click at [607, 326] on div at bounding box center [616, 318] width 48 height 48
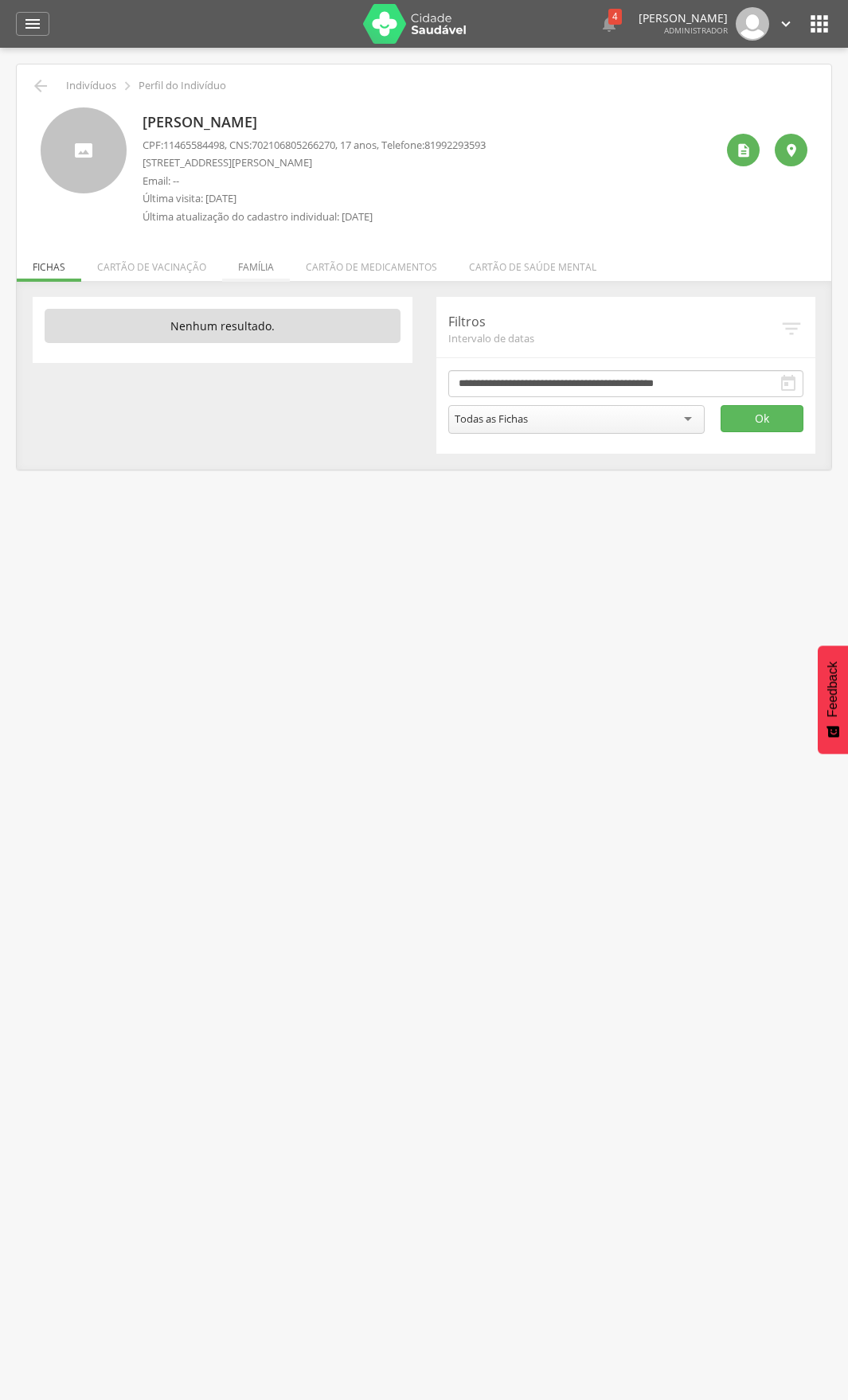
click at [246, 268] on li "Família" at bounding box center [255, 263] width 68 height 37
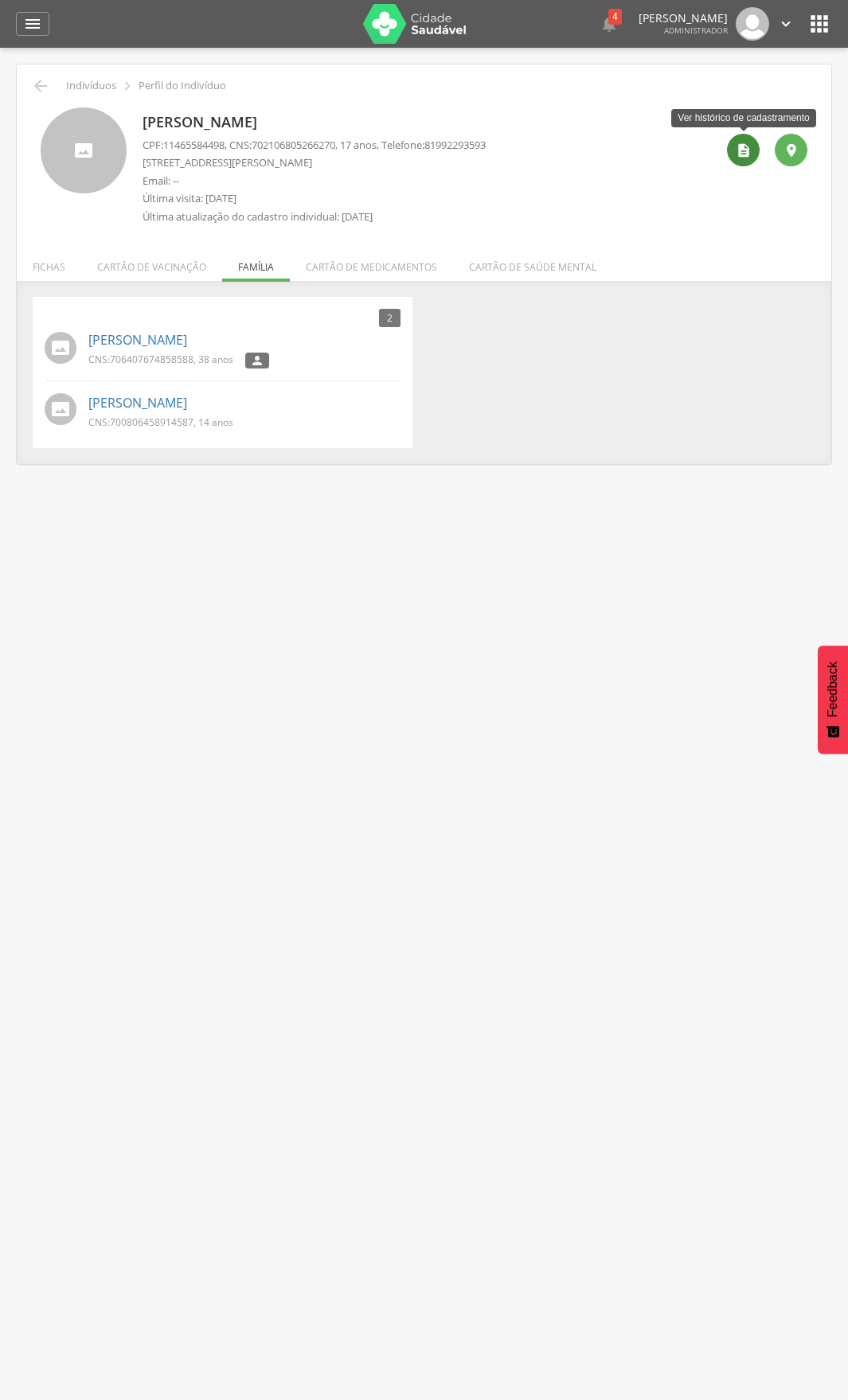
click at [751, 145] on icon "" at bounding box center [744, 150] width 16 height 16
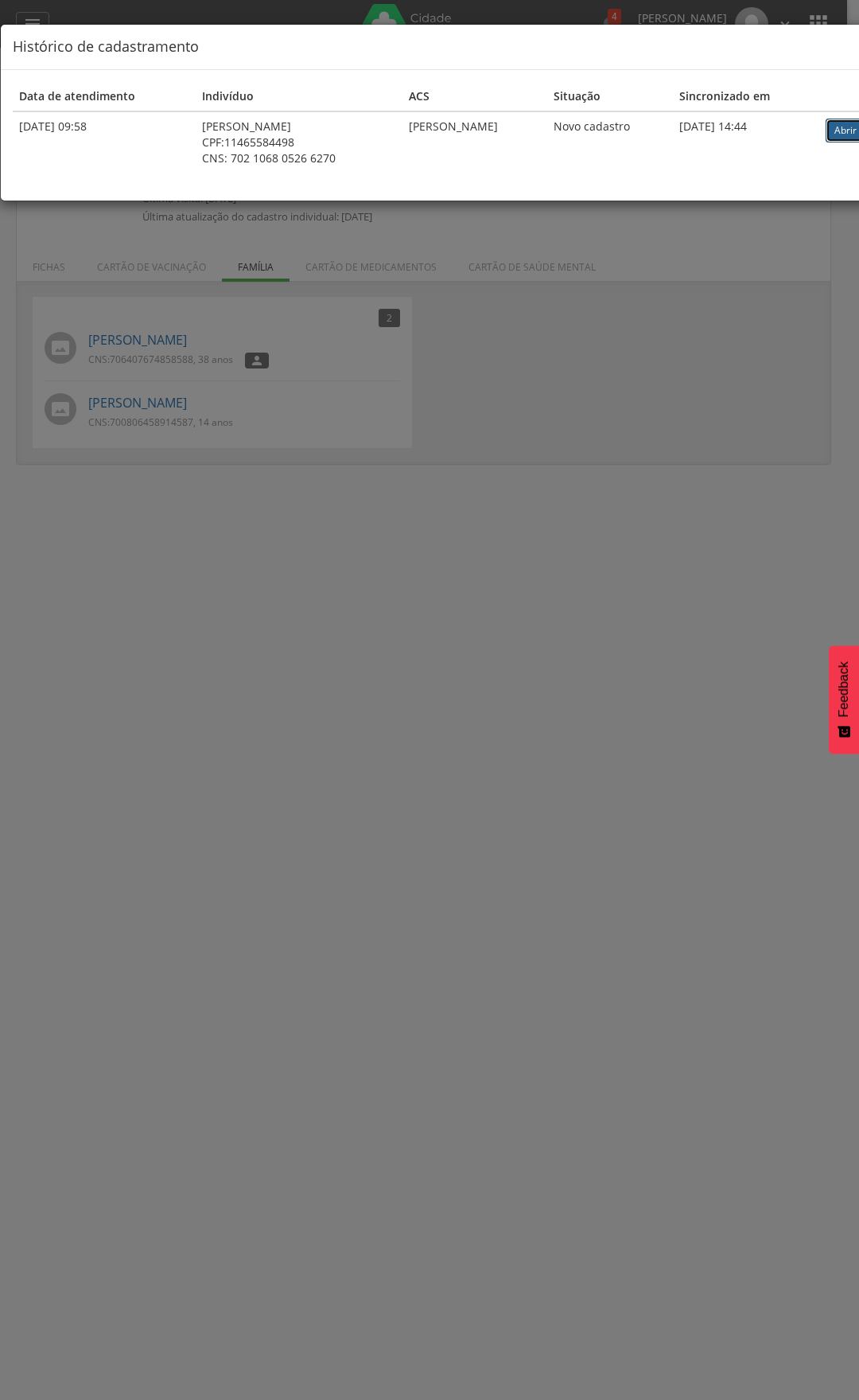
click at [846, 133] on link "Abrir" at bounding box center [845, 130] width 40 height 24
click at [356, 660] on div "× Histórico de cadastramento Data de atendimento Indivíduo ACS Situação Sincron…" at bounding box center [430, 700] width 859 height 1400
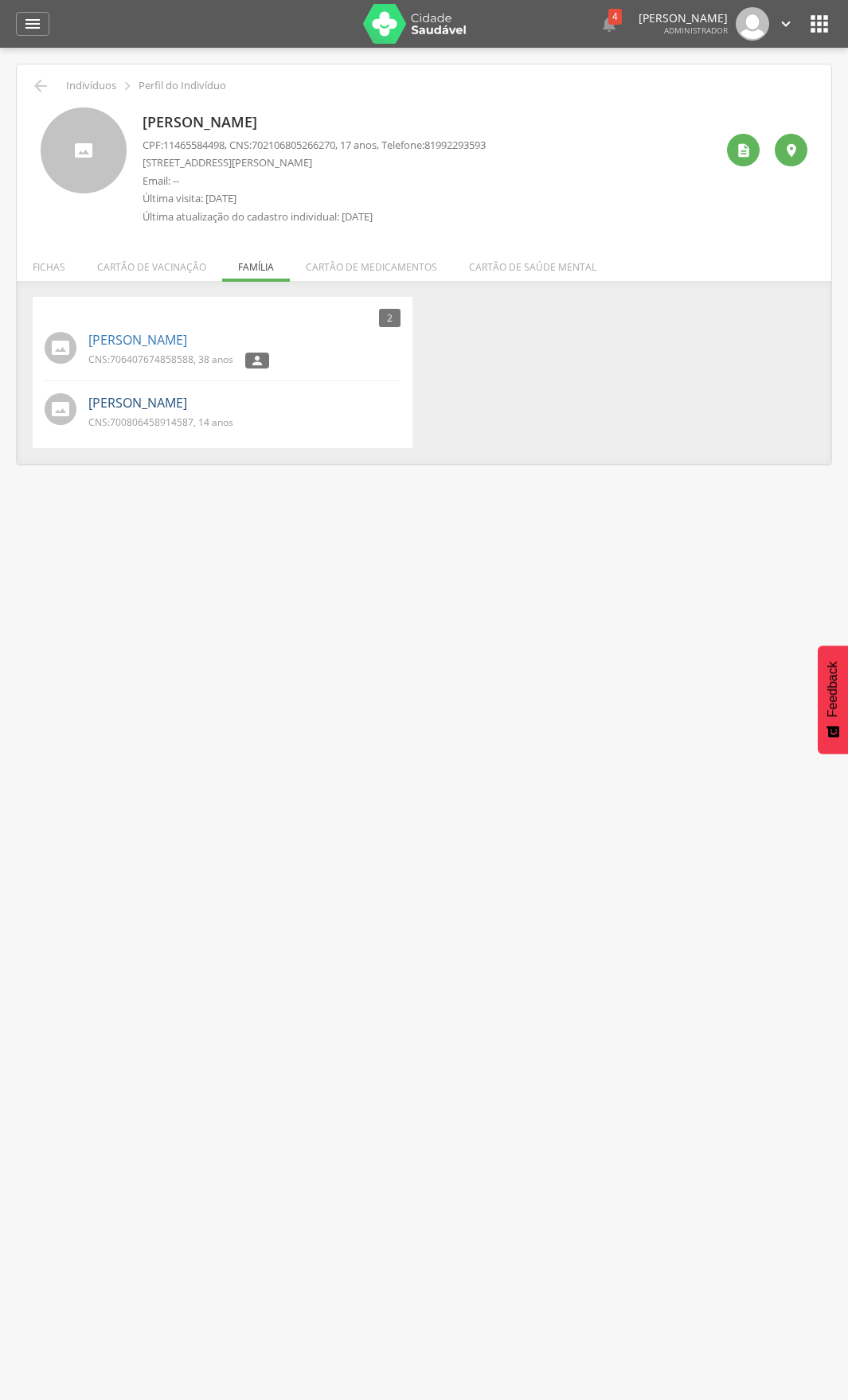
click at [156, 399] on link "Yasmim Emmanuelle Braga de Oliveira" at bounding box center [137, 403] width 99 height 19
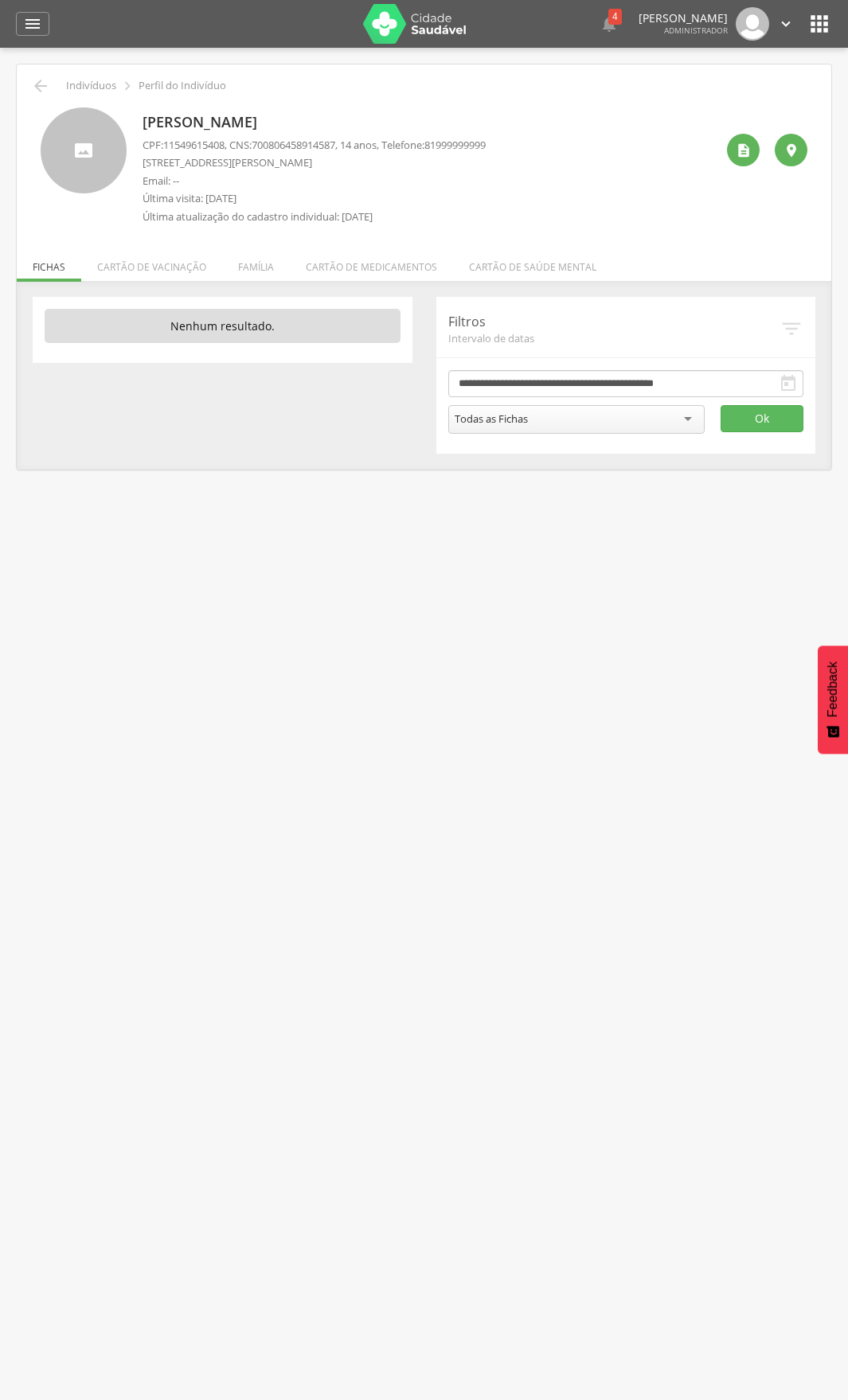
click at [749, 145] on icon "" at bounding box center [744, 150] width 16 height 16
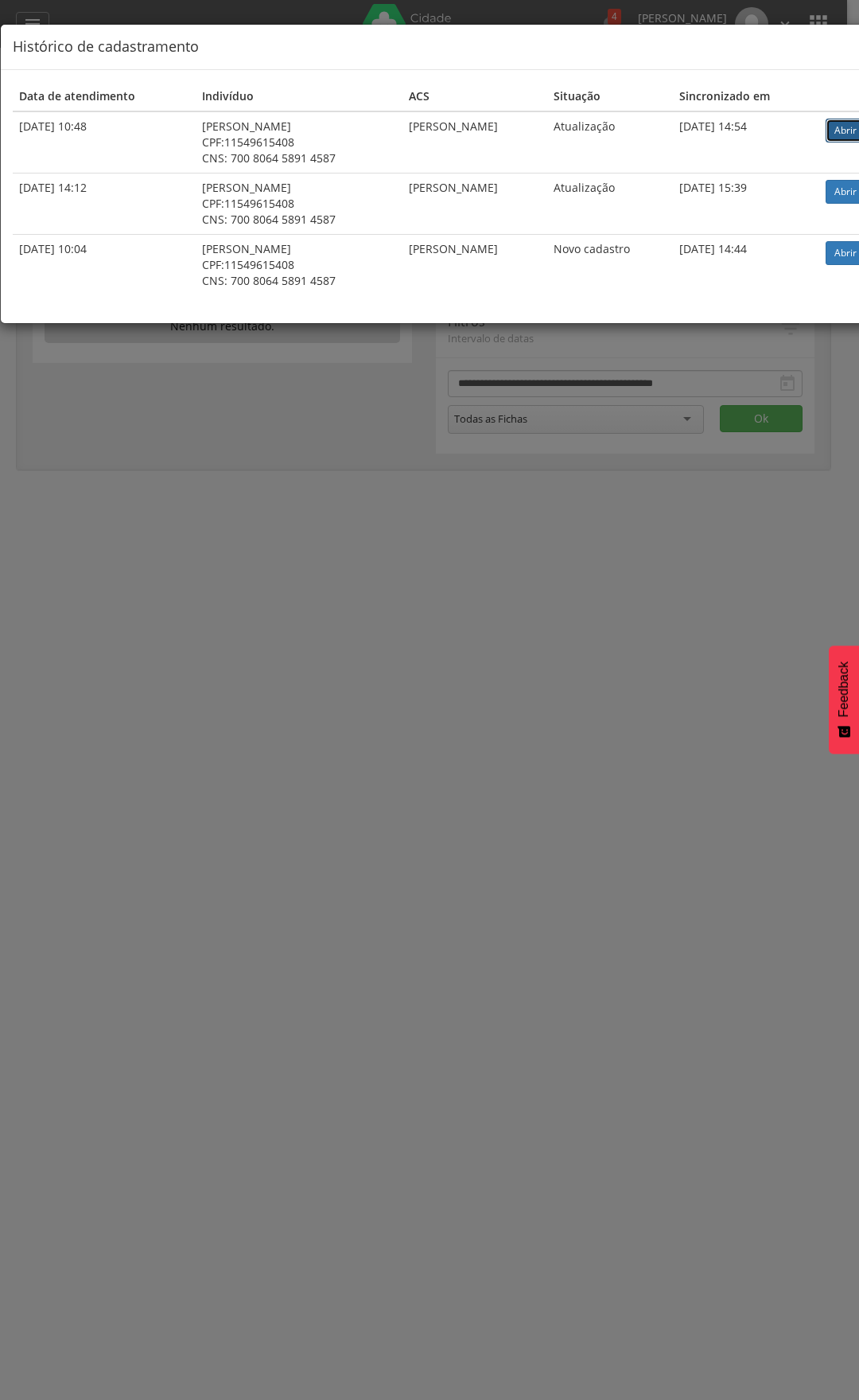
click at [846, 125] on link "Abrir" at bounding box center [845, 130] width 40 height 24
click at [394, 514] on div "× Histórico de cadastramento Data de atendimento Indivíduo ACS Situação Sincron…" at bounding box center [430, 700] width 859 height 1400
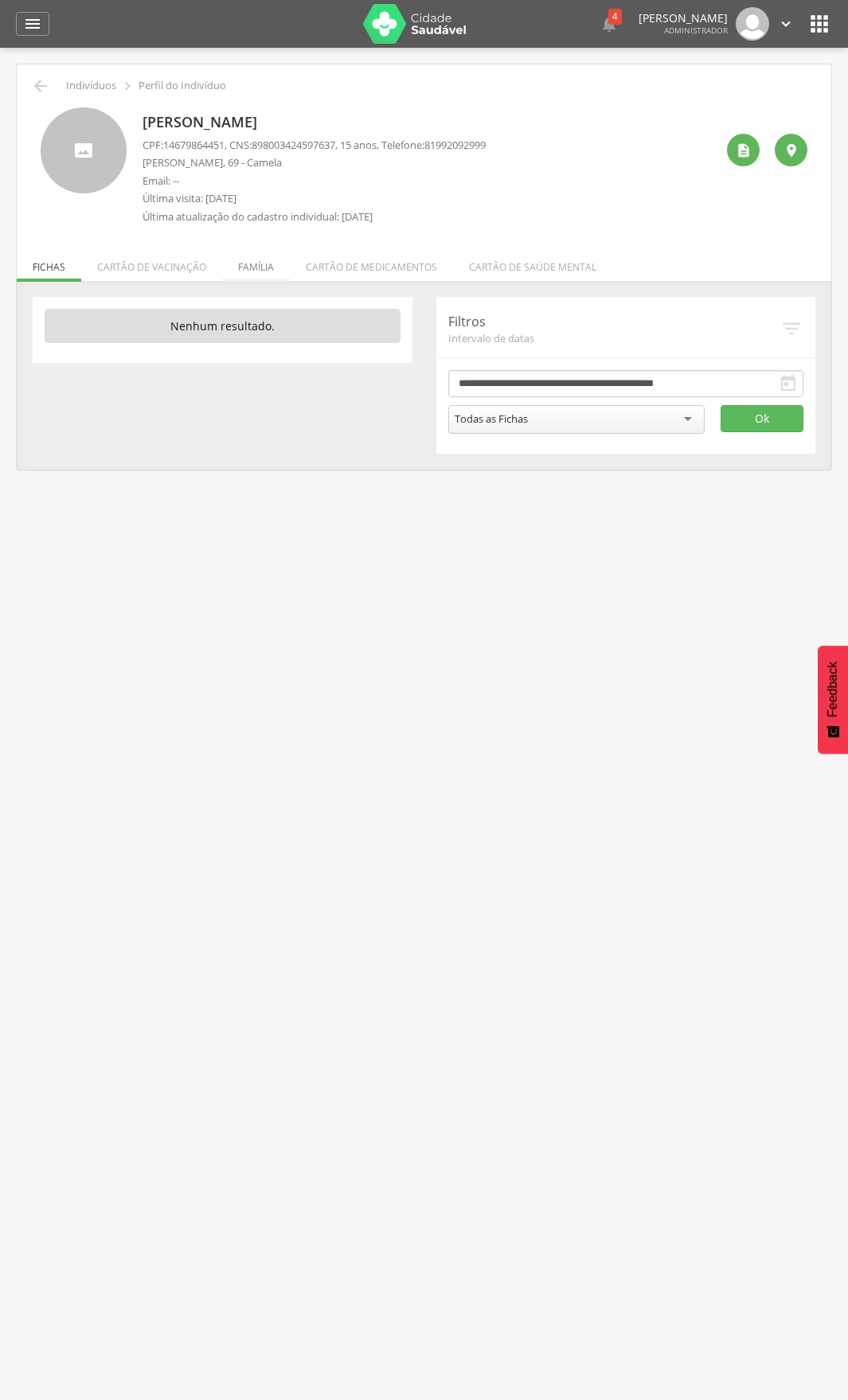
click at [252, 264] on li "Família" at bounding box center [255, 263] width 68 height 37
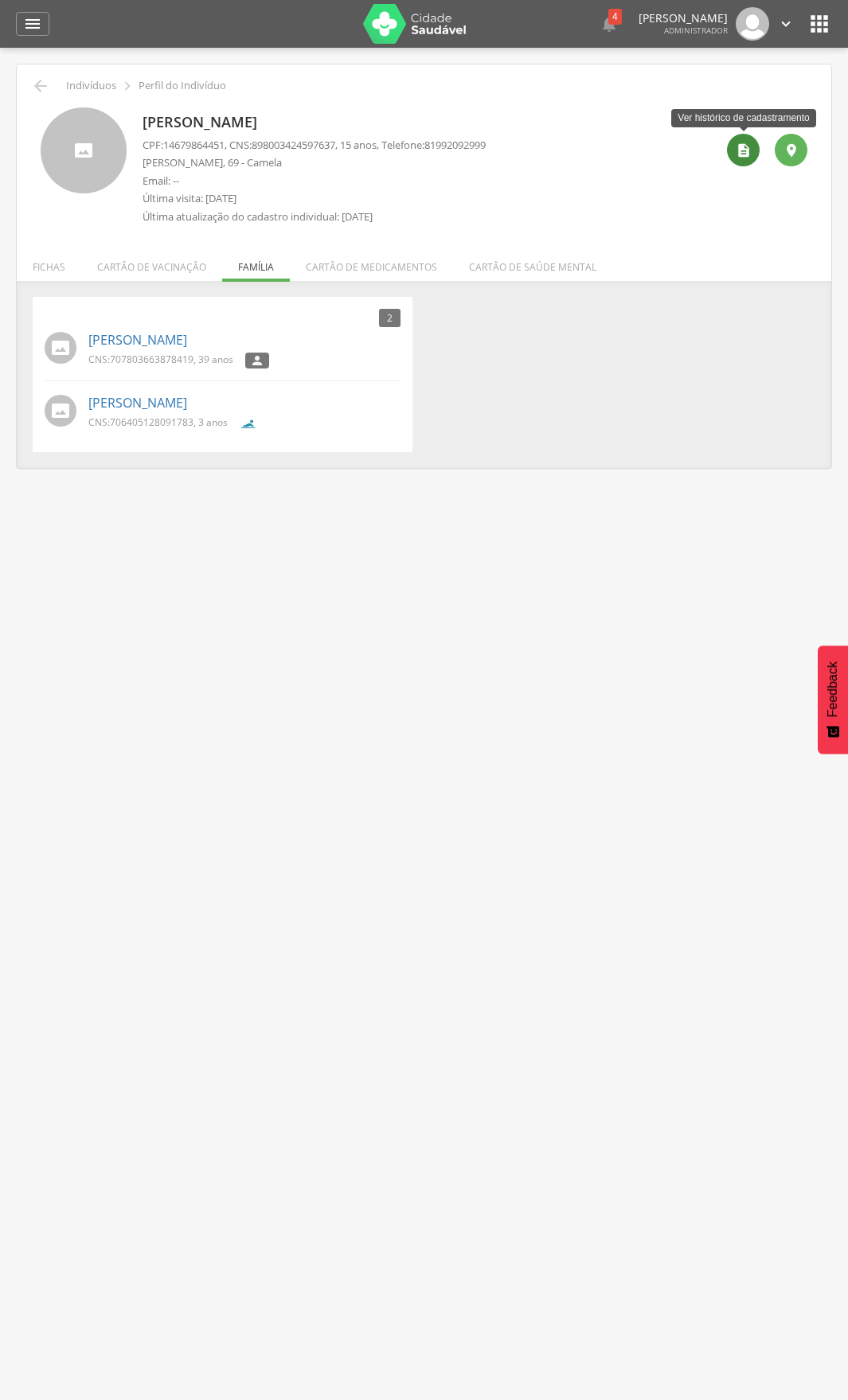
click at [738, 146] on icon "" at bounding box center [744, 150] width 16 height 16
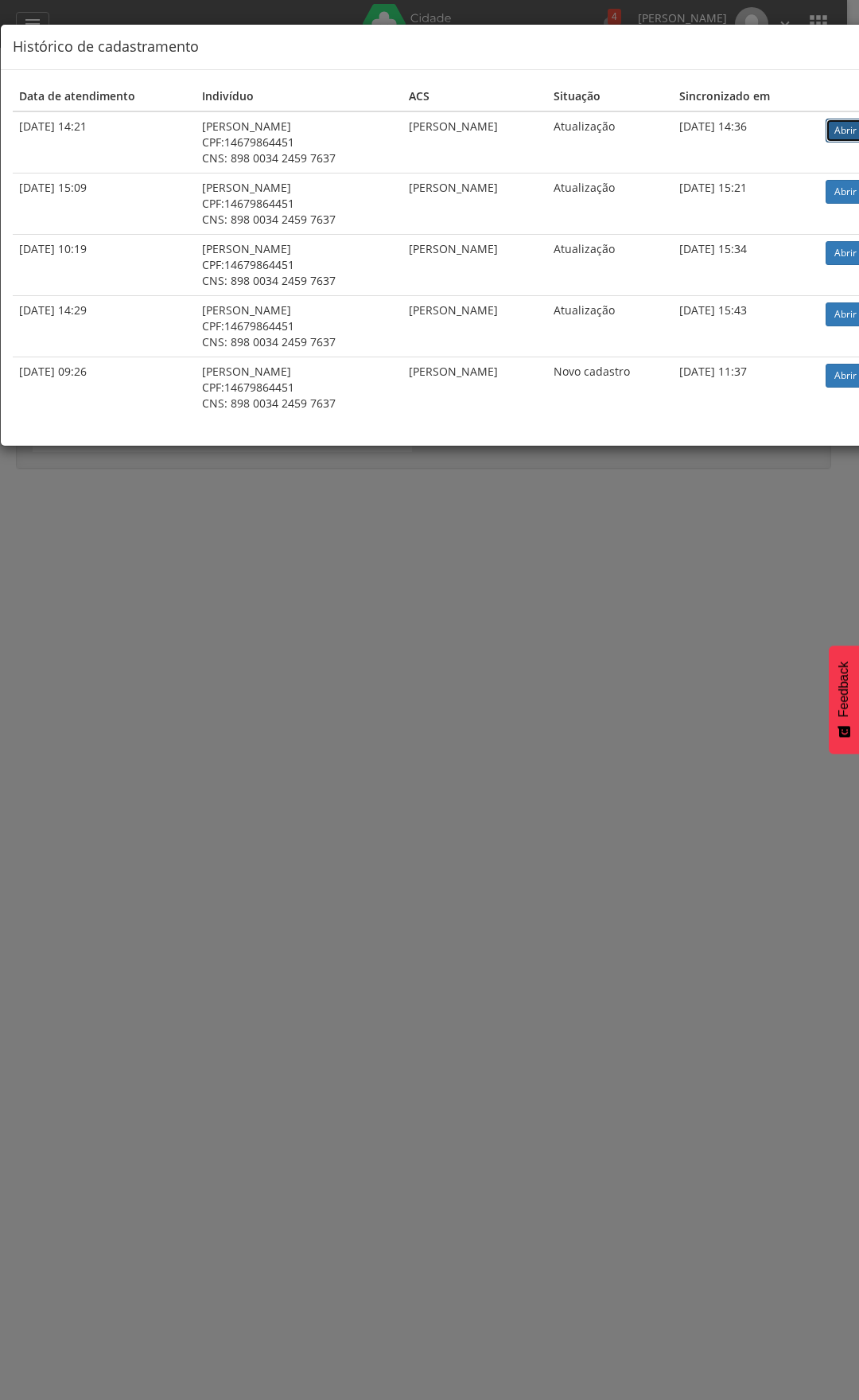
click at [834, 128] on link "Abrir" at bounding box center [845, 130] width 40 height 24
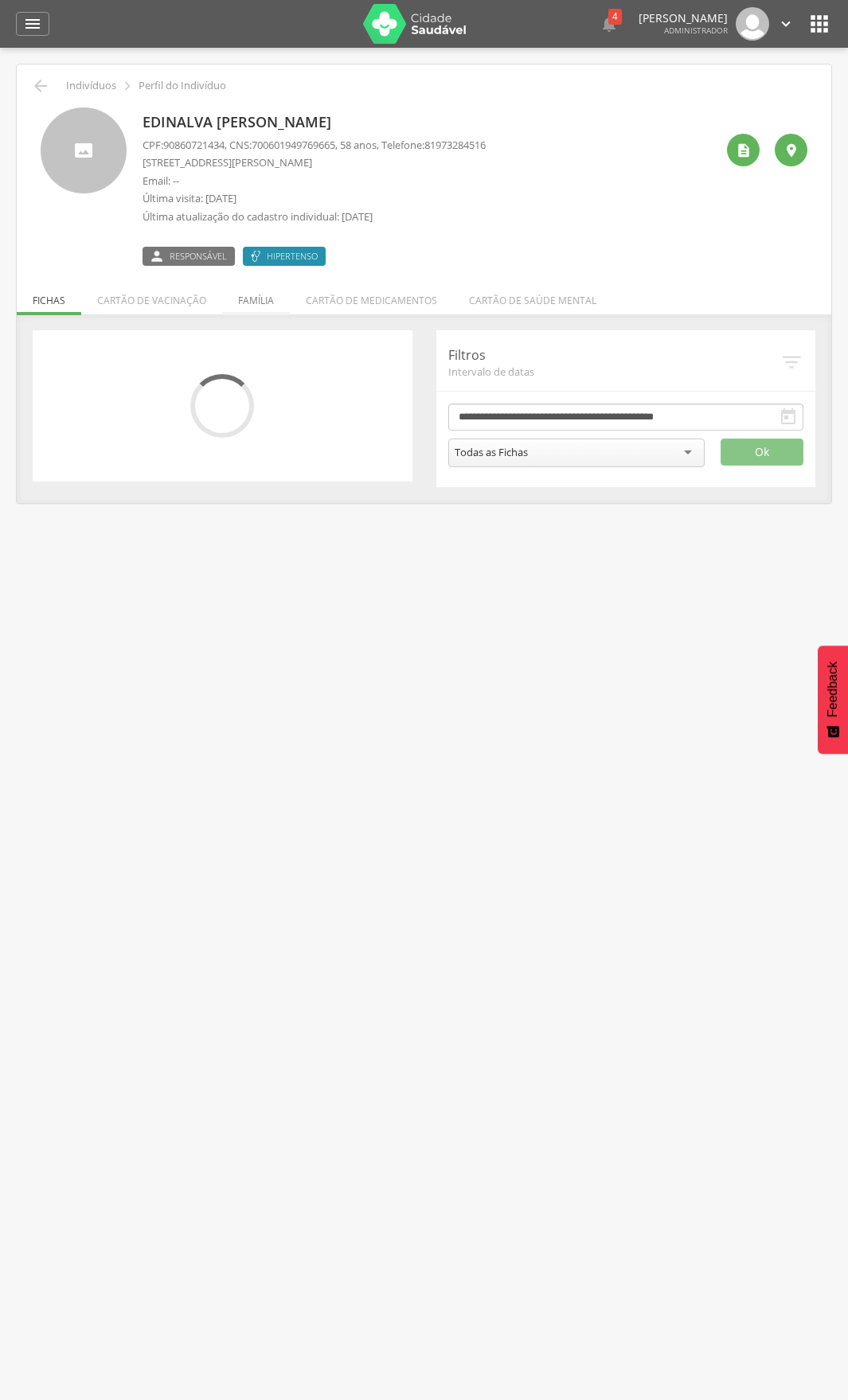
click at [255, 303] on li "Família" at bounding box center [255, 296] width 68 height 37
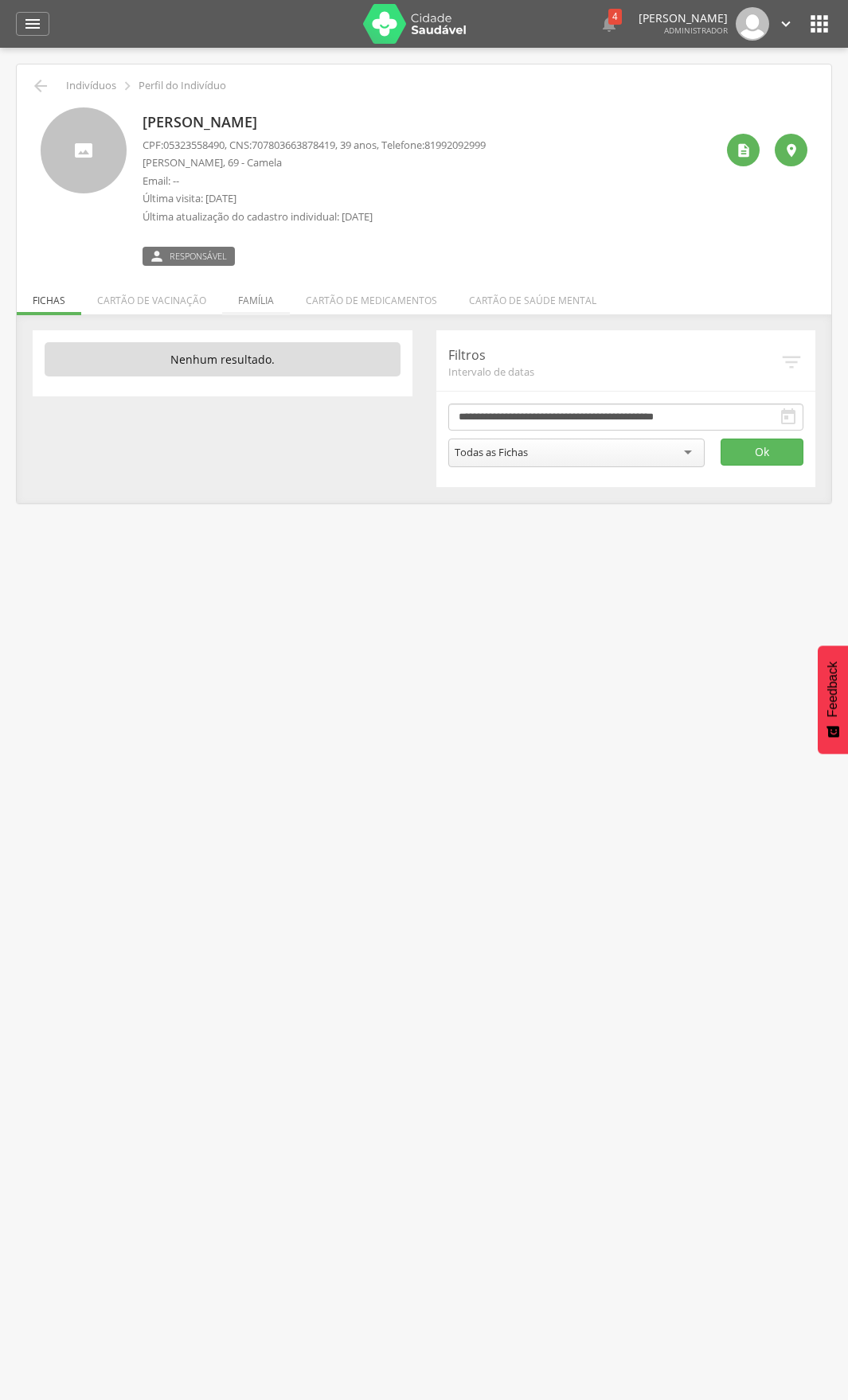
click at [243, 304] on li "Família" at bounding box center [255, 296] width 68 height 37
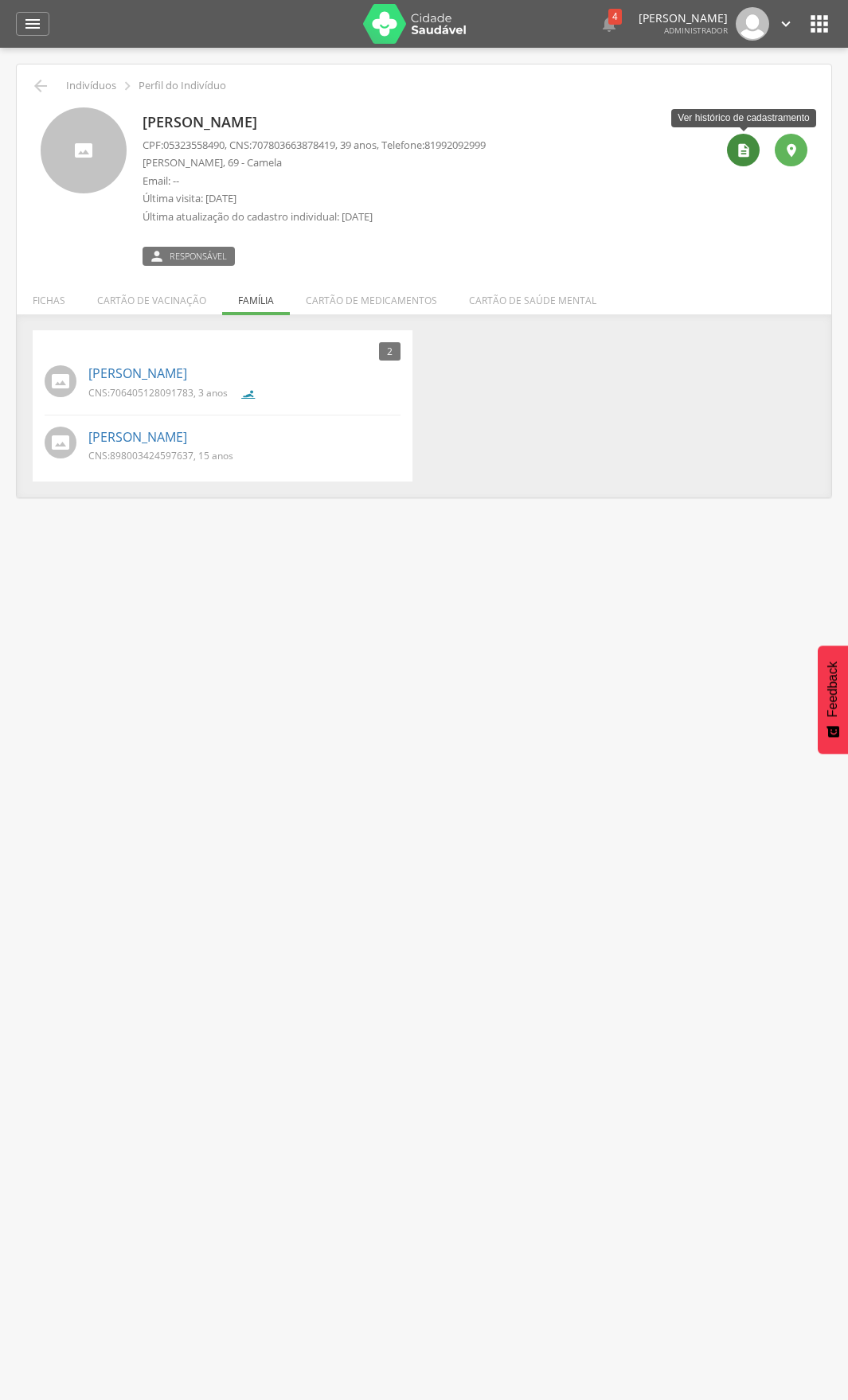
click at [741, 155] on icon "" at bounding box center [744, 150] width 16 height 16
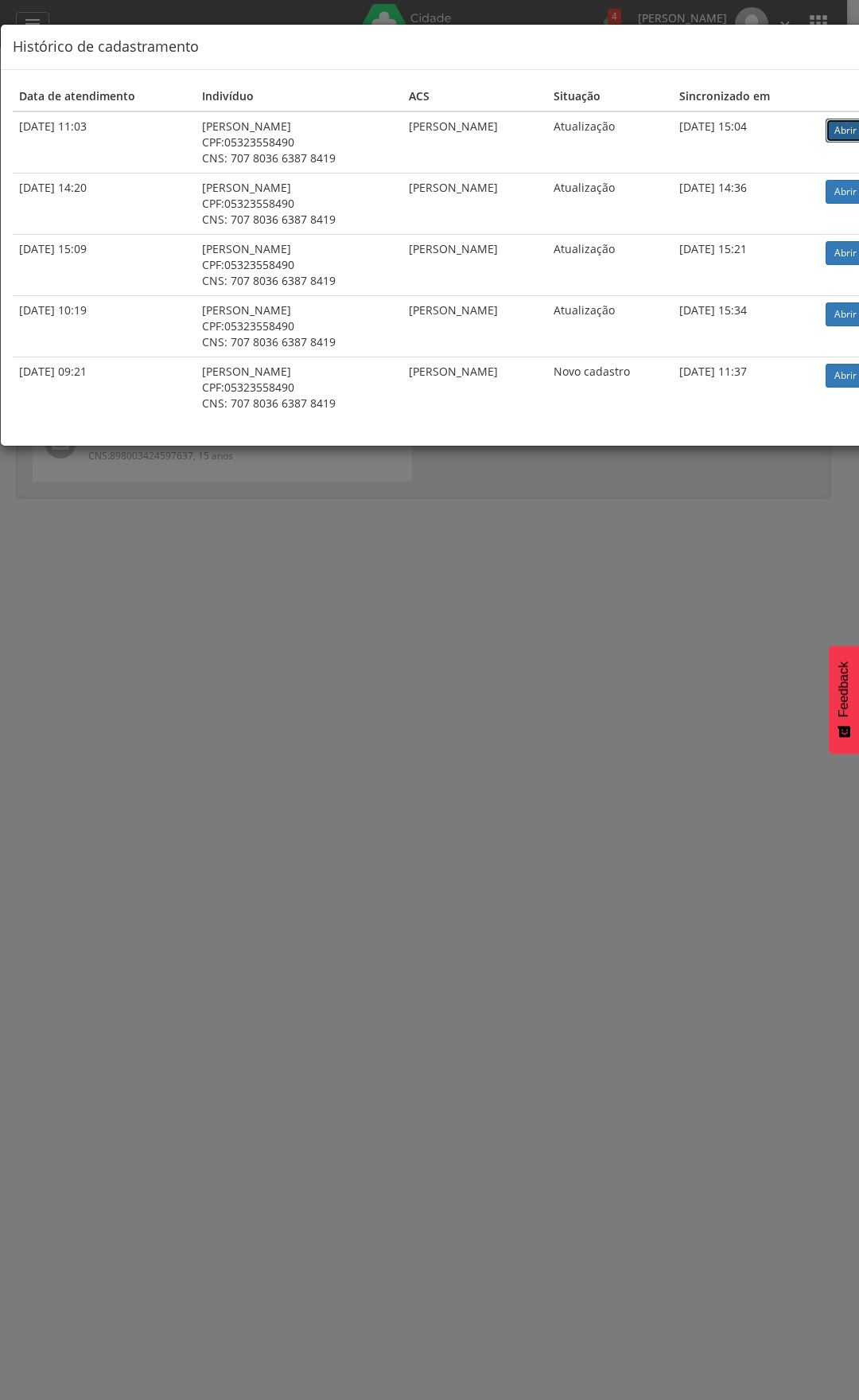
click at [846, 132] on link "Abrir" at bounding box center [845, 130] width 40 height 24
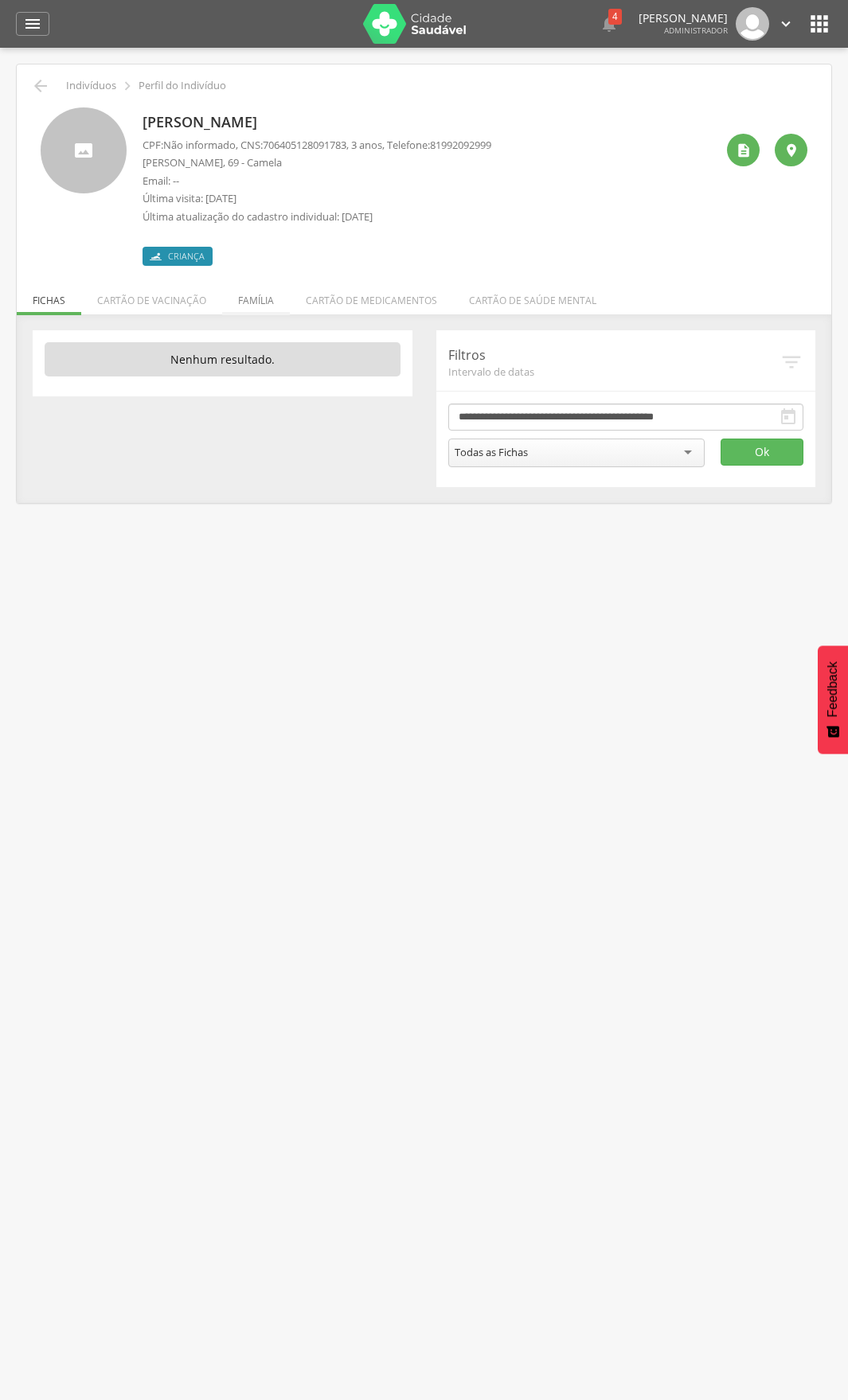
click at [255, 300] on li "Família" at bounding box center [255, 296] width 68 height 37
